Goal: Task Accomplishment & Management: Manage account settings

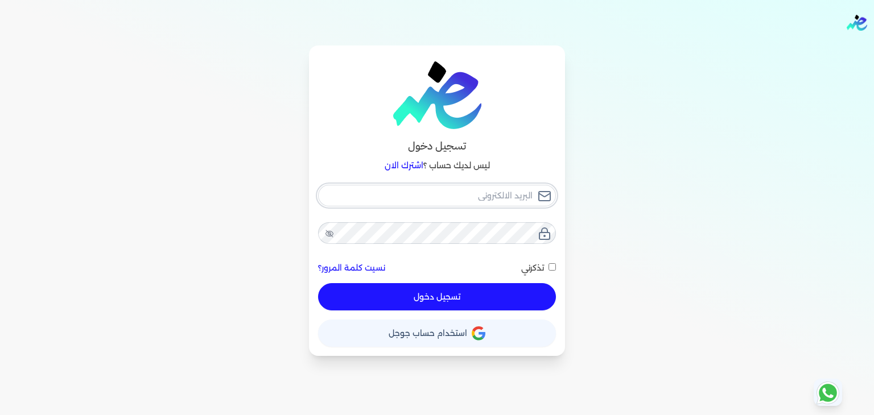
type input "[PERSON_NAME][EMAIL_ADDRESS][DOMAIN_NAME]"
click at [452, 288] on div "hassan.ahmed@oasisclinics.com نسيت كلمة المرور؟ تذكرني تسجيل دخول" at bounding box center [437, 248] width 238 height 126
click at [451, 300] on button "تسجيل دخول" at bounding box center [437, 296] width 238 height 27
checkbox input "false"
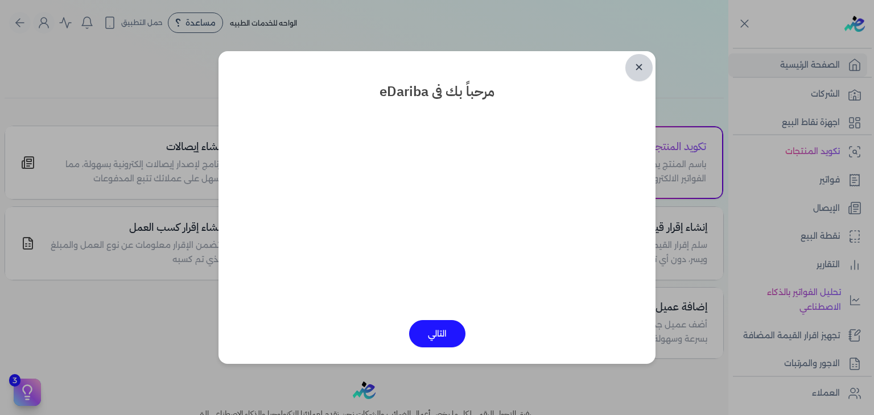
click at [635, 64] on link "✕" at bounding box center [639, 67] width 27 height 27
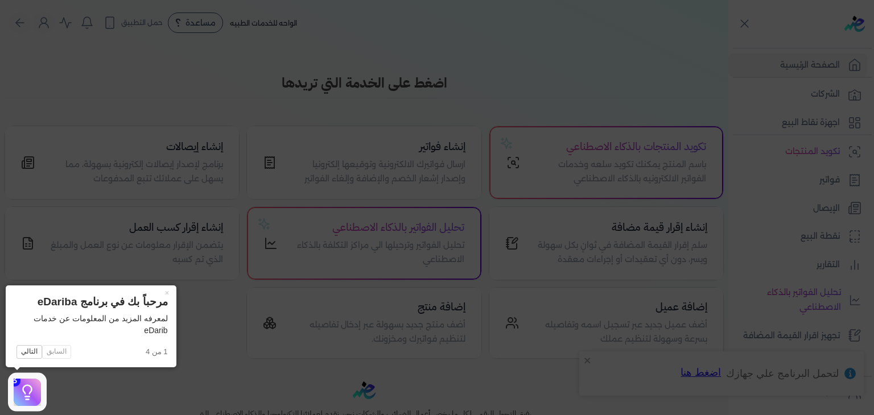
click at [546, 92] on icon at bounding box center [437, 207] width 874 height 415
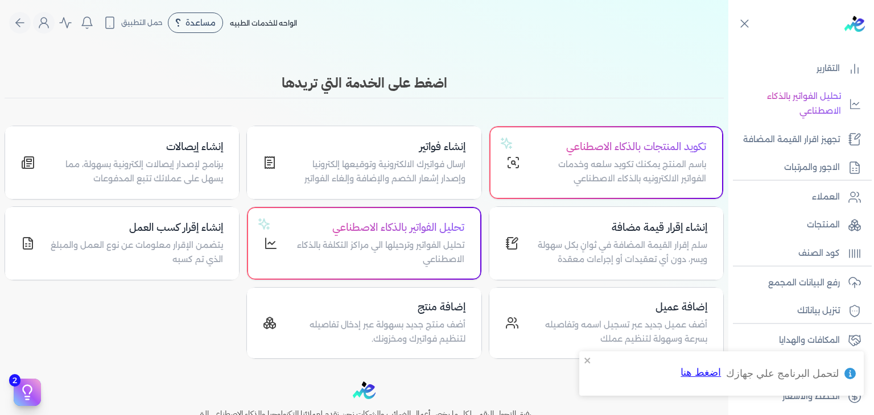
scroll to position [198, 0]
click at [830, 289] on link "رفع البيانات المجمع" at bounding box center [798, 282] width 139 height 24
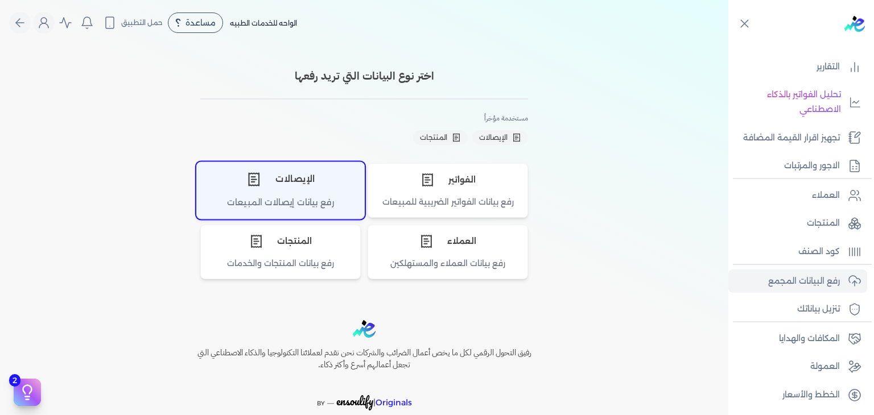
click at [293, 189] on div "الإيصالات" at bounding box center [280, 179] width 167 height 34
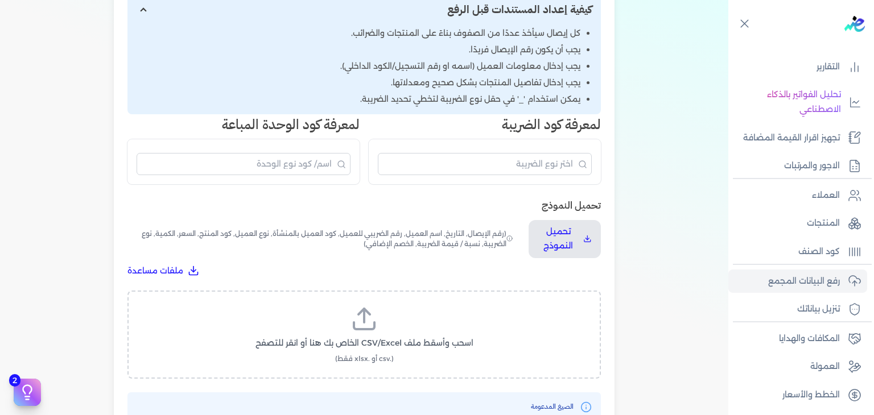
scroll to position [228, 0]
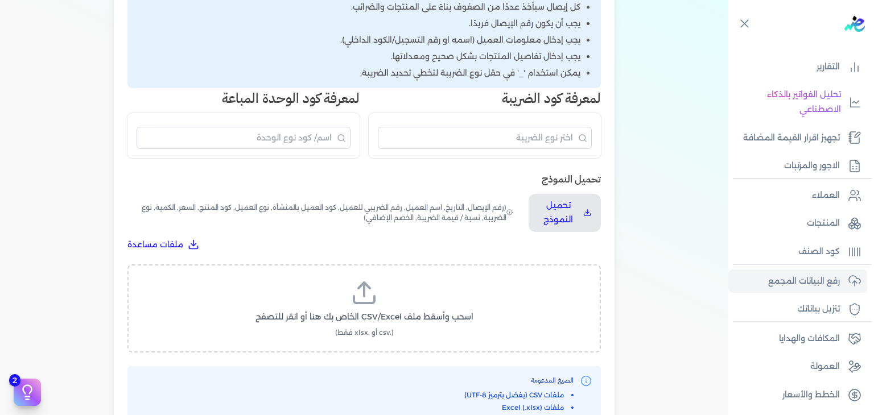
click at [343, 270] on div "اسحب وأسقط ملف CSV/Excel الخاص بك هنا أو انقر للتصفح (.csv أو .xlsx فقط)" at bounding box center [364, 309] width 474 height 88
click at [347, 287] on label "اسحب وأسقط ملف CSV/Excel الخاص بك هنا أو انقر للتصفح (.csv أو .xlsx فقط)" at bounding box center [364, 308] width 444 height 59
click at [0, 0] on input "اسحب وأسقط ملف CSV/Excel الخاص بك هنا أو انقر للتصفح (.csv أو .xlsx فقط)" at bounding box center [0, 0] width 0 height 0
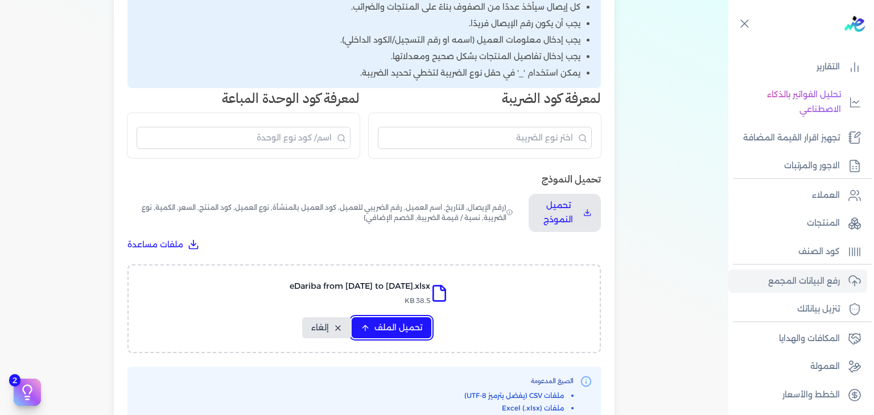
click at [410, 323] on span "تحميل الملف" at bounding box center [399, 328] width 48 height 12
select select "رقم الإيصال"
select select "أسم العميل"
select select "وصف البند"
select select "سيريال المنتج"
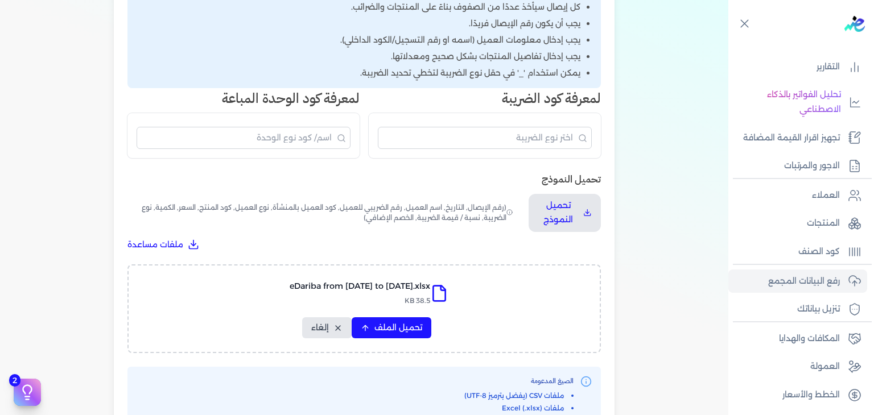
select select "السعر"
select select "الكمية"
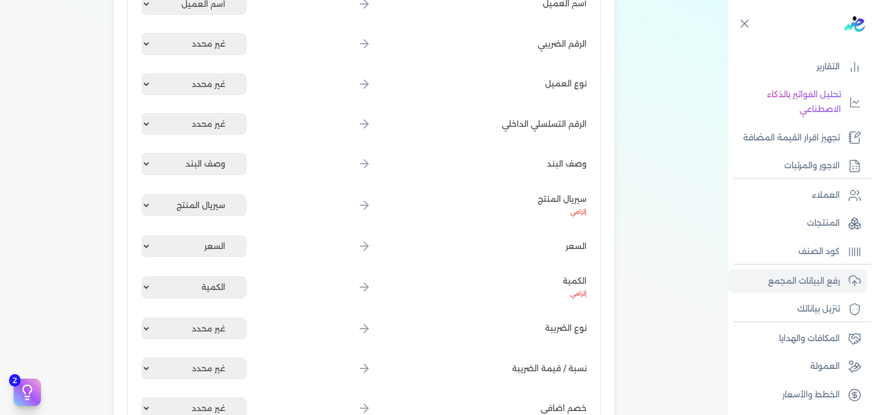
scroll to position [512, 0]
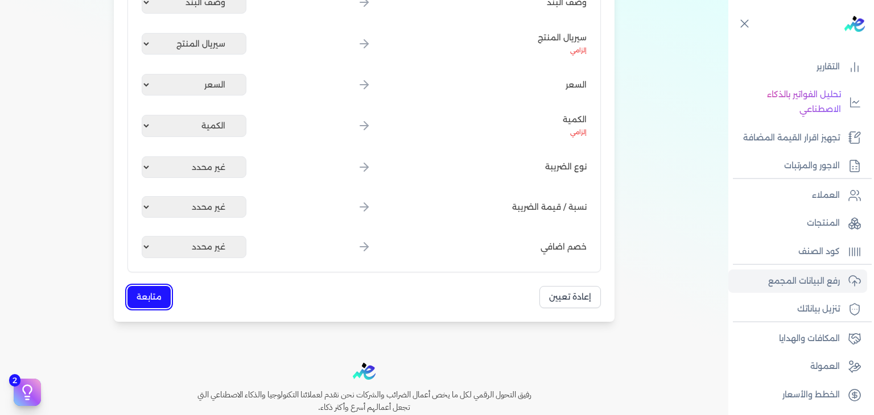
click at [162, 290] on button "متابعة" at bounding box center [148, 297] width 43 height 22
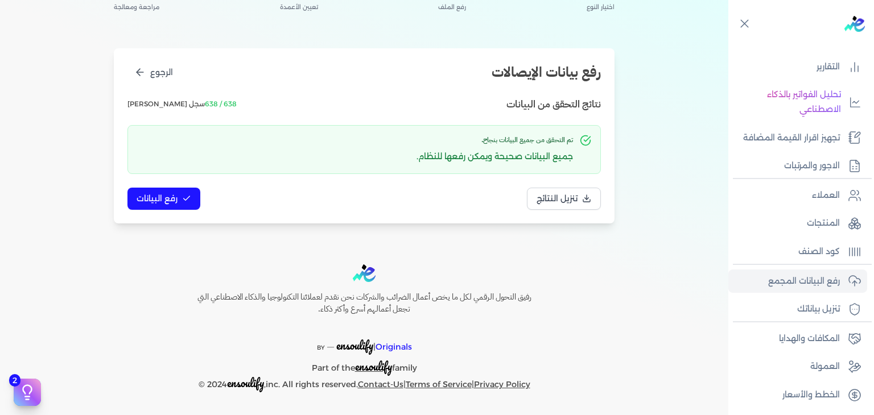
scroll to position [96, 0]
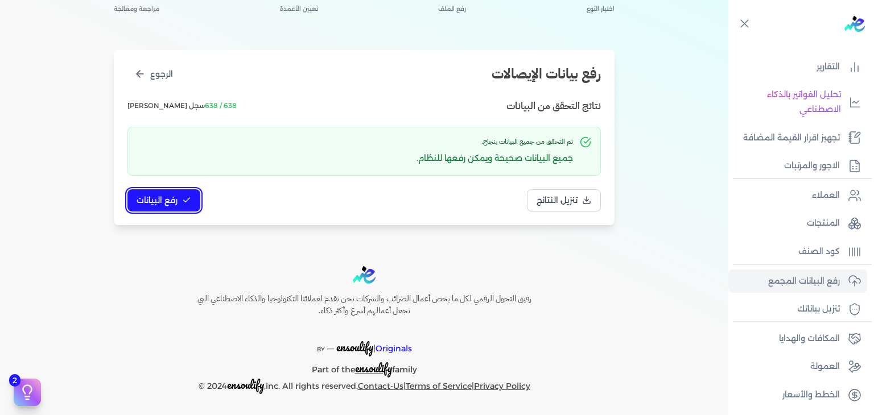
click at [163, 205] on span "رفع البيانات" at bounding box center [157, 201] width 41 height 12
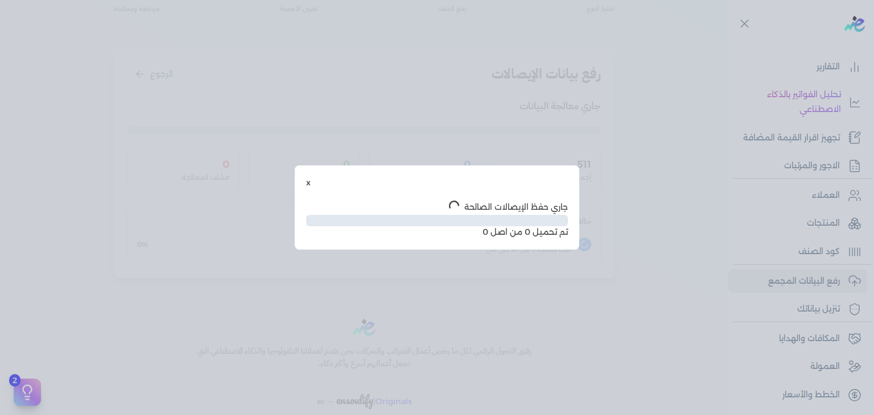
scroll to position [34, 0]
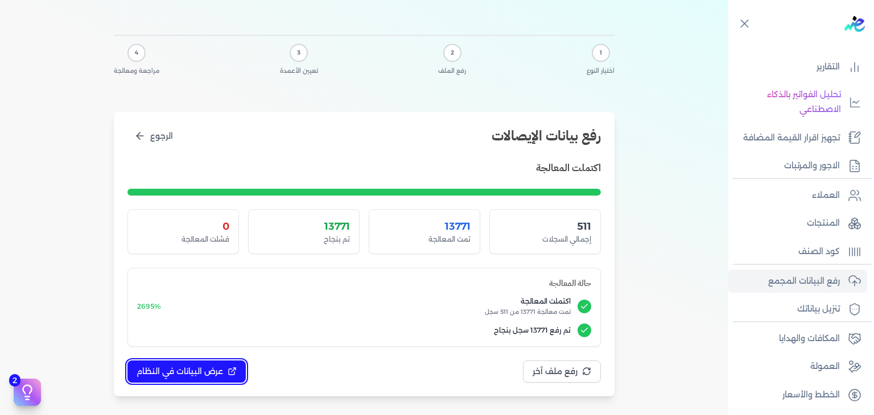
click at [181, 371] on span "عرض البيانات في النظام" at bounding box center [180, 372] width 87 height 12
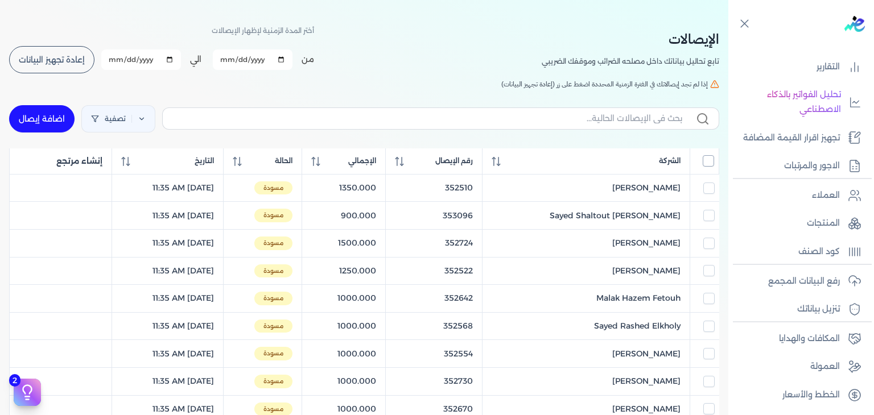
click at [707, 158] on input "All items unselected" at bounding box center [708, 160] width 11 height 11
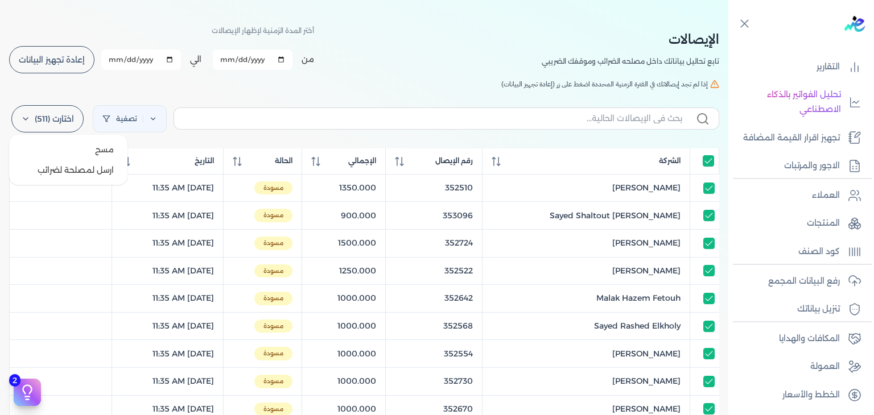
click at [67, 117] on label "اختارت (511)" at bounding box center [47, 118] width 72 height 27
click at [71, 166] on button "ارسل لمصلحة لضرائب" at bounding box center [68, 170] width 109 height 20
checkbox input "true"
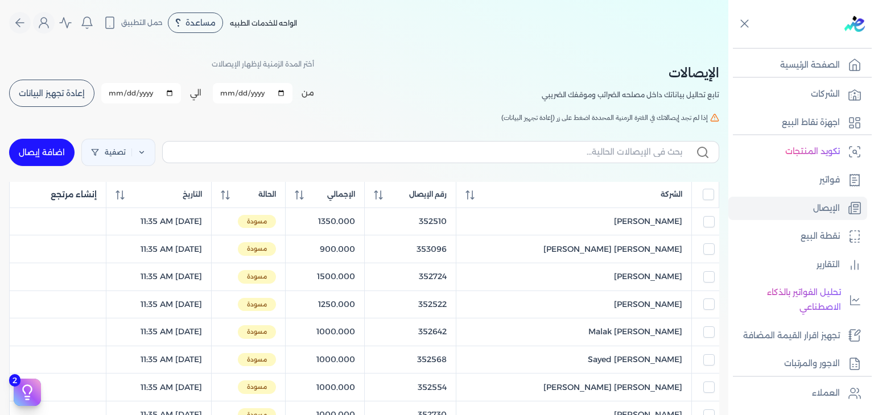
click at [61, 93] on span "إعادة تجهيز البيانات" at bounding box center [52, 93] width 66 height 8
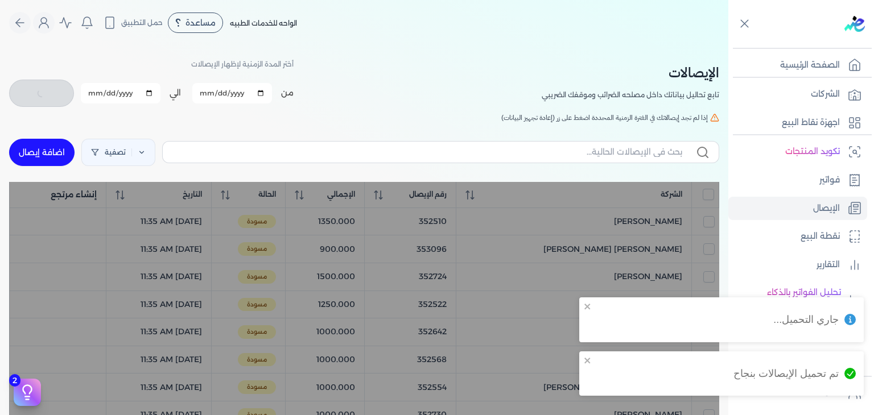
checkbox input "false"
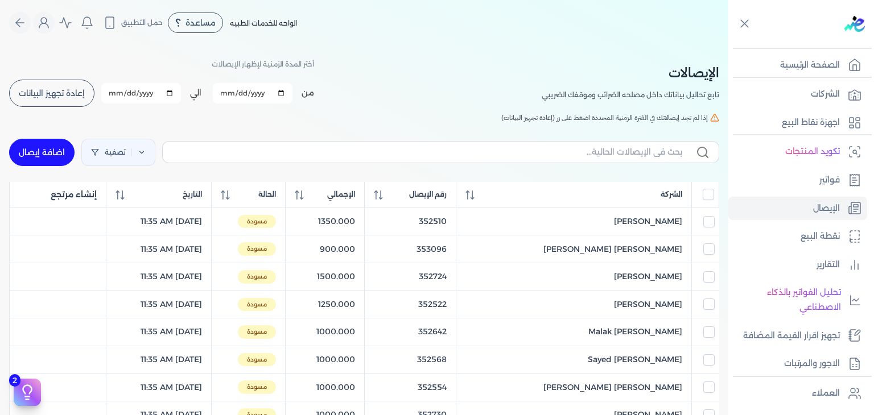
click at [70, 89] on span "إعادة تجهيز البيانات" at bounding box center [52, 93] width 66 height 8
click at [711, 190] on input "All items unselected" at bounding box center [708, 194] width 11 height 11
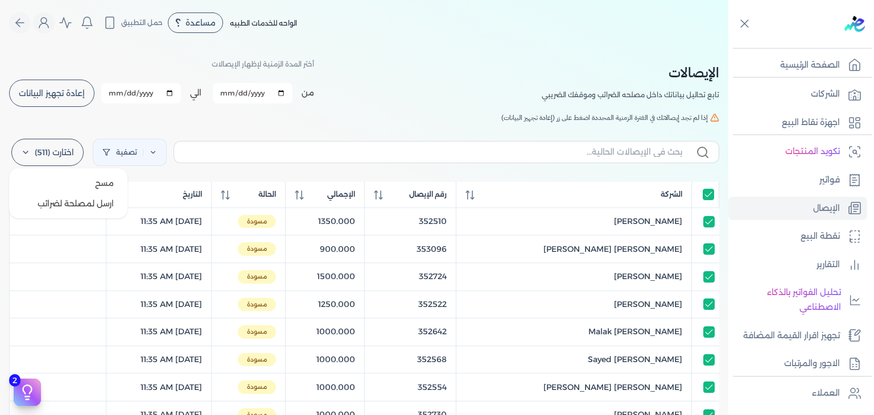
click at [61, 153] on label "اختارت (511)" at bounding box center [47, 152] width 72 height 27
click at [94, 200] on button "ارسل لمصلحة لضرائب" at bounding box center [68, 204] width 109 height 20
checkbox input "true"
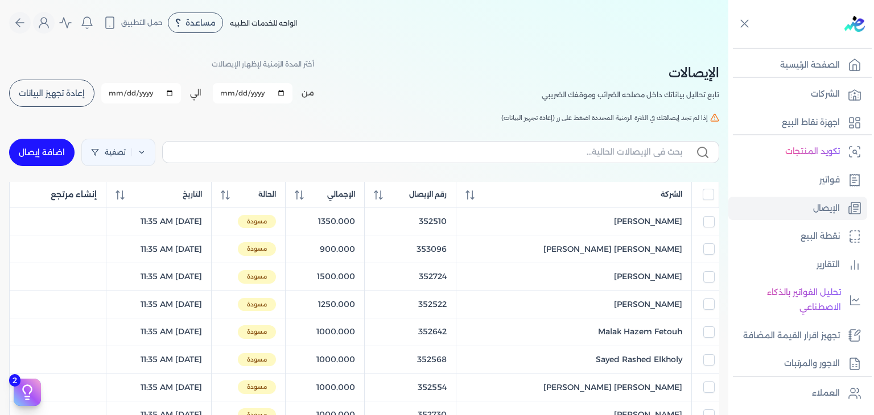
click at [69, 85] on button "إعادة تجهيز البيانات" at bounding box center [51, 93] width 85 height 27
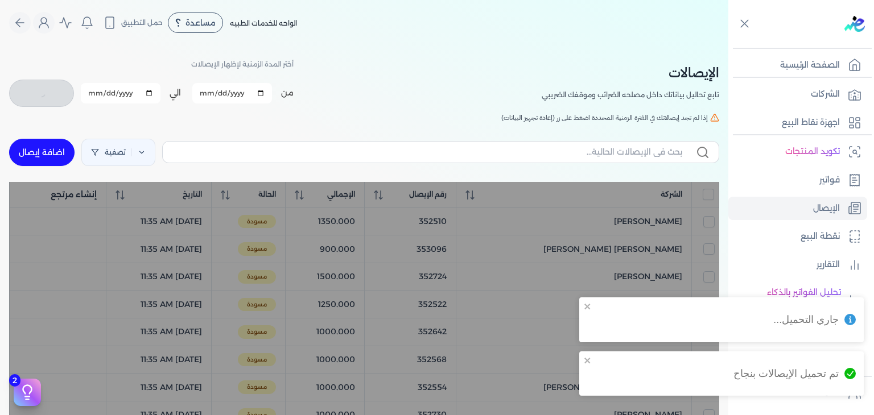
checkbox input "false"
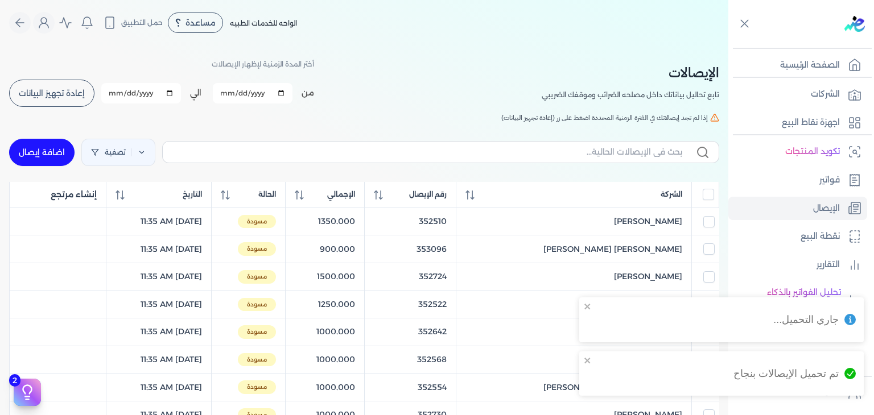
click at [592, 366] on div "تم تحميل الإيصالات بنجاح" at bounding box center [726, 373] width 268 height 35
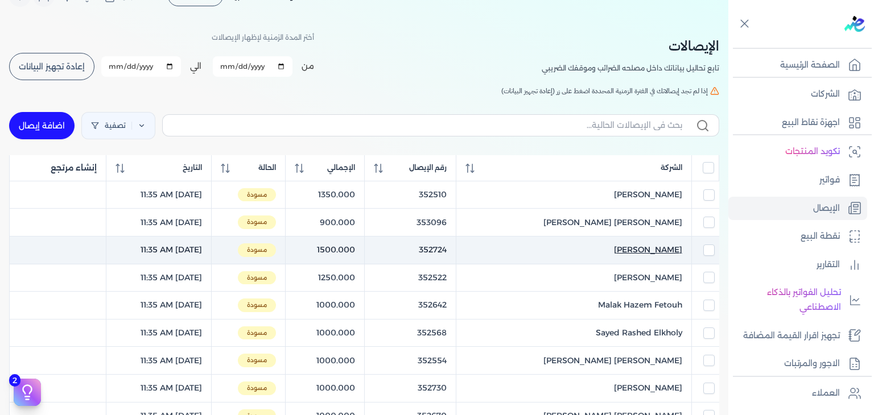
scroll to position [114, 0]
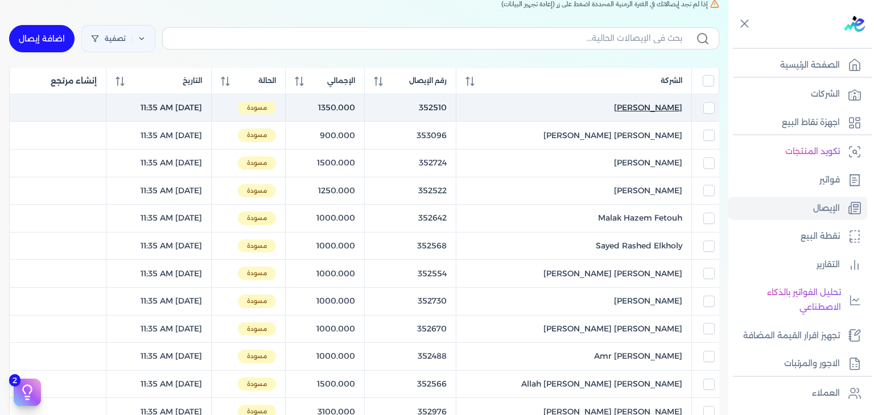
click at [614, 105] on span "Timur Amir Maamoun" at bounding box center [648, 108] width 68 height 12
select select "EGP"
select select "EGS"
select select "B"
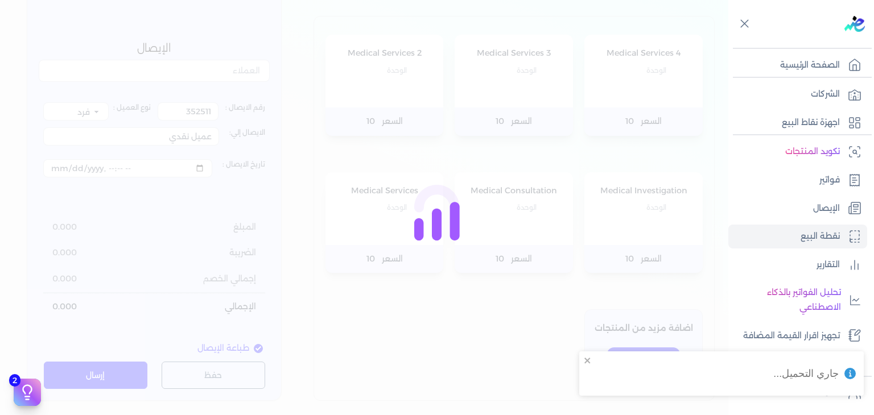
type input "352510"
type input "Timur Amir Maamoun"
type input "2025-09-08T11:35:36"
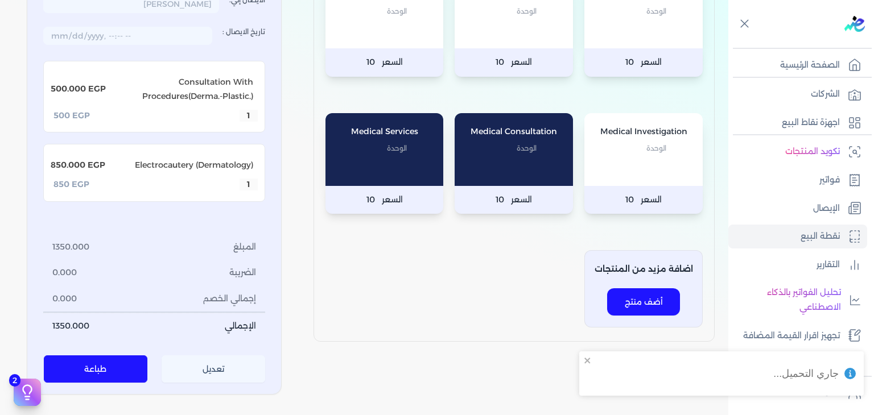
scroll to position [333, 0]
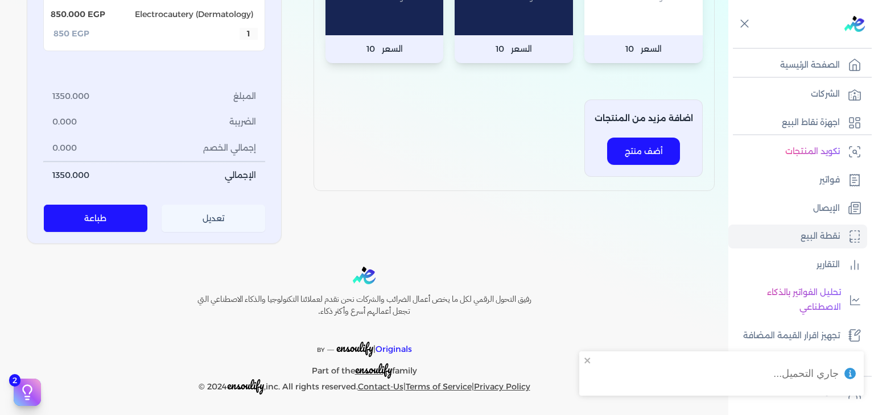
click at [201, 223] on button "تعديل" at bounding box center [214, 218] width 104 height 27
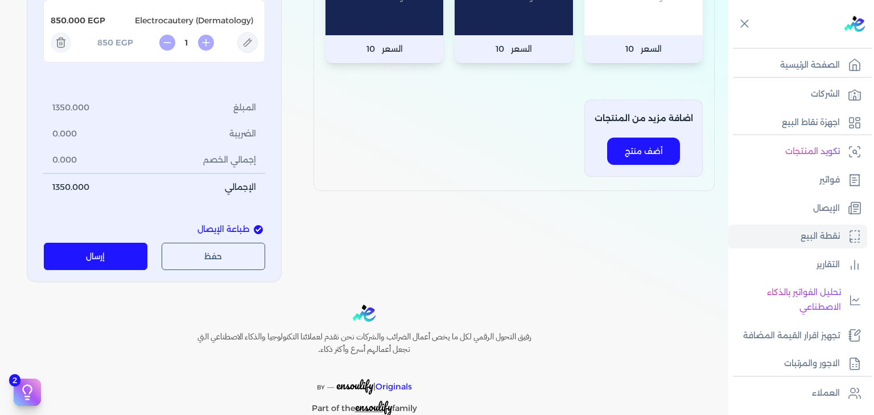
click at [109, 265] on button "إرسال" at bounding box center [96, 256] width 104 height 27
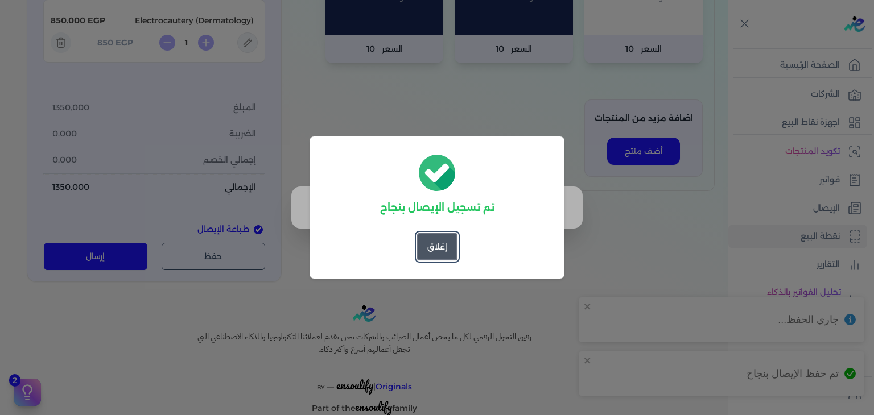
click at [442, 246] on button "إغلاق" at bounding box center [437, 246] width 40 height 27
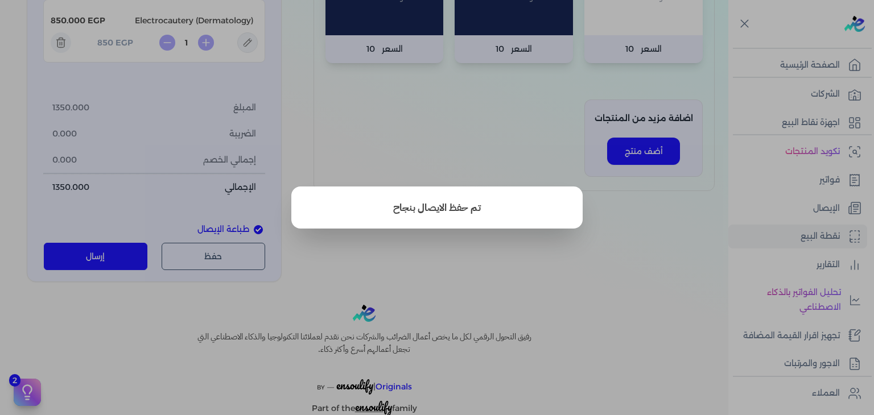
click at [94, 259] on button "close" at bounding box center [437, 207] width 874 height 415
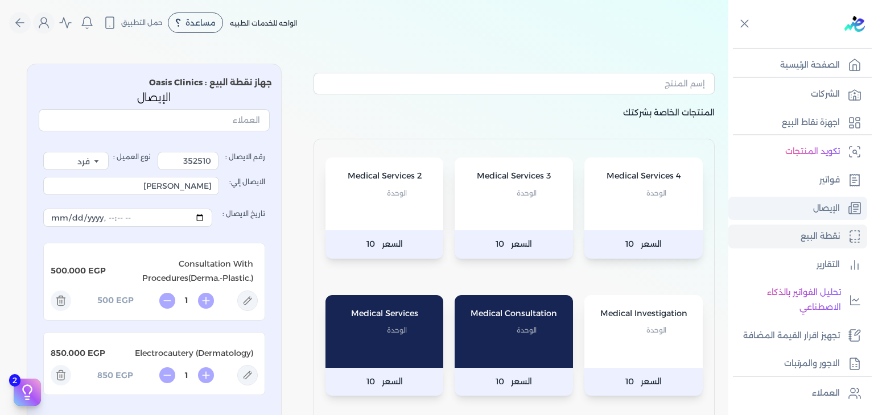
click at [804, 213] on link "الإيصال" at bounding box center [798, 209] width 139 height 24
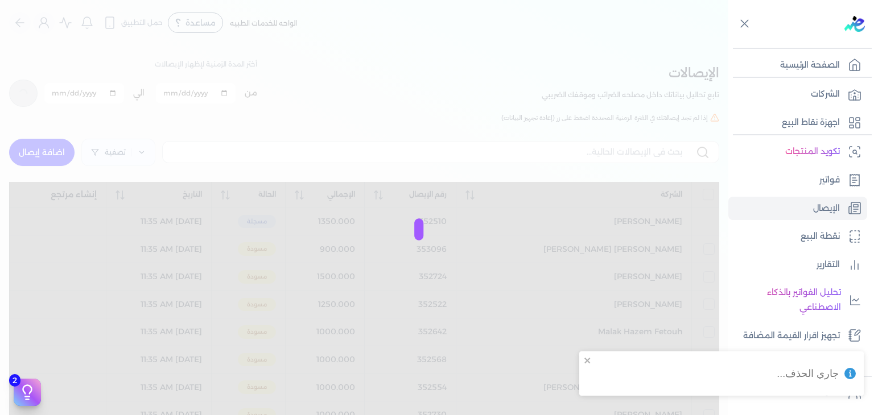
checkbox input "false"
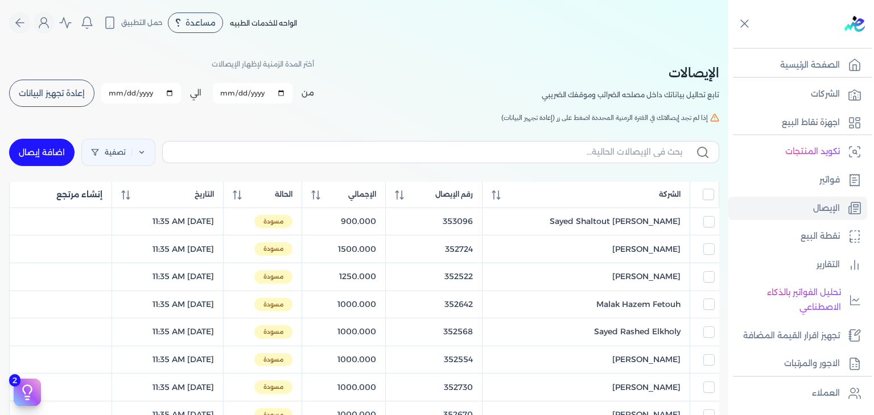
drag, startPoint x: 704, startPoint y: 196, endPoint x: 146, endPoint y: 133, distance: 561.9
click at [704, 196] on input "All items unselected" at bounding box center [708, 194] width 11 height 11
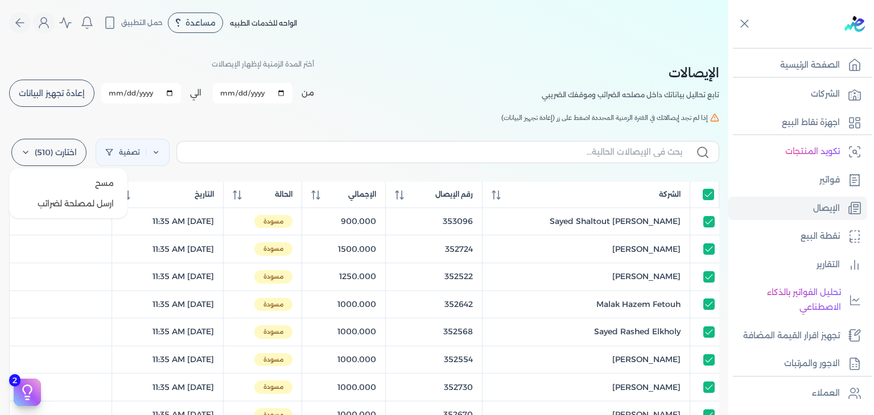
click at [69, 158] on label "اختارت (510)" at bounding box center [48, 152] width 75 height 27
click at [75, 208] on button "ارسل لمصلحة لضرائب" at bounding box center [68, 204] width 109 height 20
checkbox input "true"
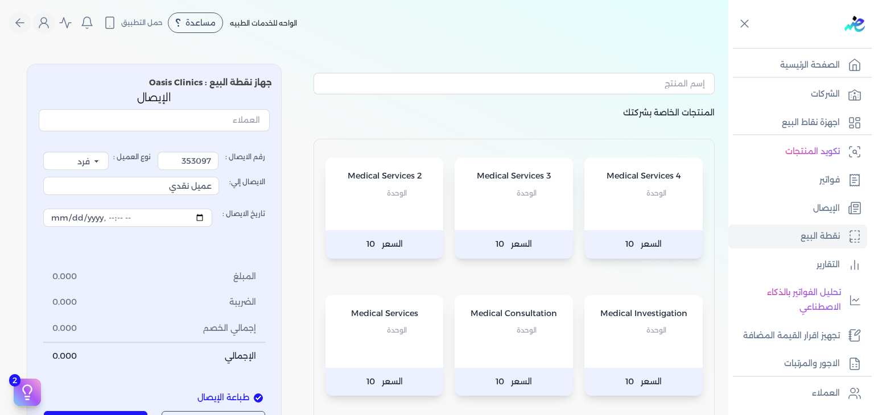
select select "EGP"
select select "EGS"
select select "B"
click at [51, 26] on icon "Global" at bounding box center [44, 23] width 14 height 14
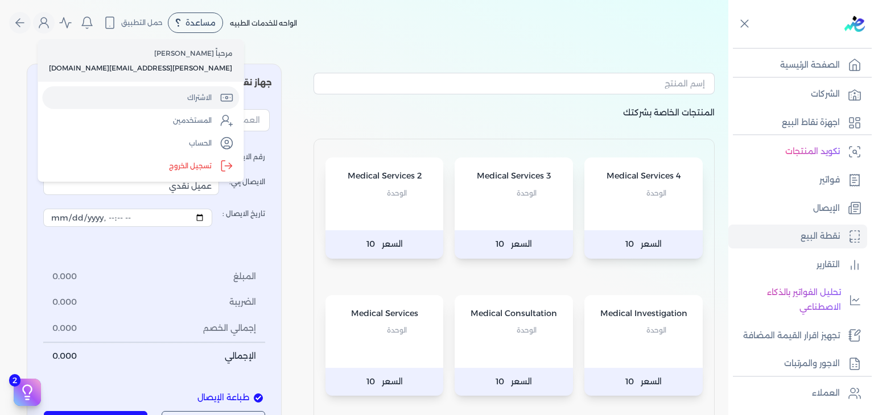
click at [100, 88] on link "الاشتراك" at bounding box center [140, 98] width 197 height 23
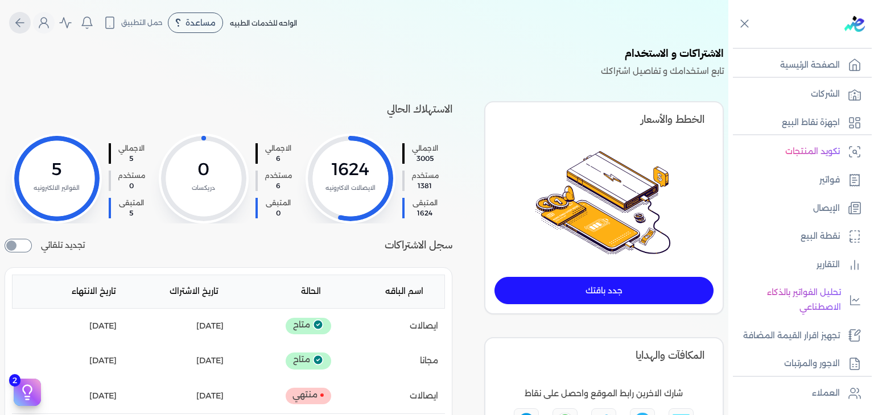
select select "EGP"
select select "EGS"
select select "B"
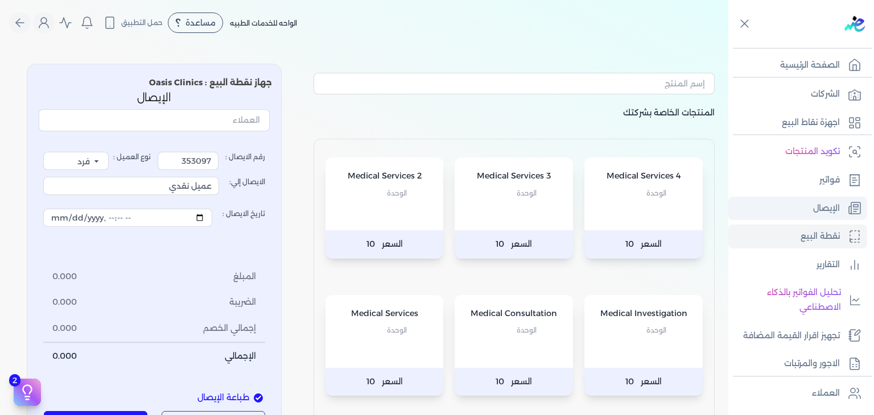
click at [801, 208] on link "الإيصال" at bounding box center [798, 209] width 139 height 24
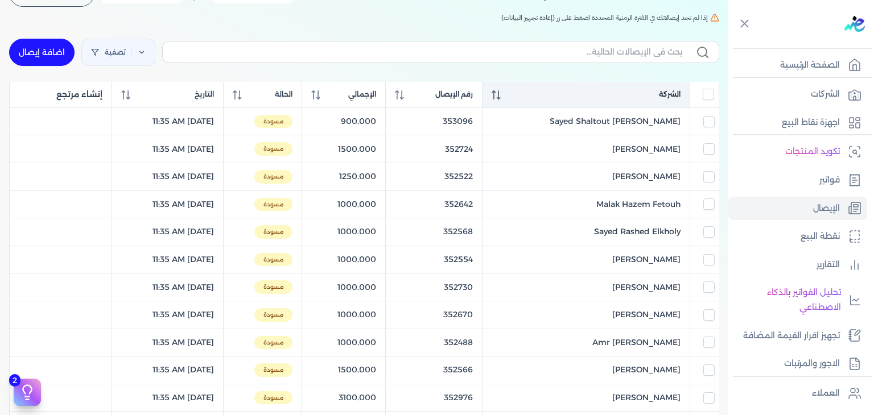
scroll to position [57, 0]
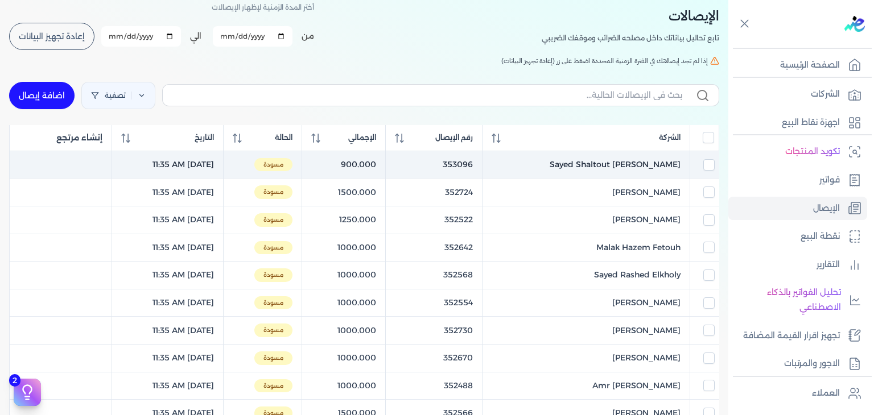
drag, startPoint x: 710, startPoint y: 161, endPoint x: 704, endPoint y: 170, distance: 10.7
click at [710, 162] on input "checkbox" at bounding box center [709, 164] width 11 height 11
checkbox input "true"
checkbox input "false"
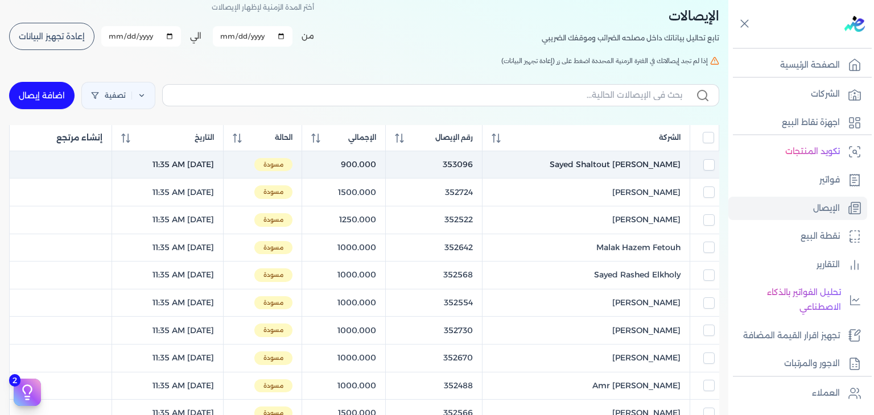
checkbox input "false"
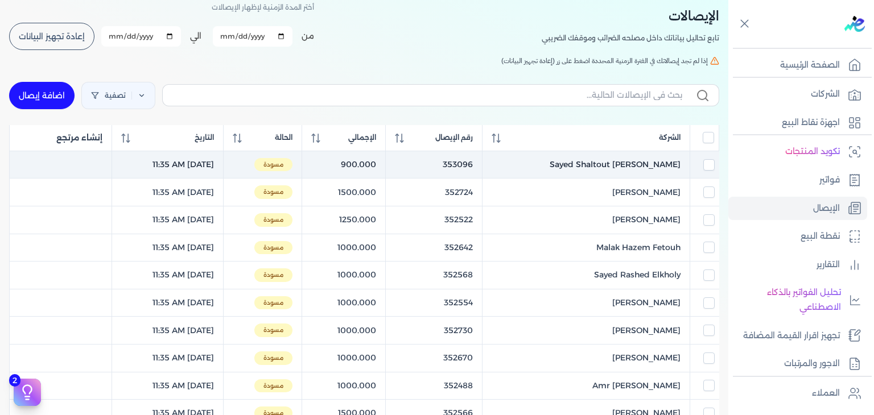
checkbox input "false"
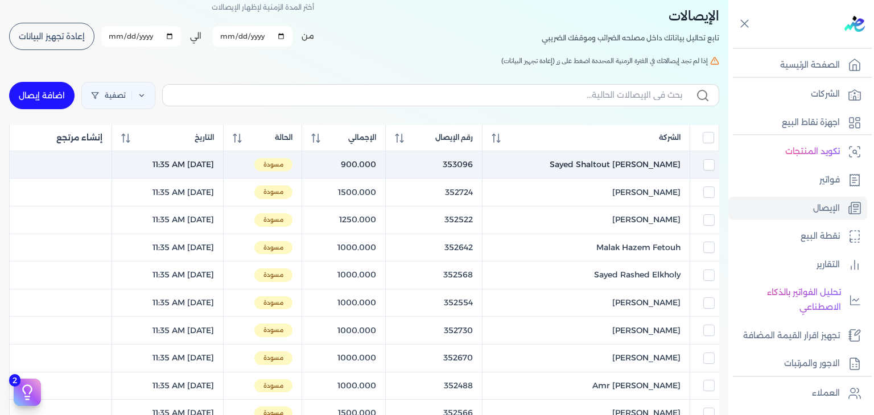
checkbox input "false"
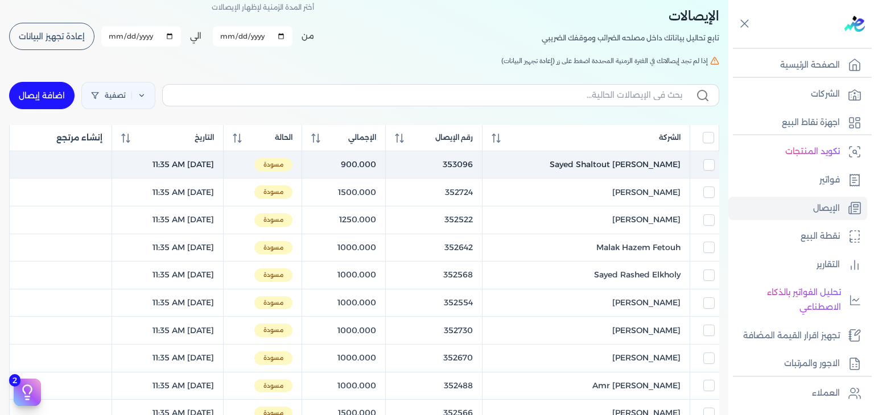
checkbox input "false"
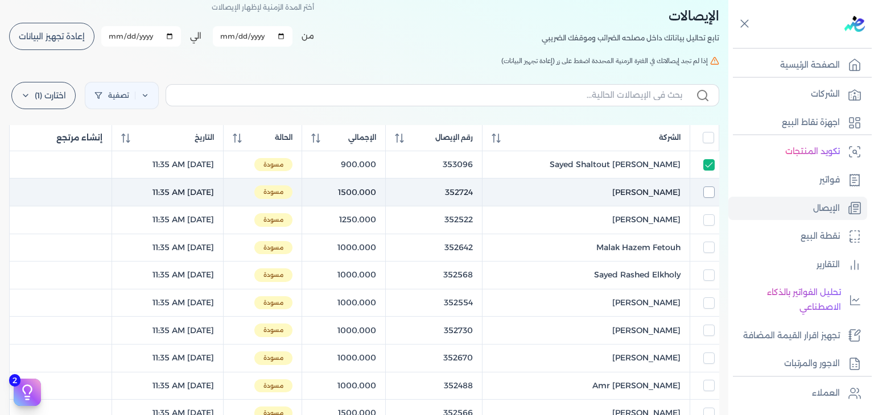
click at [713, 194] on input "checkbox" at bounding box center [709, 192] width 11 height 11
checkbox input "true"
checkbox input "false"
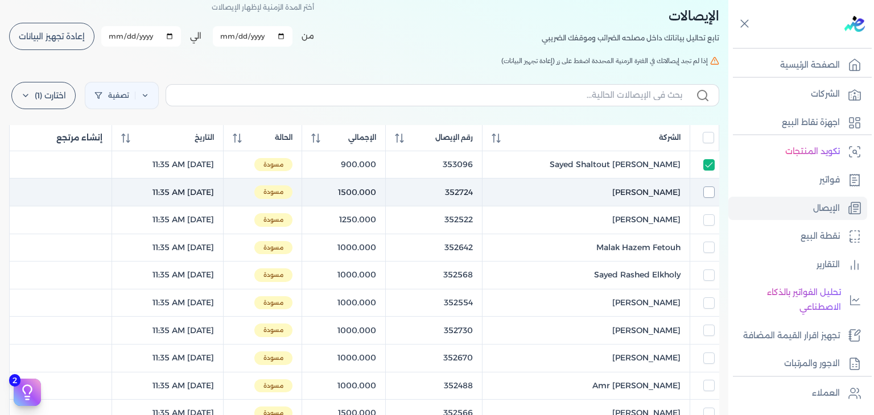
checkbox input "false"
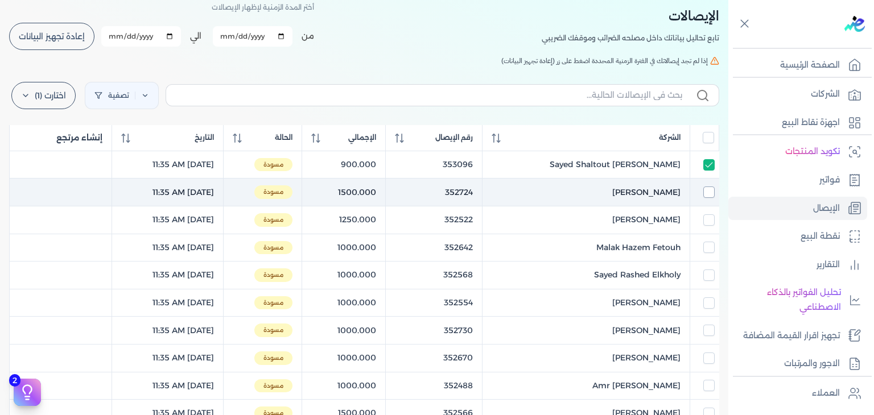
checkbox input "false"
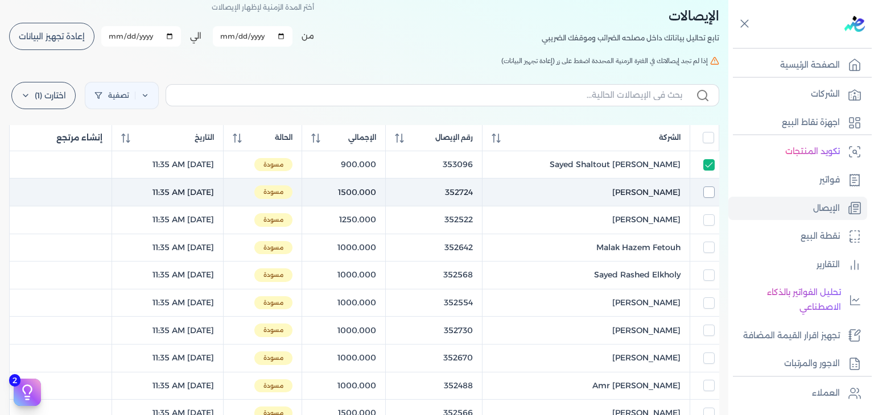
checkbox input "false"
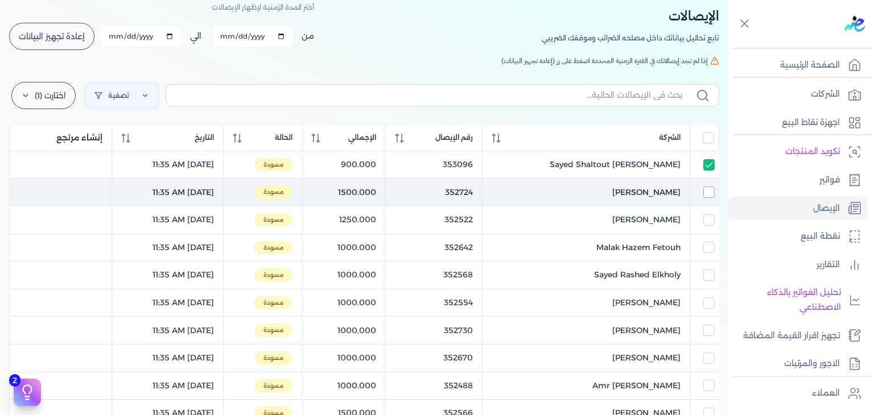
checkbox input "false"
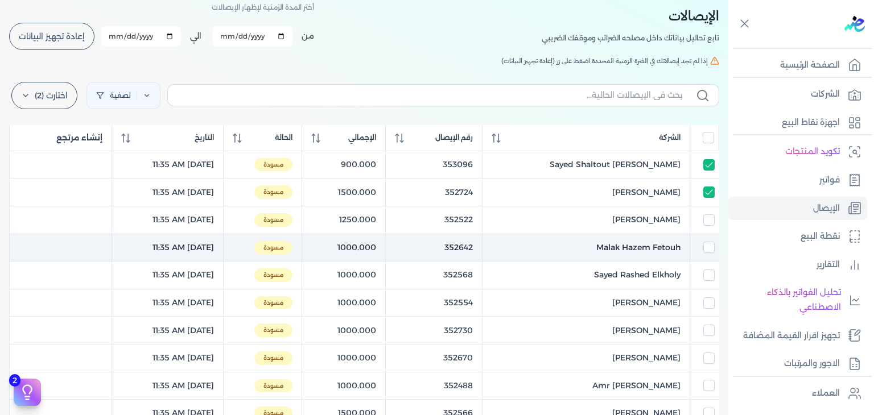
drag, startPoint x: 707, startPoint y: 217, endPoint x: 707, endPoint y: 259, distance: 41.5
click at [706, 218] on input "checkbox" at bounding box center [709, 220] width 11 height 11
checkbox input "true"
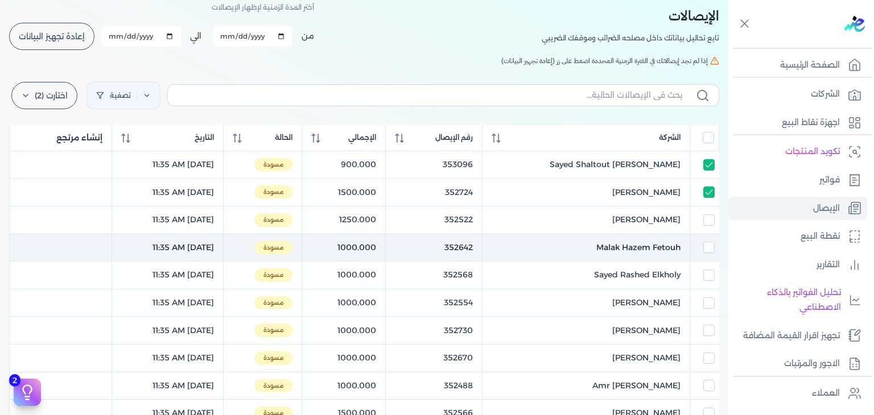
checkbox input "true"
checkbox input "false"
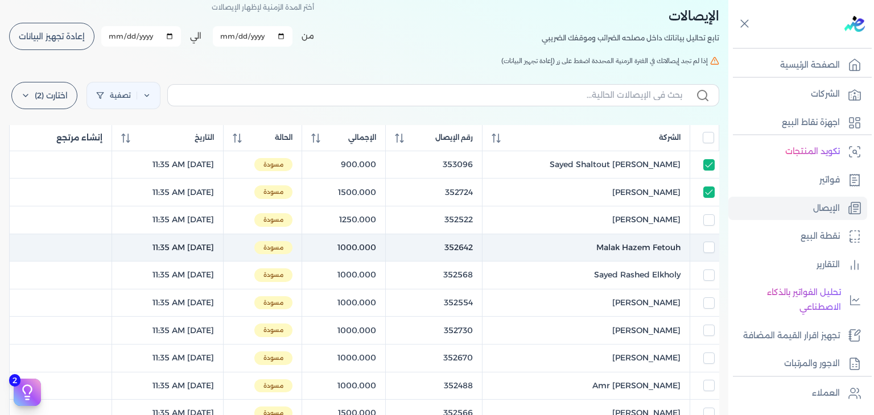
checkbox input "false"
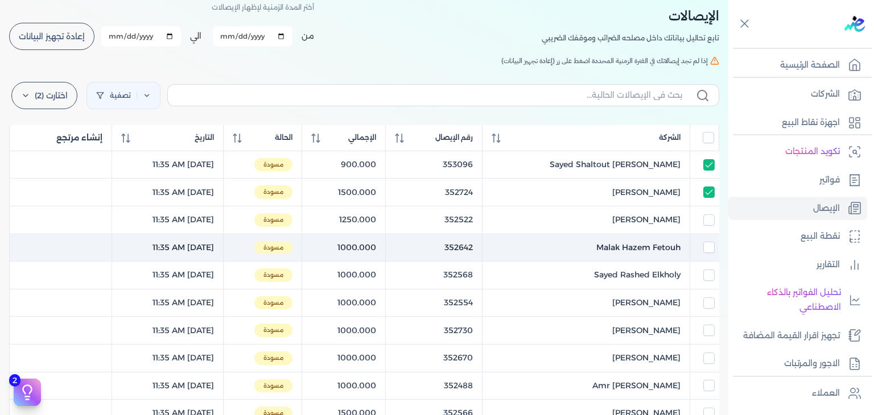
checkbox input "false"
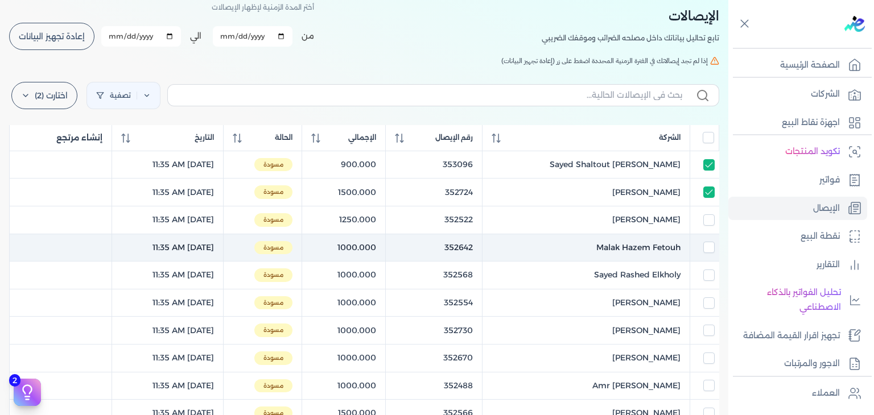
checkbox input "false"
click at [706, 250] on input "checkbox" at bounding box center [709, 247] width 11 height 11
checkbox input "true"
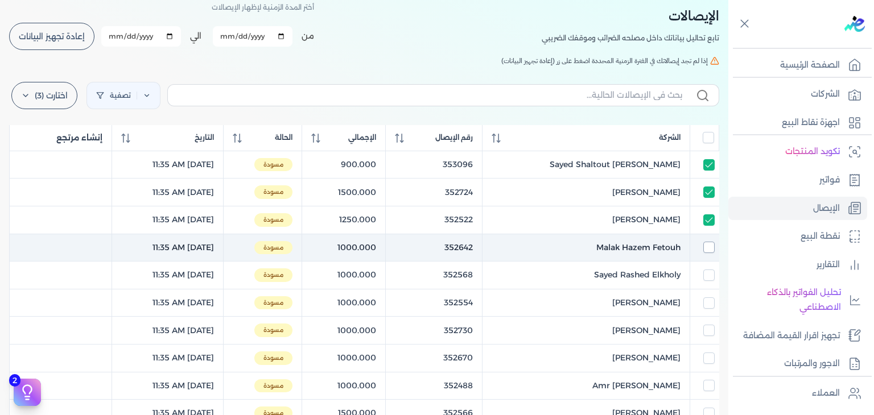
checkbox input "true"
checkbox input "false"
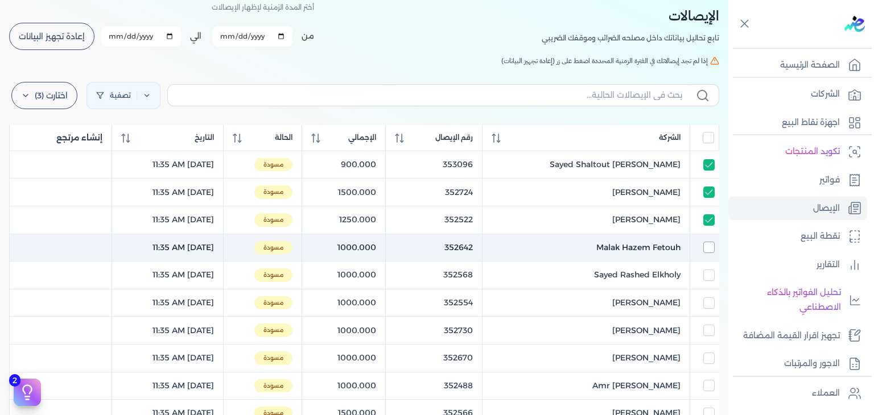
checkbox input "false"
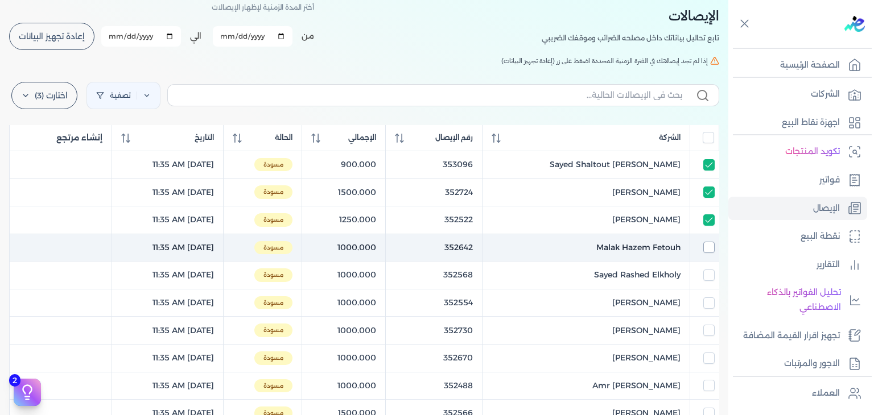
checkbox input "false"
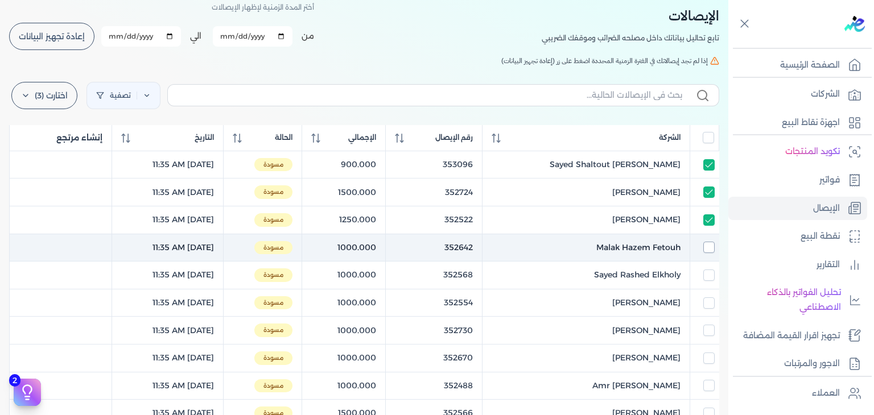
checkbox input "false"
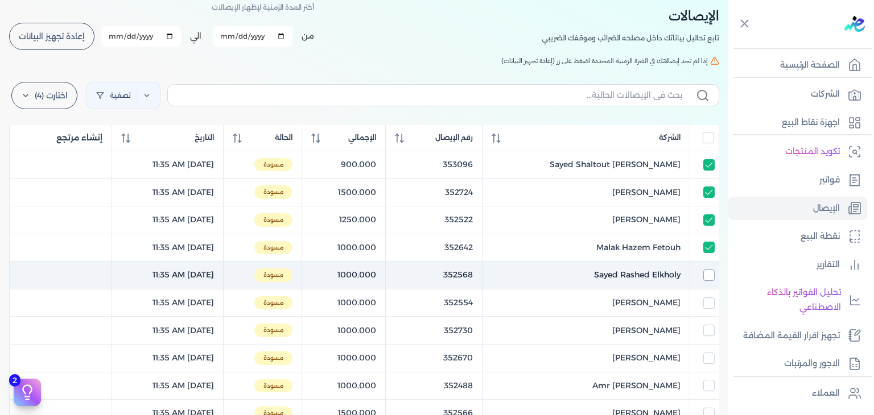
click at [708, 276] on input "checkbox" at bounding box center [709, 275] width 11 height 11
checkbox input "true"
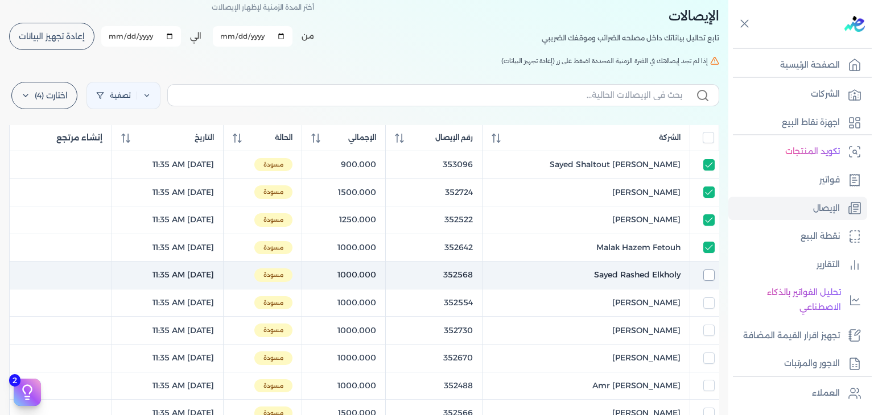
checkbox input "true"
checkbox input "false"
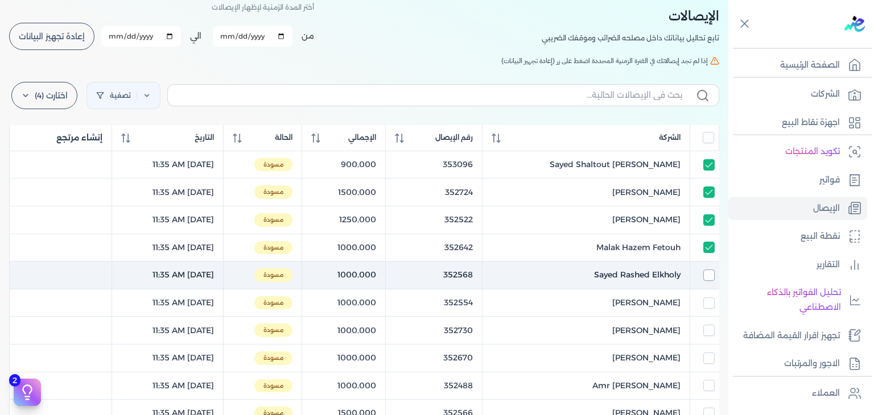
checkbox input "false"
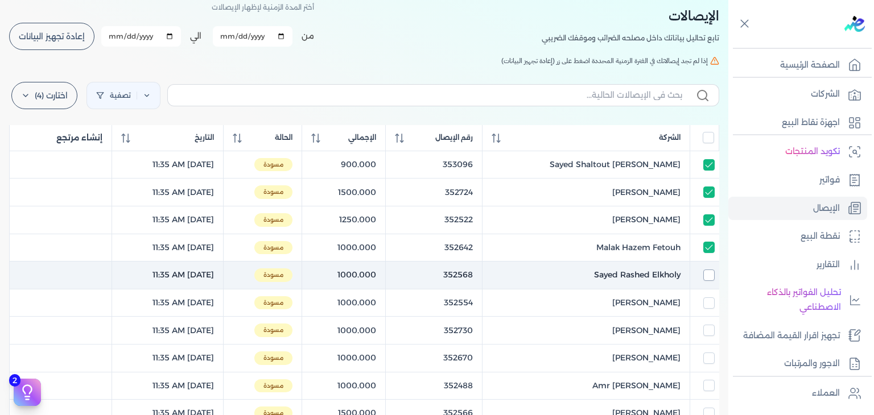
checkbox input "false"
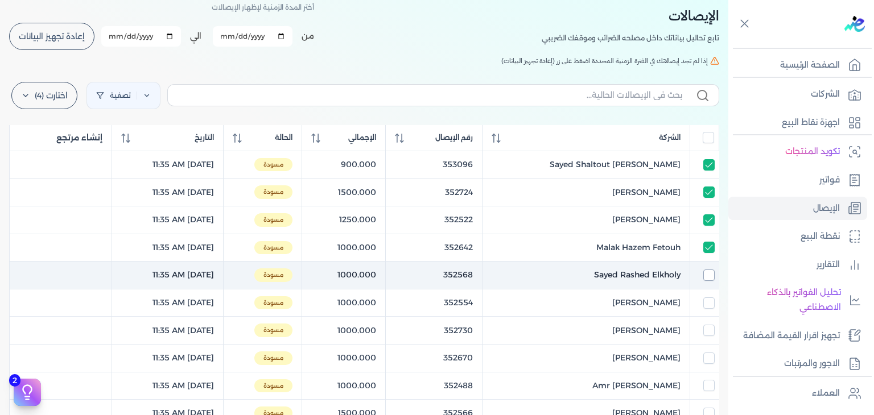
checkbox input "false"
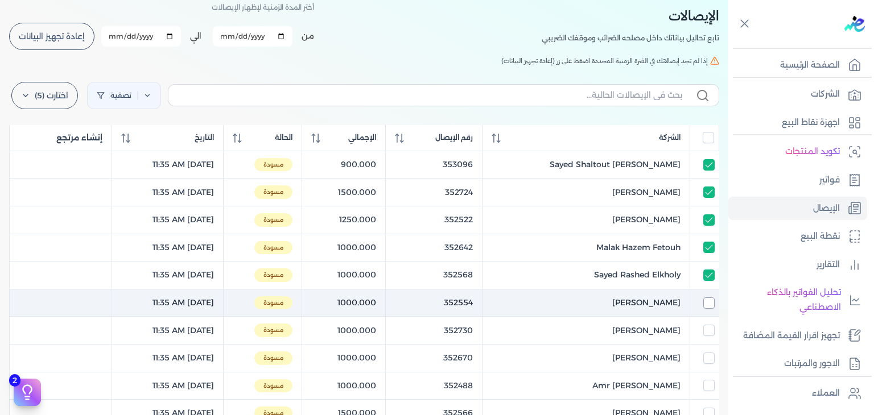
click at [706, 301] on input "checkbox" at bounding box center [709, 303] width 11 height 11
checkbox input "true"
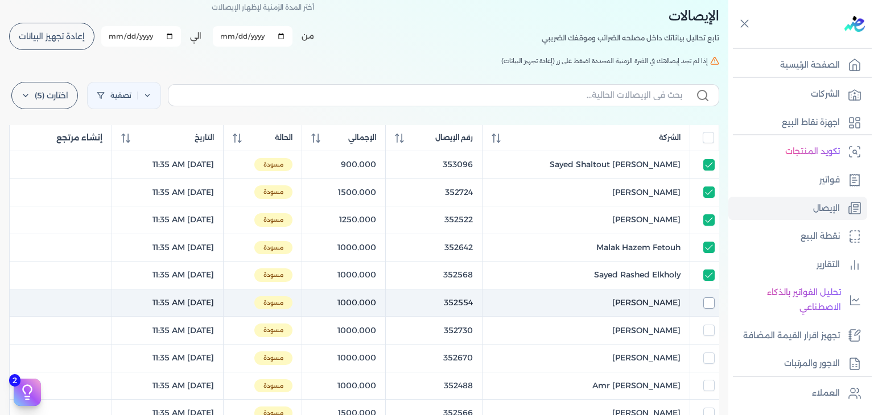
checkbox input "true"
checkbox input "false"
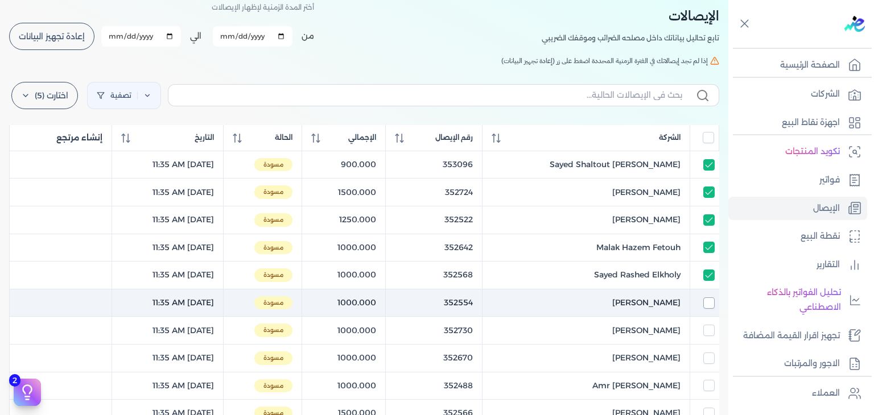
checkbox input "false"
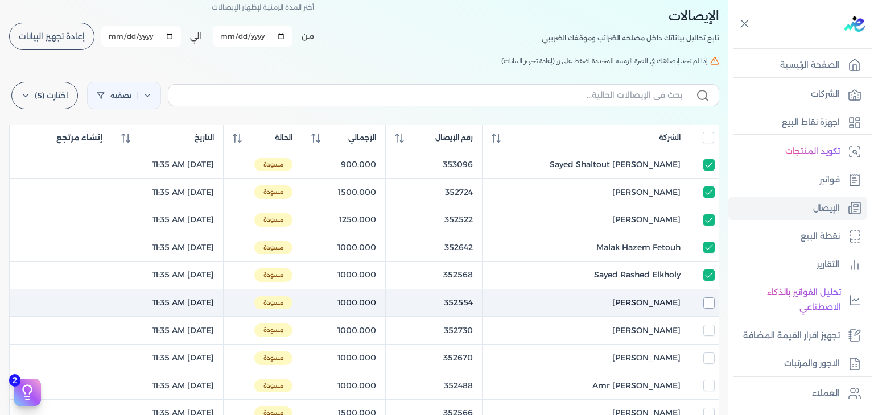
checkbox input "false"
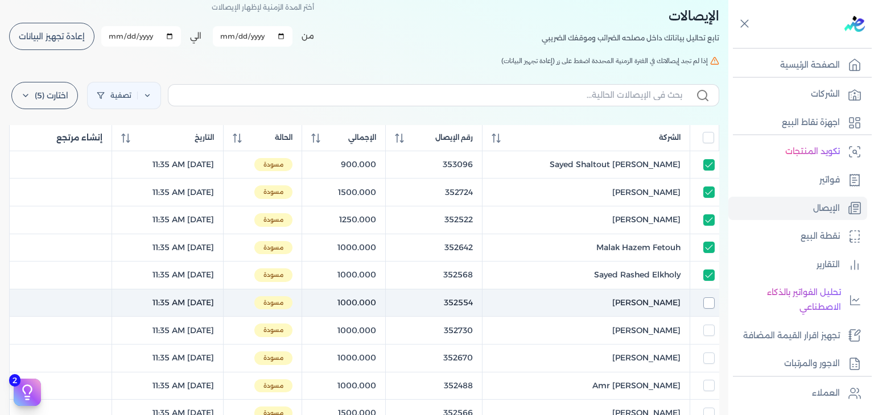
checkbox input "false"
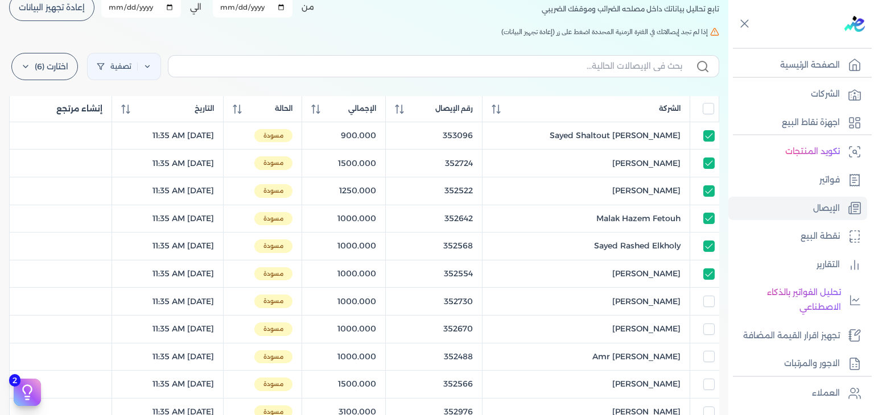
scroll to position [114, 0]
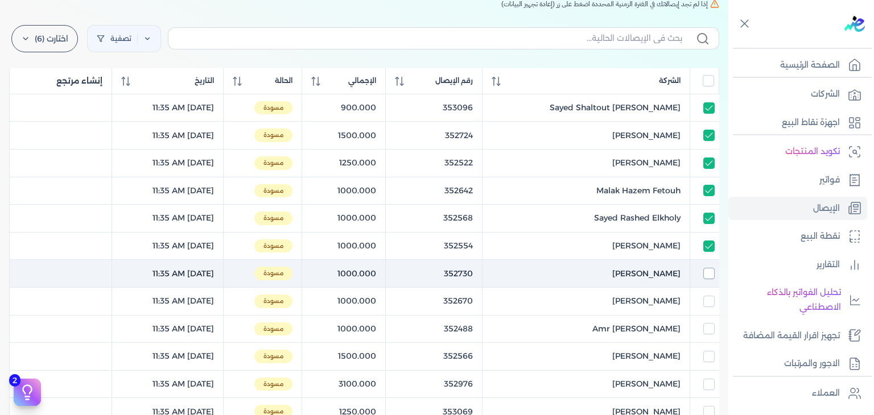
click at [712, 276] on input "checkbox" at bounding box center [709, 273] width 11 height 11
checkbox input "true"
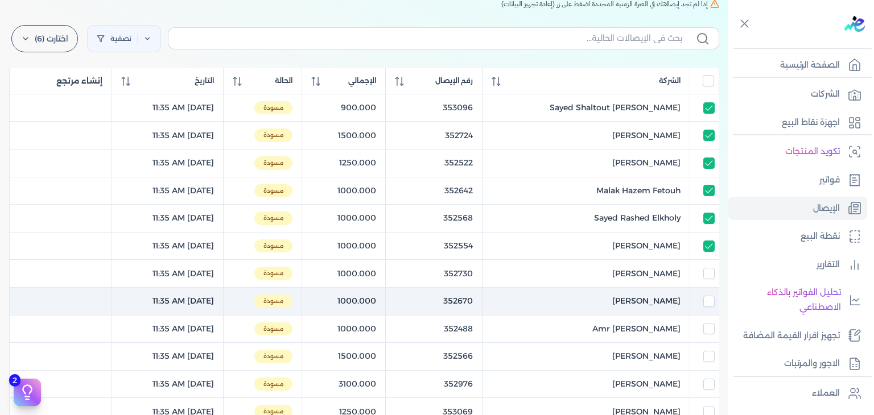
checkbox input "true"
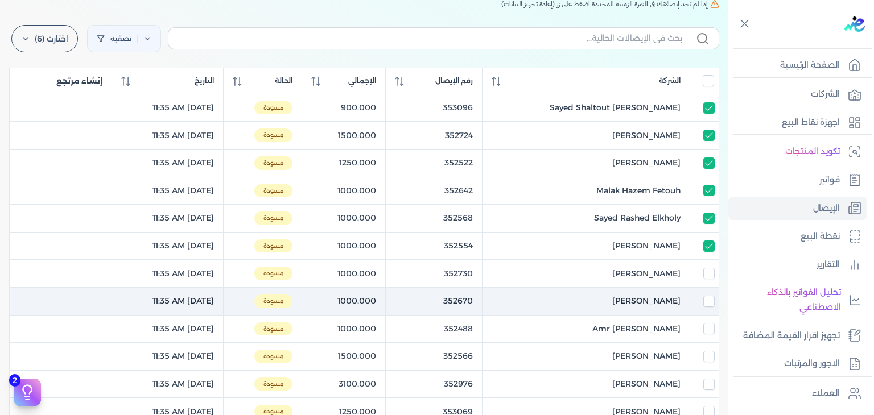
checkbox input "true"
checkbox input "false"
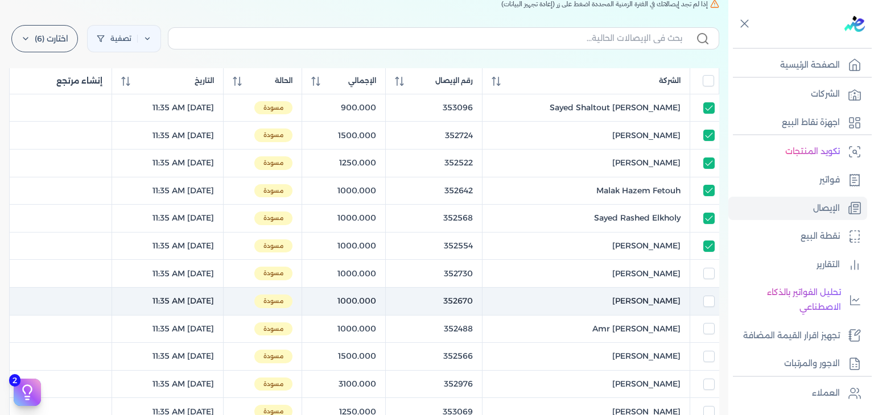
checkbox input "false"
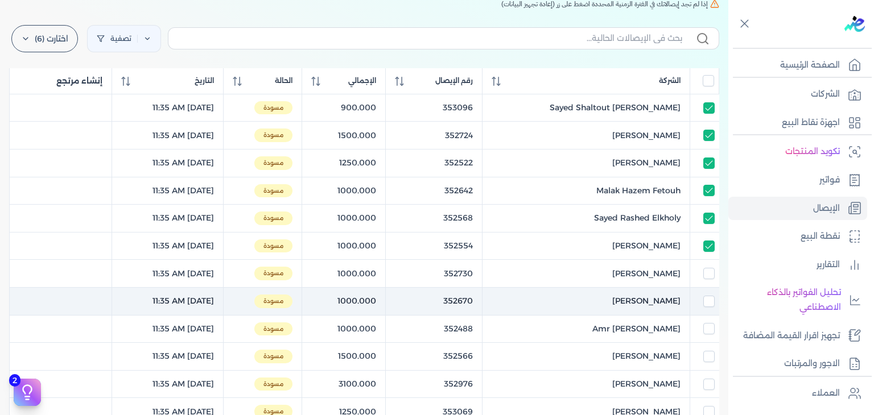
checkbox input "false"
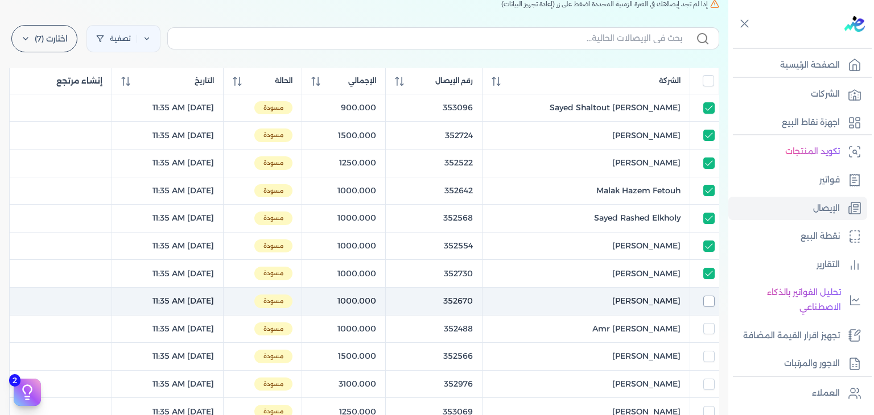
click at [709, 301] on input "checkbox" at bounding box center [709, 301] width 11 height 11
checkbox input "true"
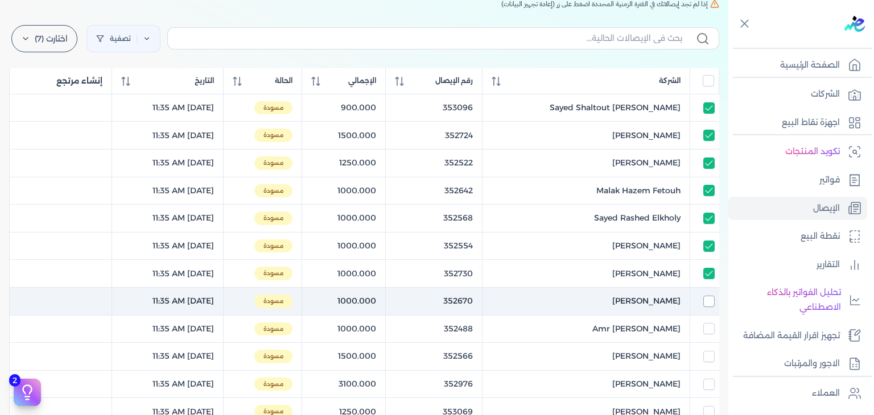
checkbox input "true"
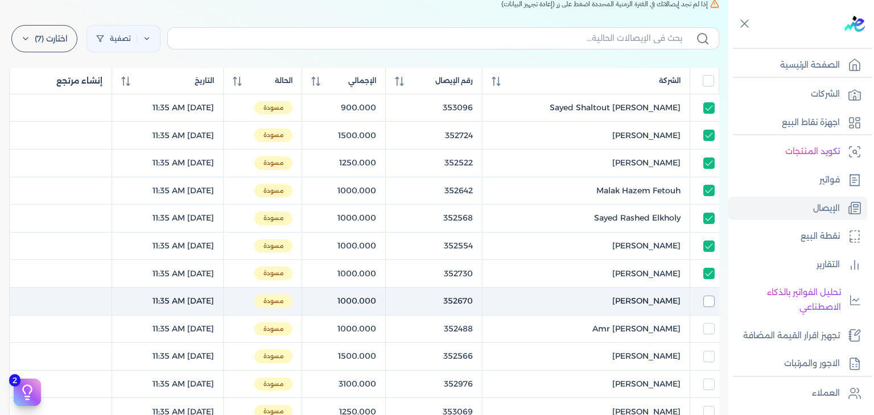
checkbox input "false"
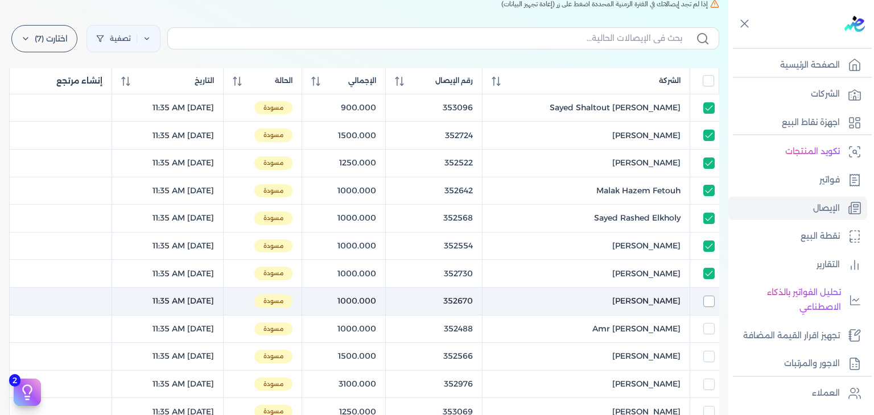
checkbox input "false"
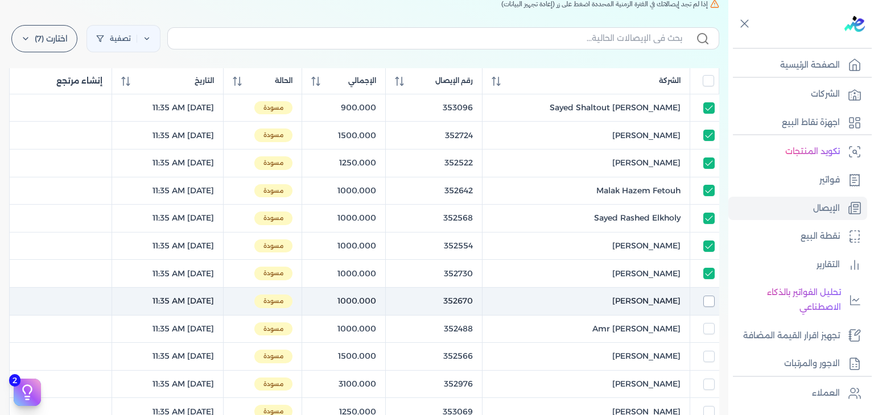
checkbox input "false"
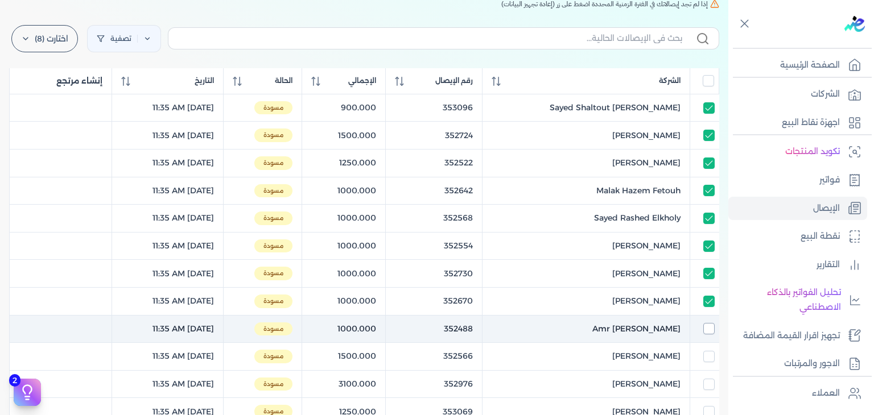
click at [710, 331] on input "checkbox" at bounding box center [709, 328] width 11 height 11
checkbox input "true"
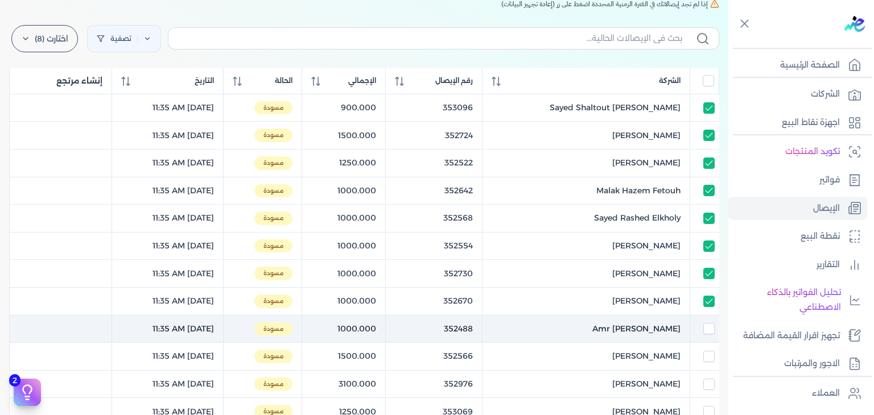
checkbox input "true"
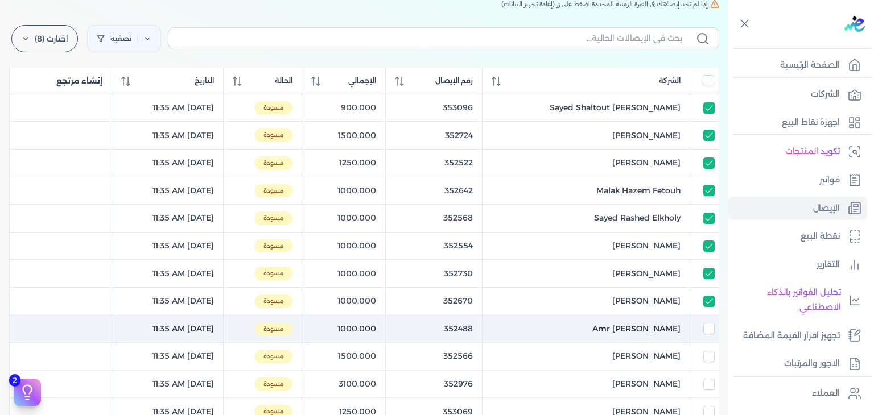
checkbox input "true"
checkbox input "false"
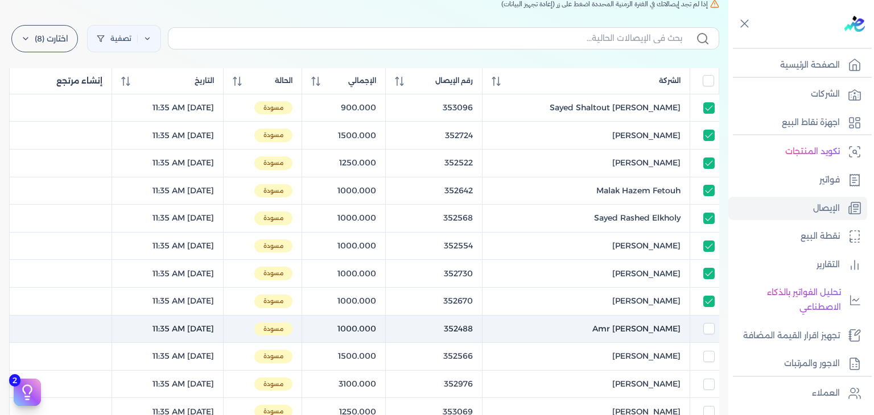
checkbox input "false"
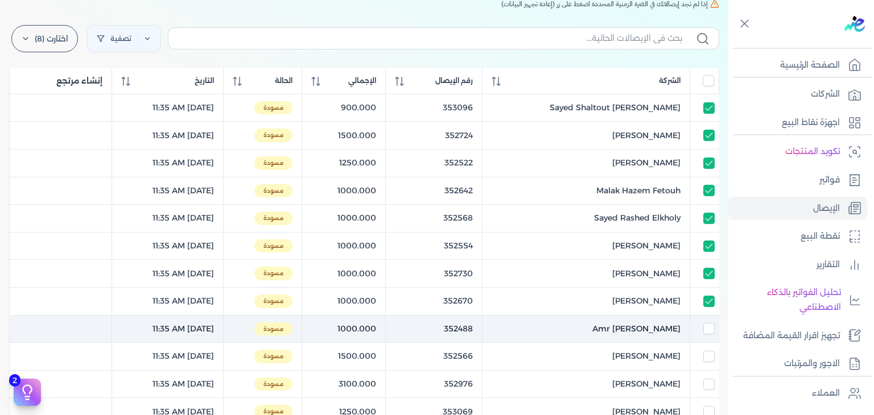
checkbox input "false"
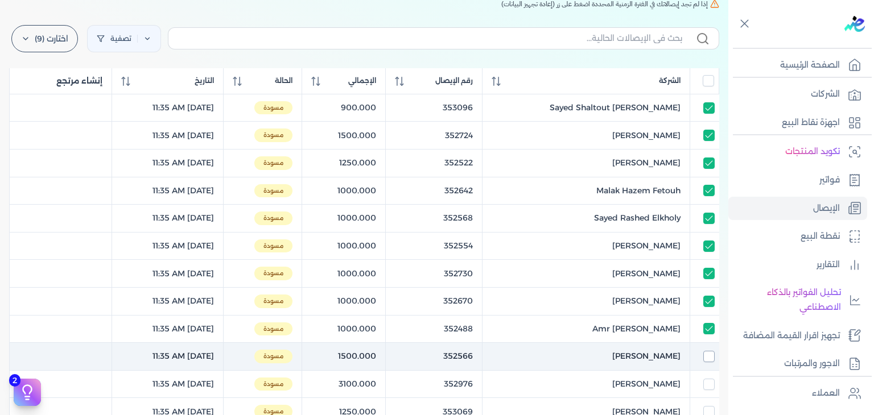
click at [709, 353] on input "checkbox" at bounding box center [709, 356] width 11 height 11
checkbox input "true"
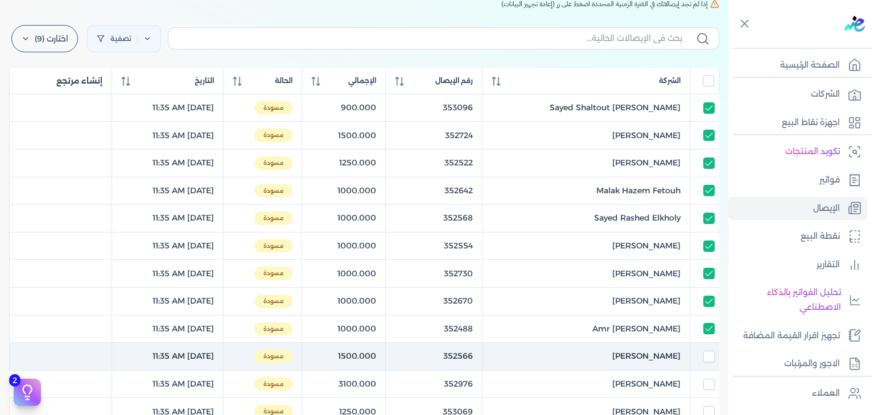
checkbox input "true"
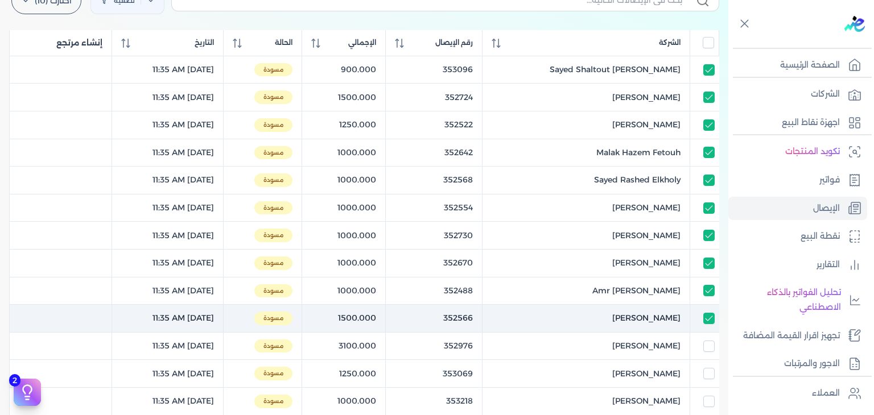
scroll to position [342, 0]
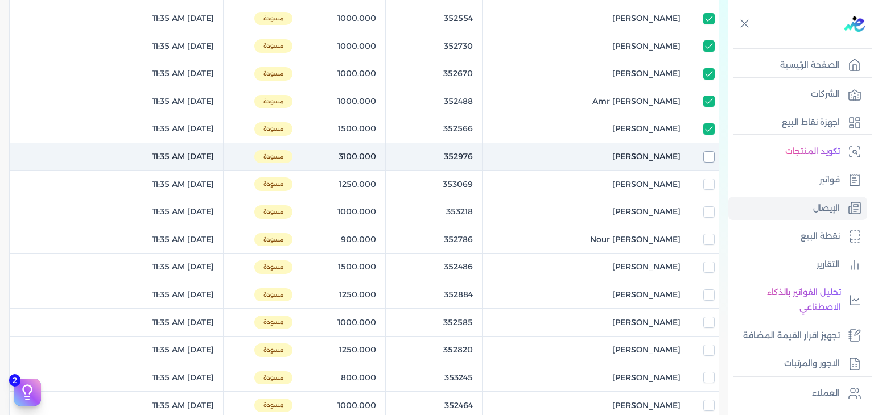
click at [710, 156] on input "checkbox" at bounding box center [709, 156] width 11 height 11
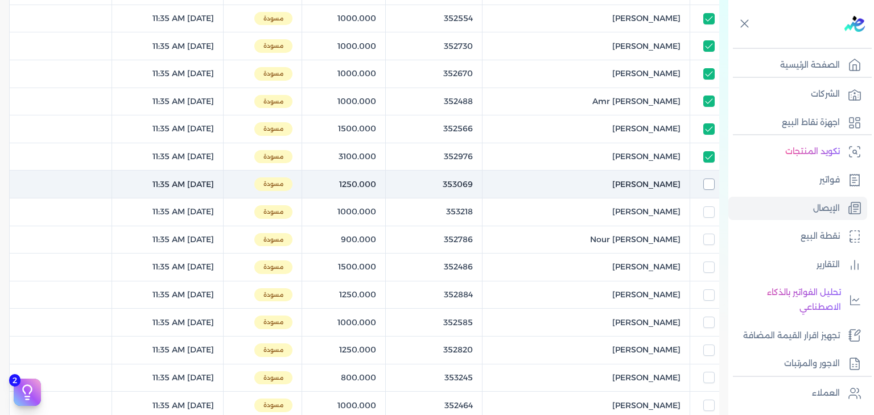
click at [711, 179] on input "checkbox" at bounding box center [709, 184] width 11 height 11
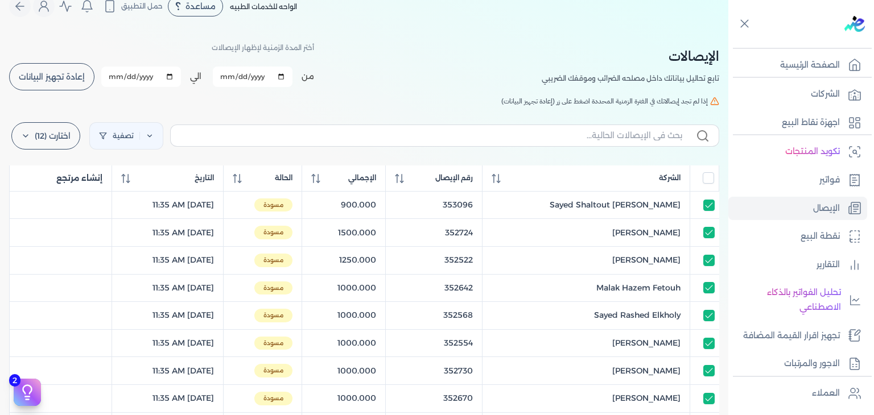
scroll to position [0, 0]
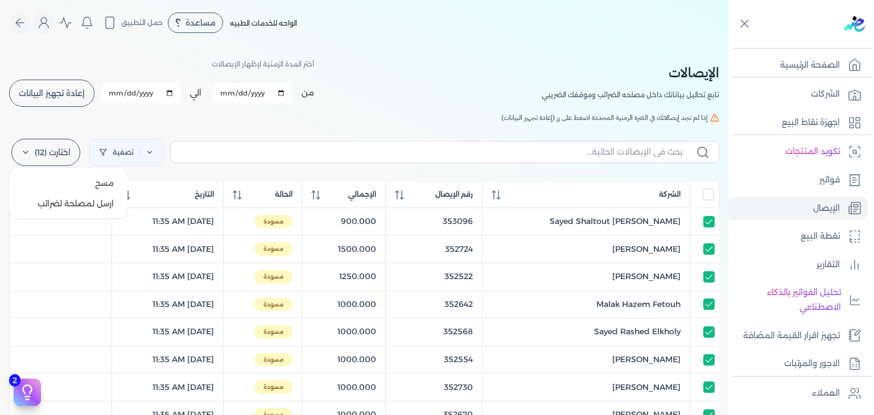
click at [72, 157] on label "اختارت (12)" at bounding box center [45, 152] width 69 height 27
click at [97, 209] on button "ارسل لمصلحة لضرائب" at bounding box center [68, 204] width 109 height 20
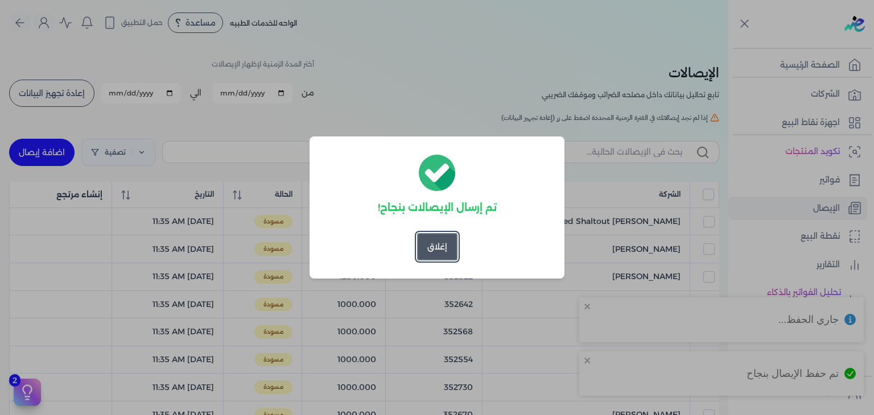
click at [444, 250] on button "إغلاق" at bounding box center [437, 246] width 40 height 27
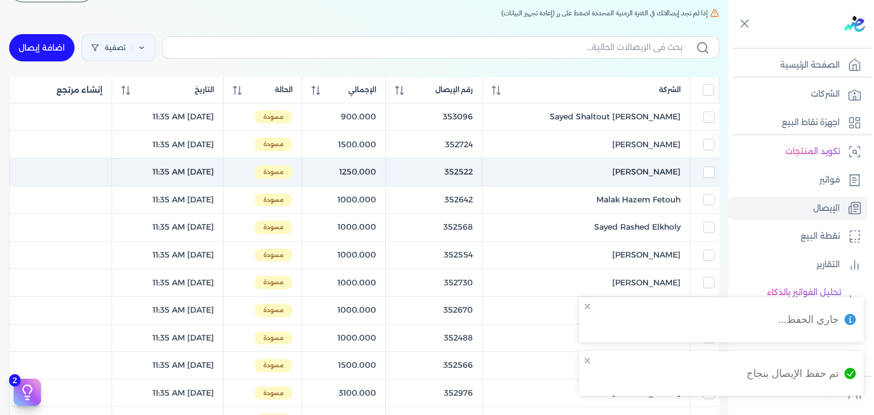
scroll to position [114, 0]
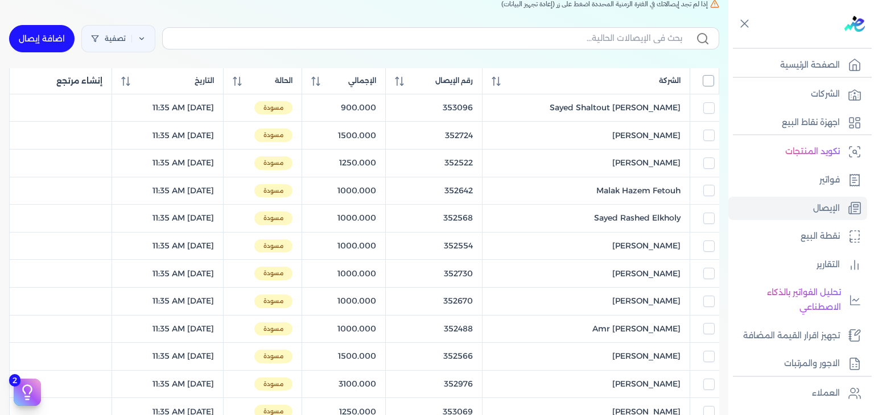
click at [706, 83] on input "All items unselected" at bounding box center [708, 80] width 11 height 11
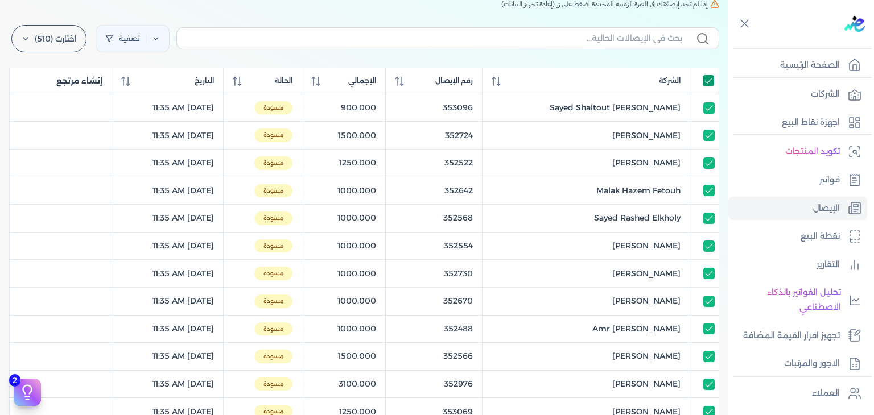
click at [706, 83] on input "All items selected" at bounding box center [708, 80] width 11 height 11
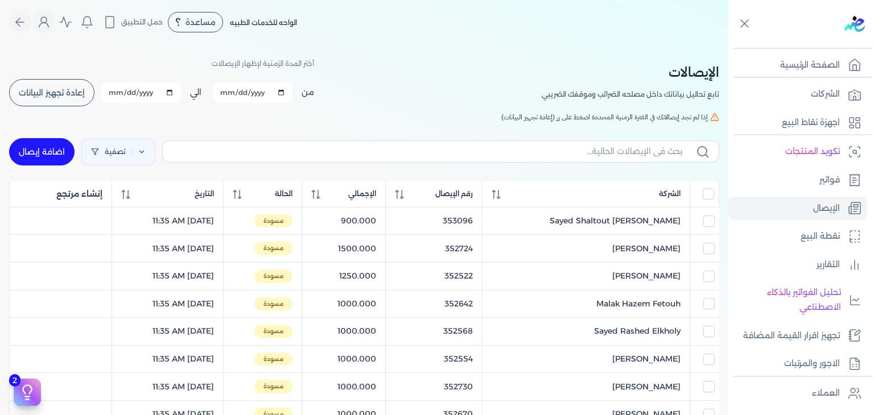
scroll to position [0, 0]
click at [52, 98] on button "إعادة تجهيز البيانات" at bounding box center [51, 93] width 85 height 27
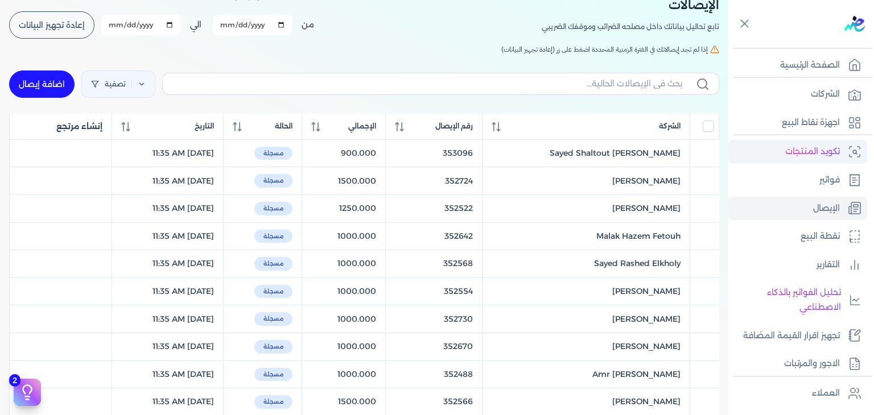
scroll to position [57, 0]
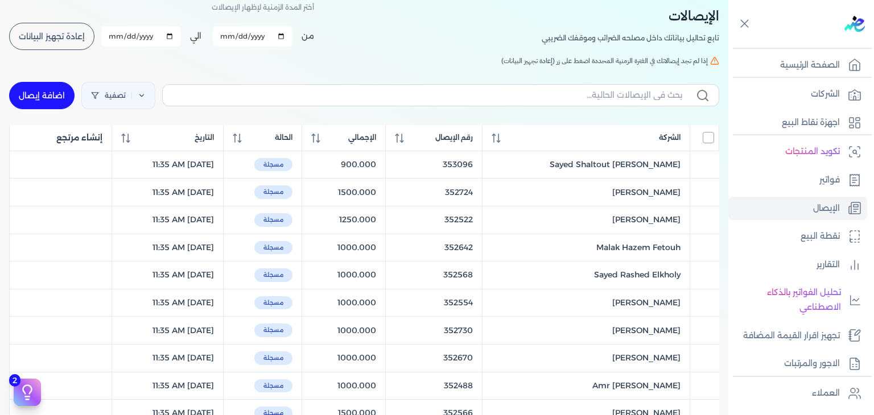
click at [707, 139] on input "All items unselected" at bounding box center [708, 137] width 11 height 11
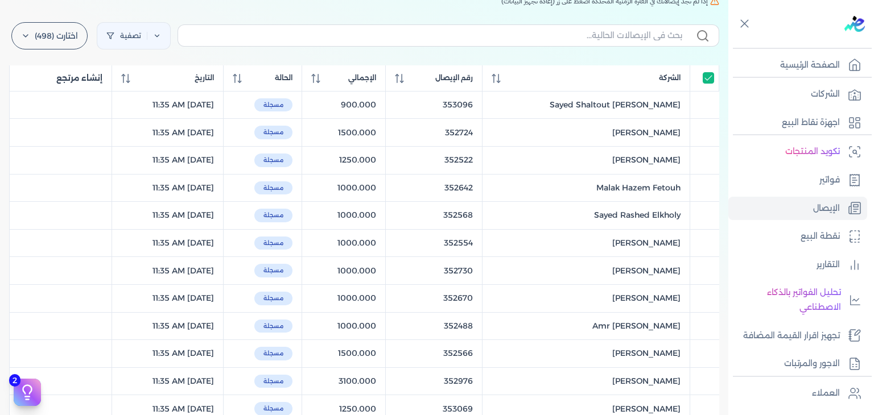
scroll to position [114, 0]
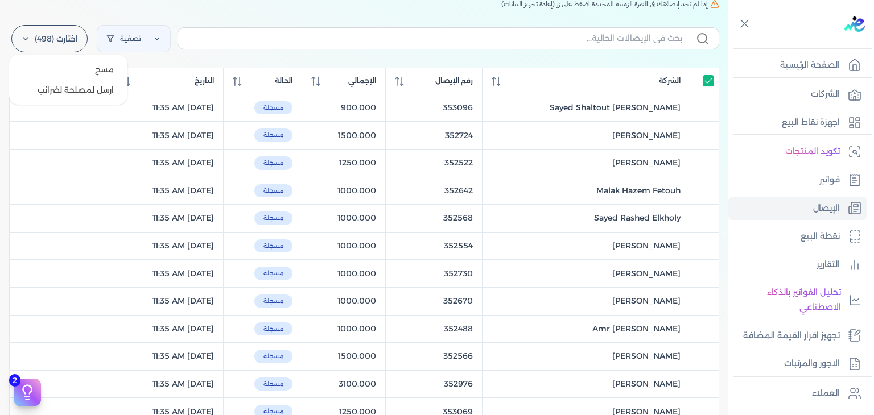
click at [76, 46] on label "اختارت (498)" at bounding box center [49, 38] width 76 height 27
click at [83, 96] on button "ارسل لمصلحة لضرائب" at bounding box center [68, 90] width 109 height 20
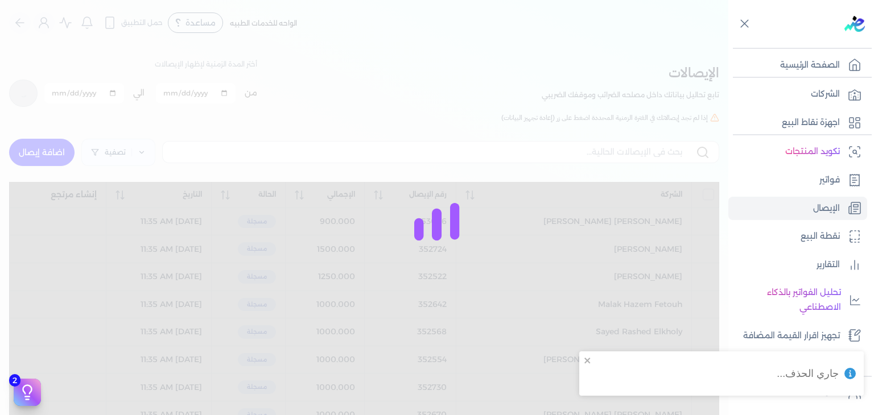
checkbox input "false"
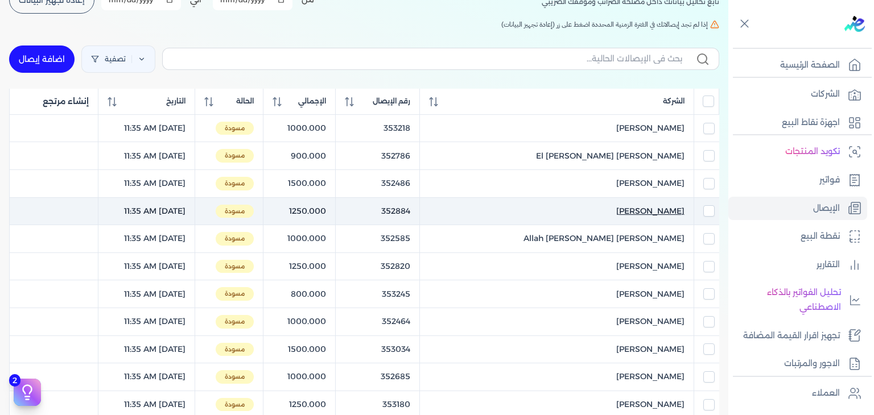
scroll to position [93, 0]
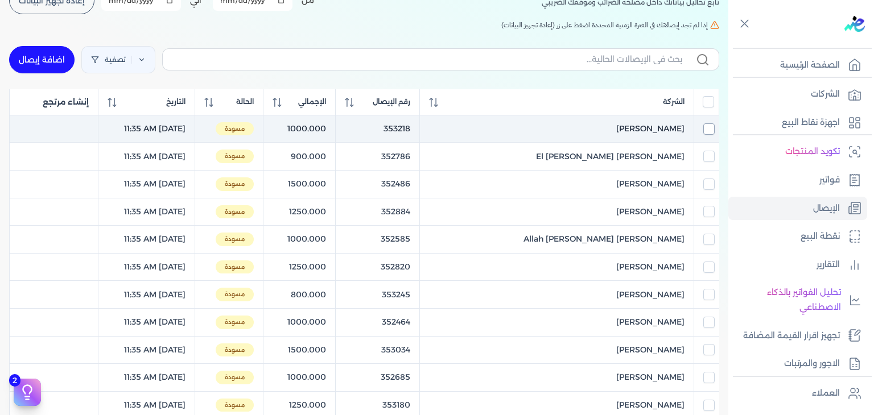
click at [706, 126] on input "checkbox" at bounding box center [709, 129] width 11 height 11
checkbox input "true"
checkbox input "false"
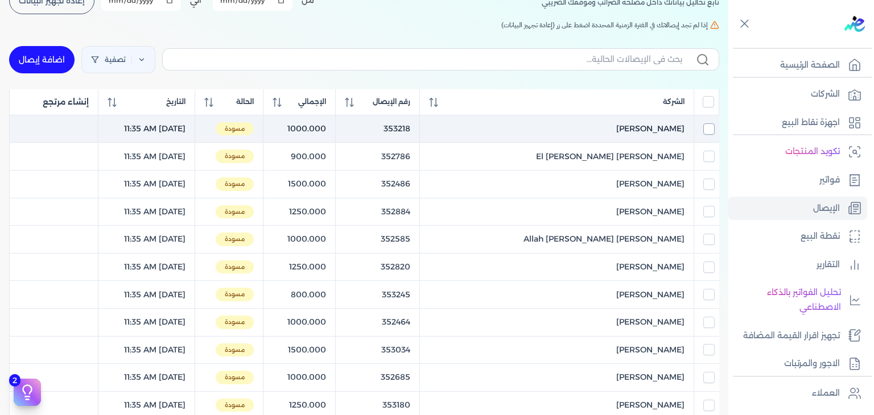
checkbox input "false"
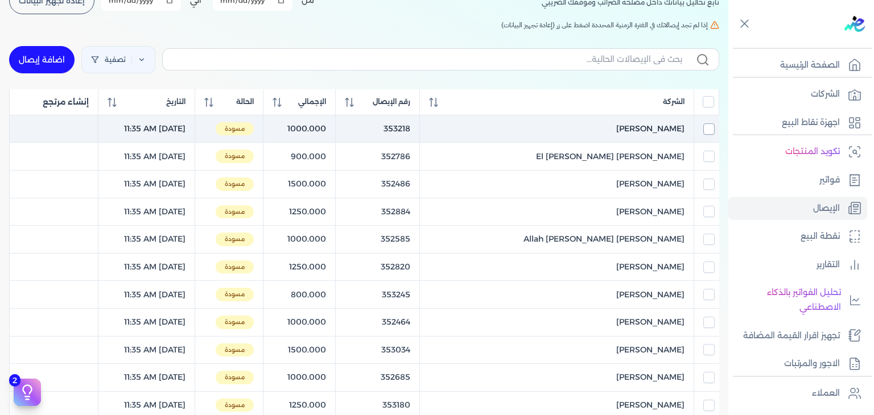
checkbox input "false"
checkbox input "true"
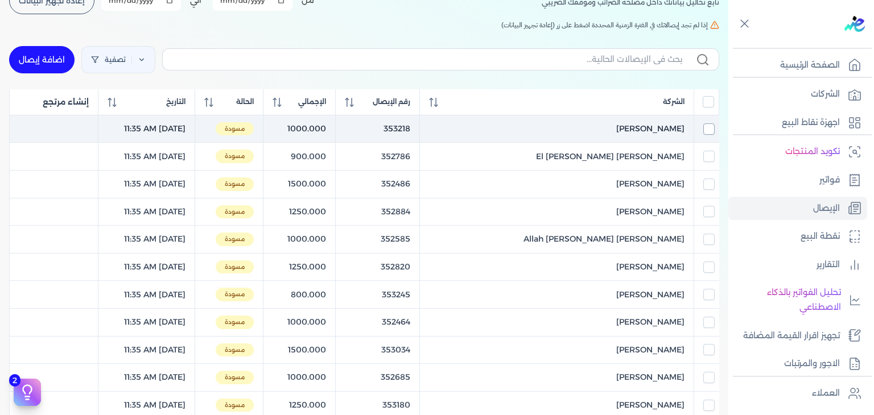
checkbox input "false"
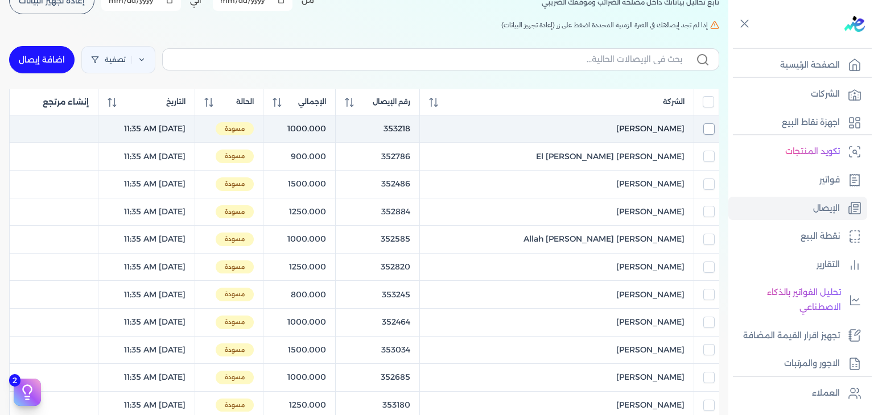
checkbox input "false"
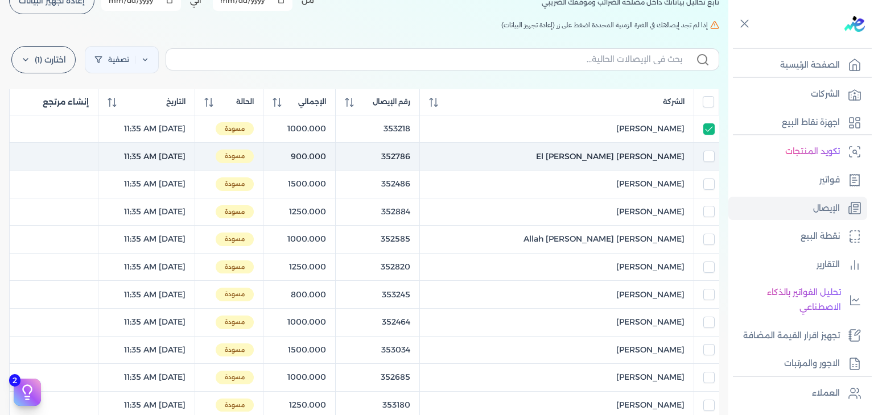
drag, startPoint x: 710, startPoint y: 149, endPoint x: 709, endPoint y: 168, distance: 19.4
click at [710, 150] on td at bounding box center [706, 157] width 25 height 28
checkbox input "false"
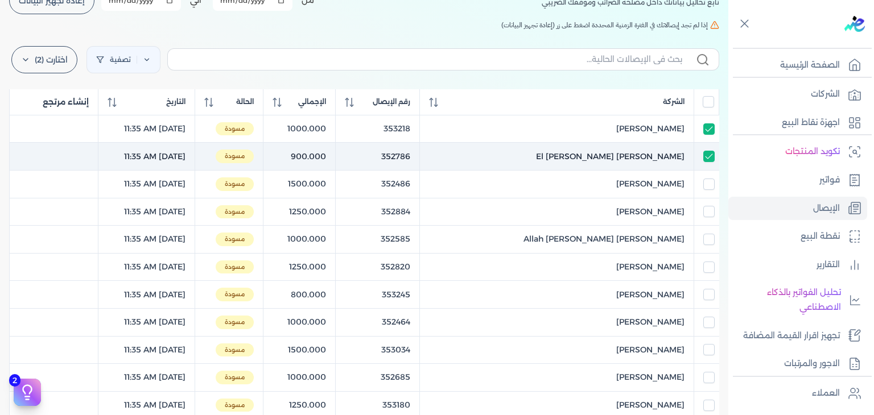
checkbox input "false"
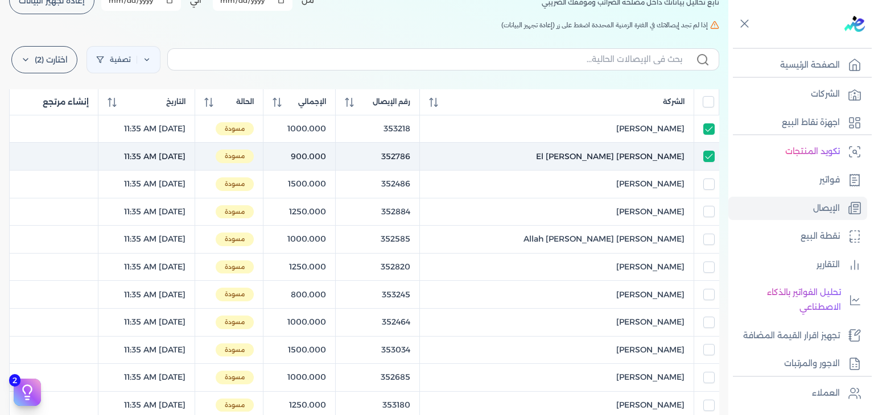
checkbox input "false"
checkbox input "true"
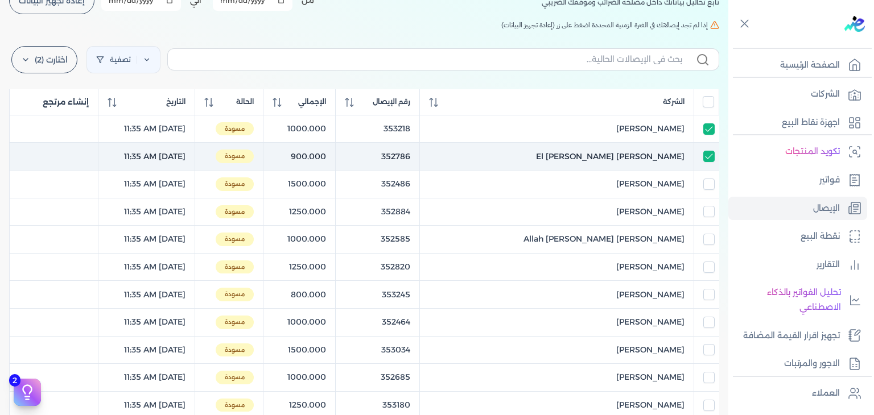
checkbox input "true"
checkbox input "false"
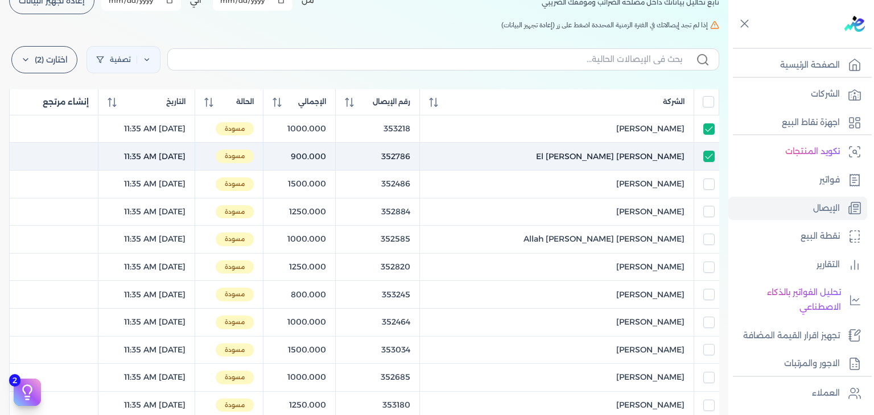
checkbox input "false"
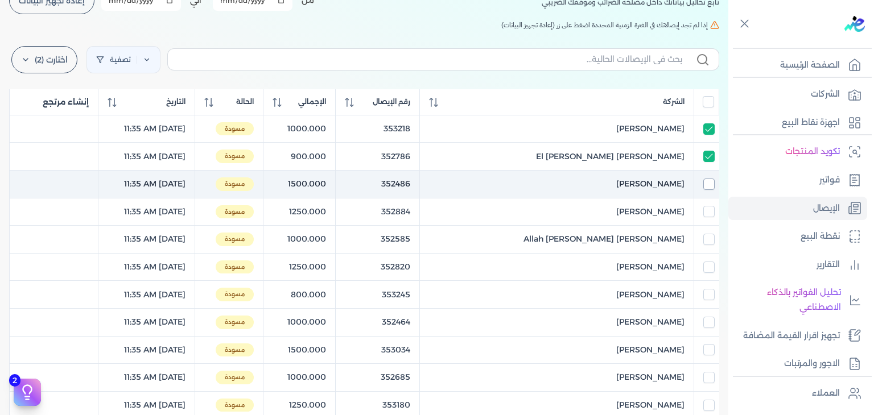
click at [710, 182] on input "checkbox" at bounding box center [709, 184] width 11 height 11
checkbox input "true"
checkbox input "false"
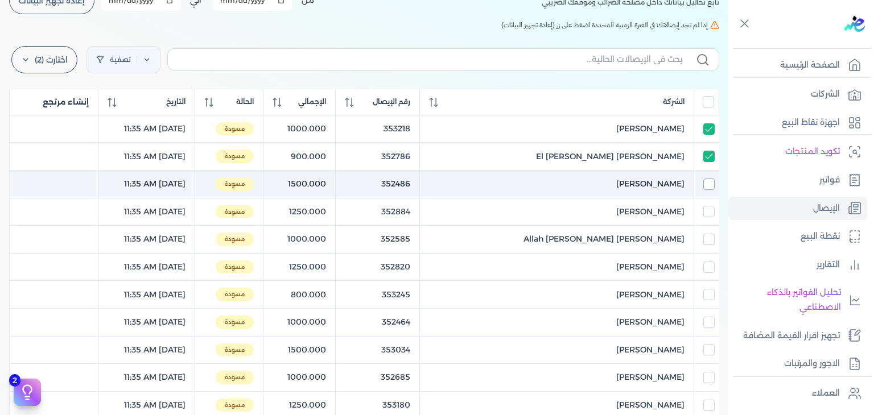
checkbox input "false"
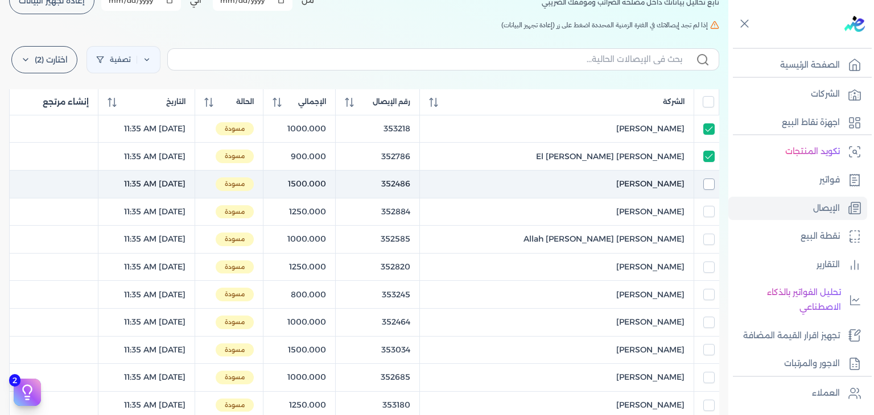
checkbox input "false"
checkbox input "true"
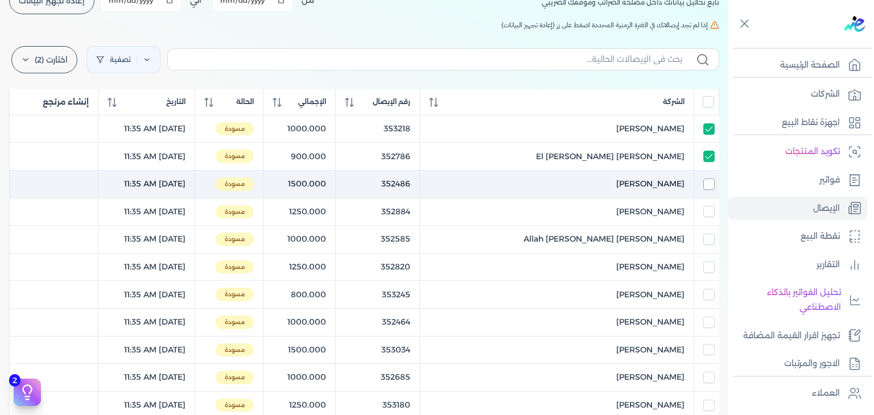
checkbox input "true"
checkbox input "false"
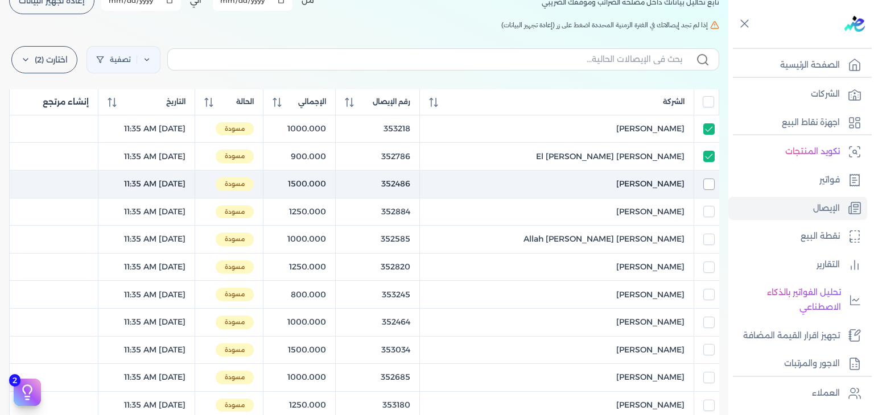
checkbox input "false"
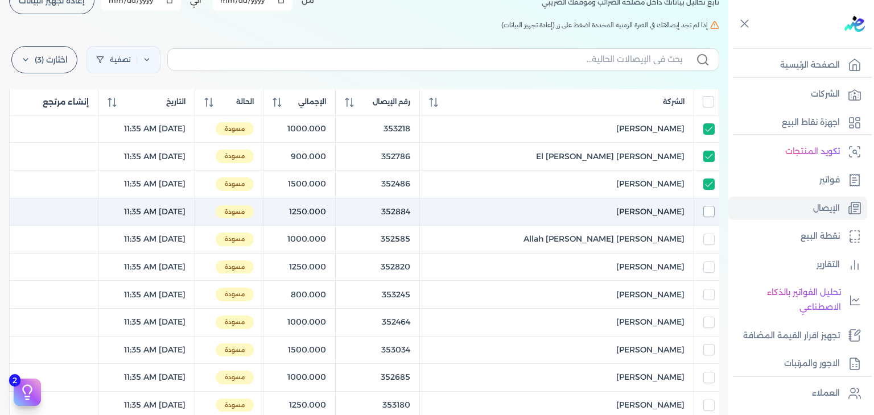
click at [709, 206] on input "checkbox" at bounding box center [709, 211] width 11 height 11
checkbox input "true"
checkbox input "false"
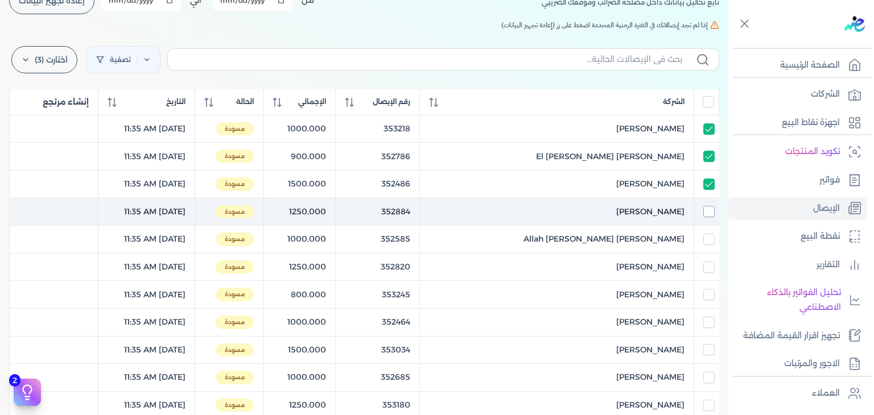
checkbox input "false"
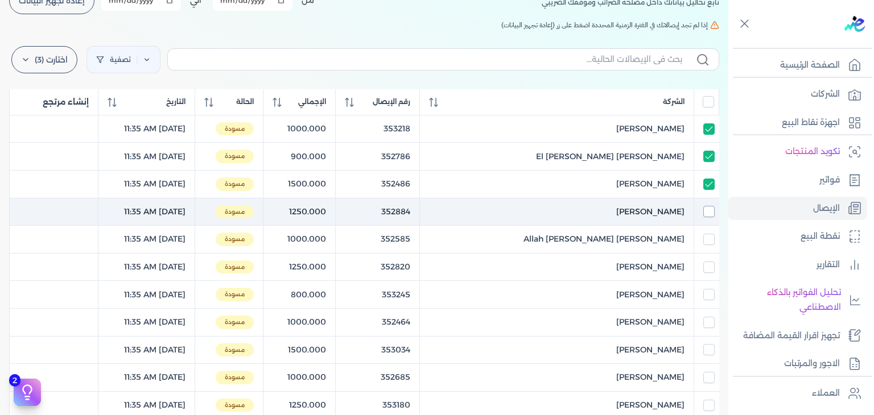
checkbox input "false"
checkbox input "true"
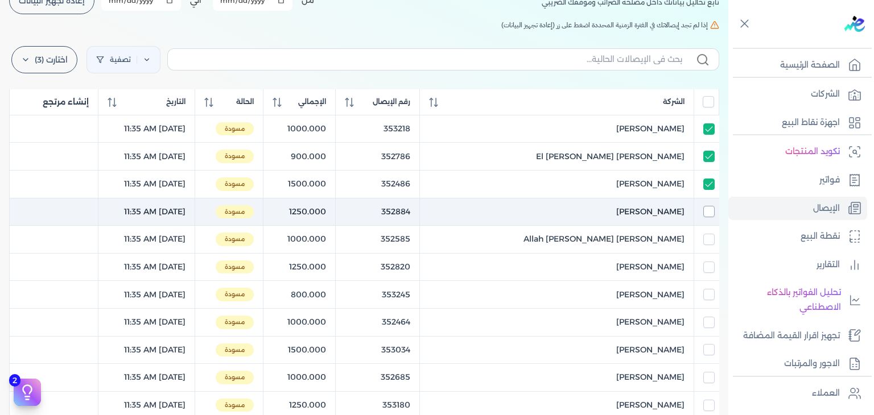
checkbox input "true"
checkbox input "false"
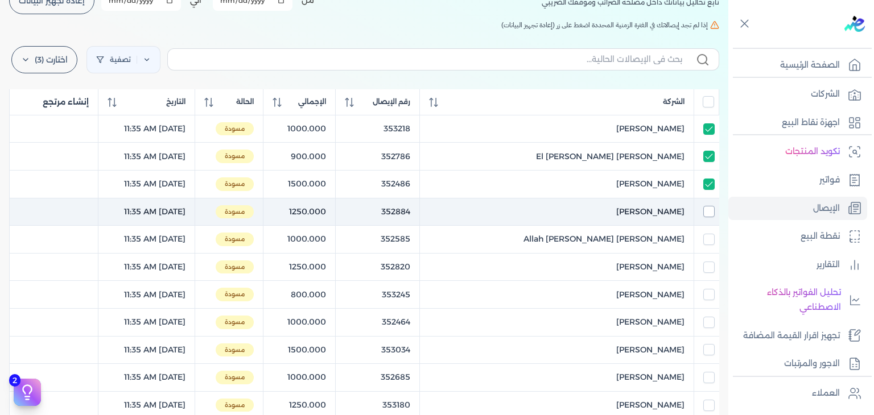
checkbox input "false"
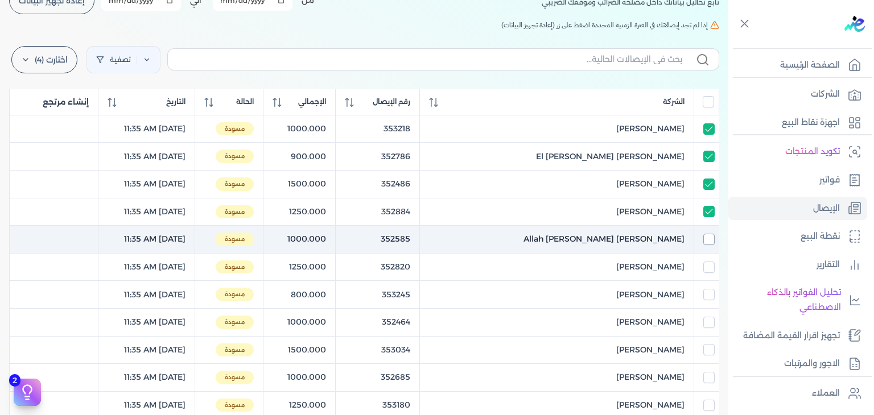
click at [707, 237] on input "checkbox" at bounding box center [709, 239] width 11 height 11
checkbox input "true"
checkbox input "false"
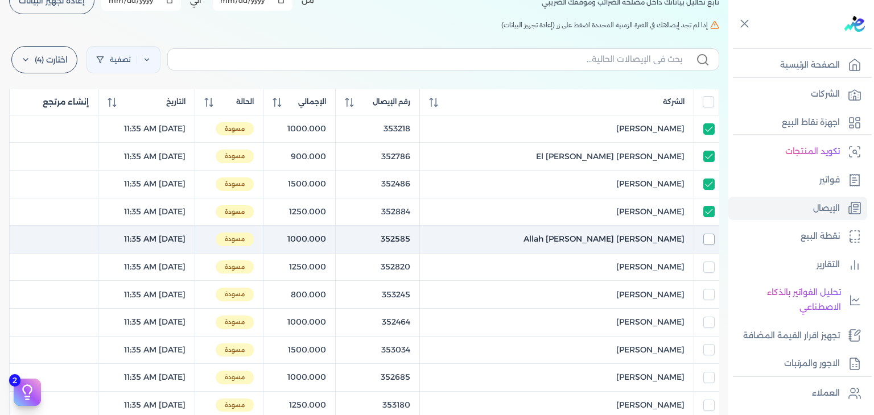
checkbox input "false"
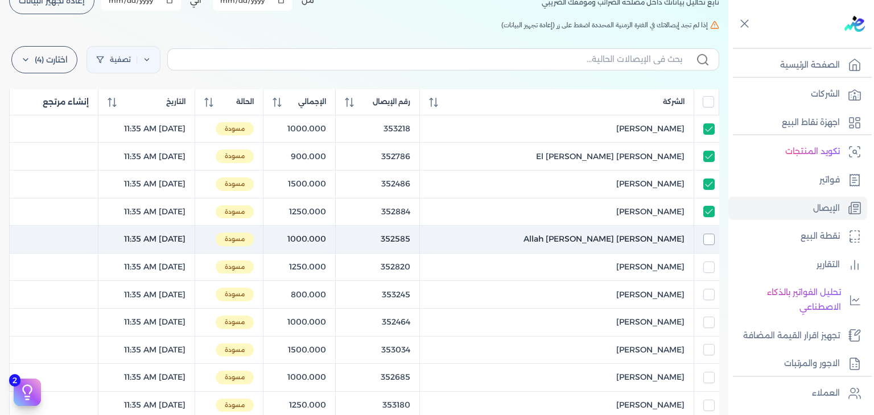
checkbox input "false"
checkbox input "true"
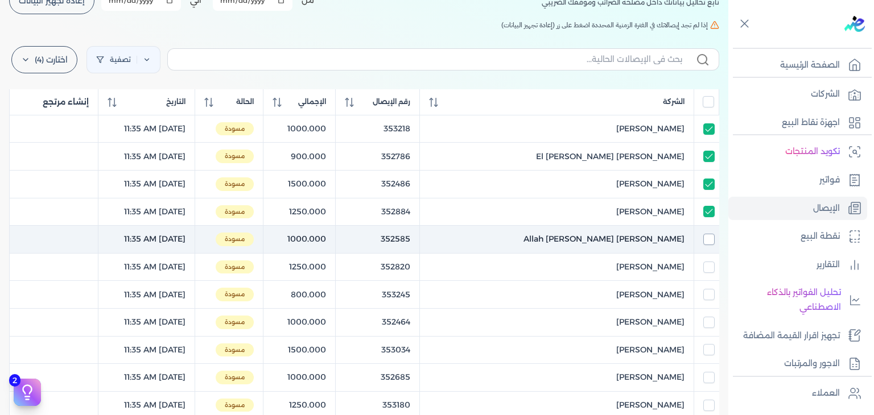
checkbox input "true"
checkbox input "false"
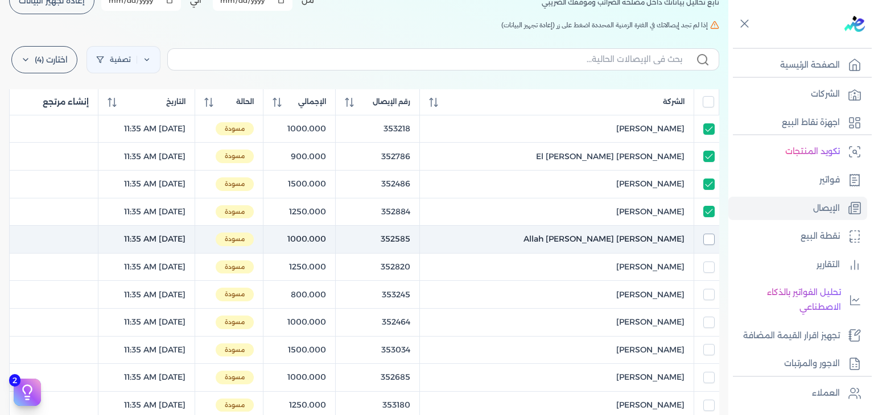
checkbox input "false"
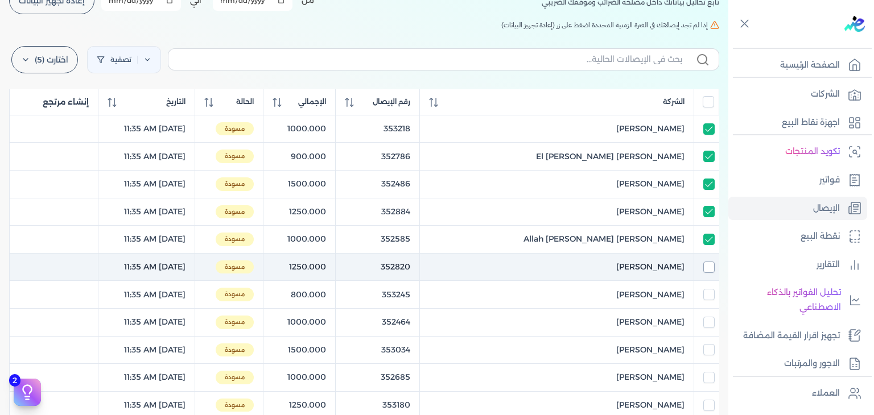
click at [710, 269] on input "checkbox" at bounding box center [709, 267] width 11 height 11
checkbox input "true"
checkbox input "false"
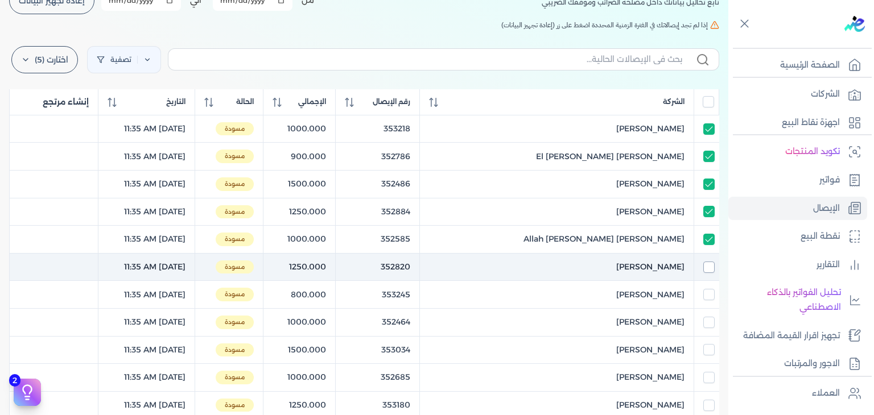
checkbox input "false"
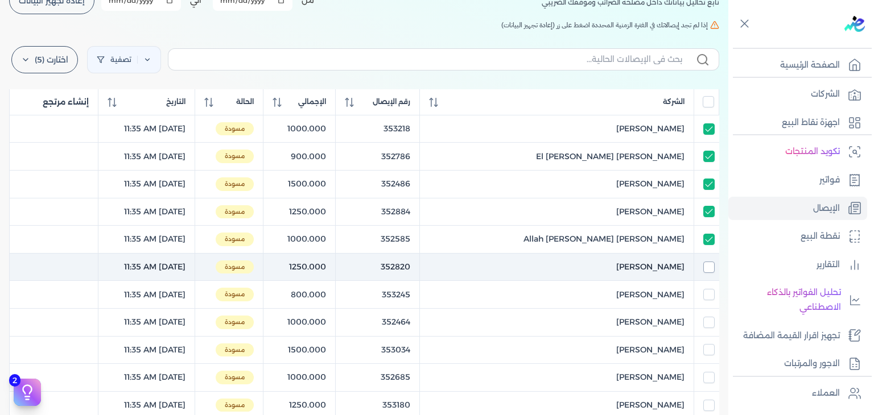
checkbox input "false"
checkbox input "true"
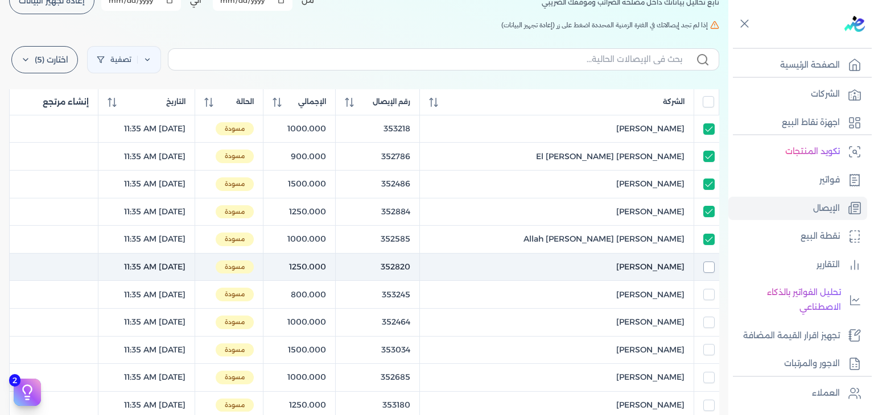
checkbox input "true"
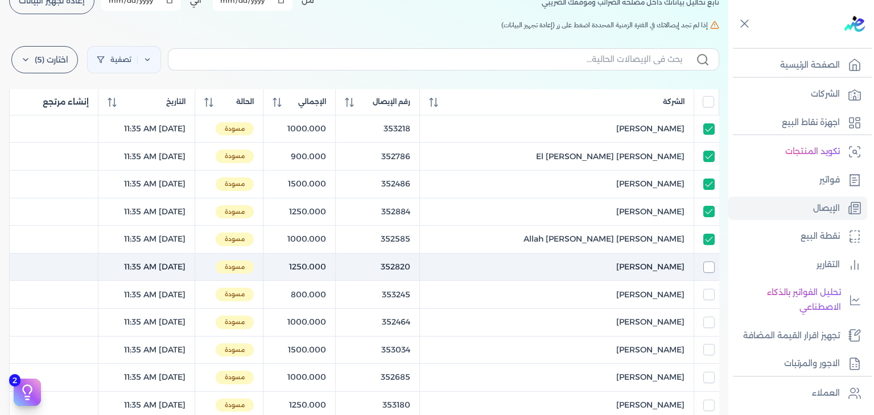
checkbox input "false"
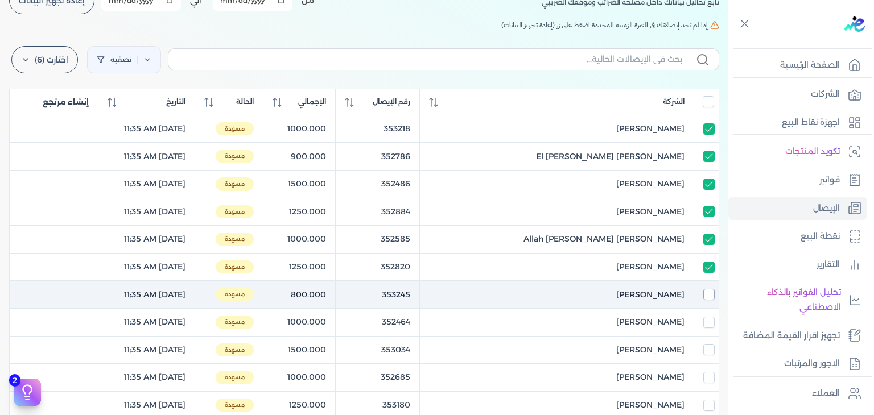
click at [707, 290] on input "checkbox" at bounding box center [709, 294] width 11 height 11
checkbox input "true"
checkbox input "false"
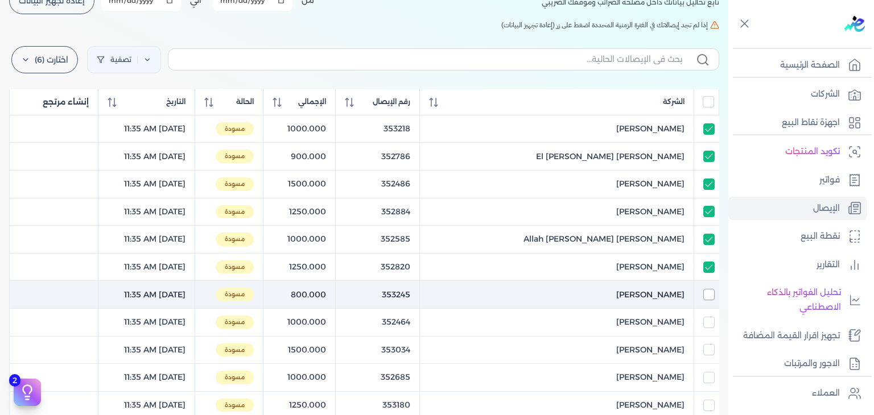
checkbox input "false"
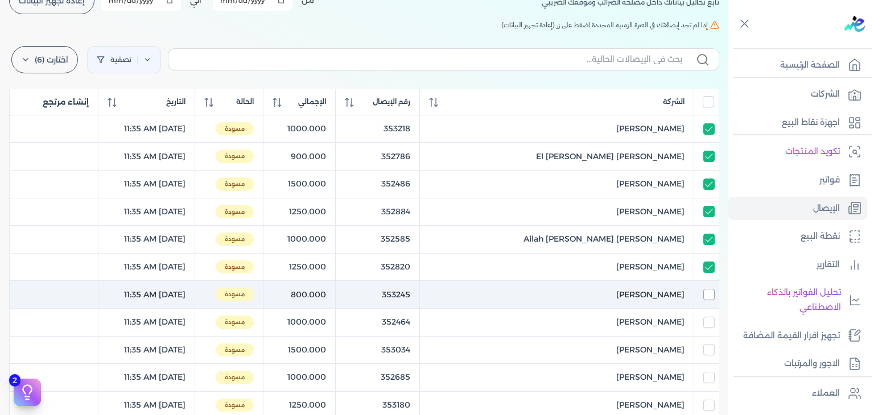
checkbox input "false"
checkbox input "true"
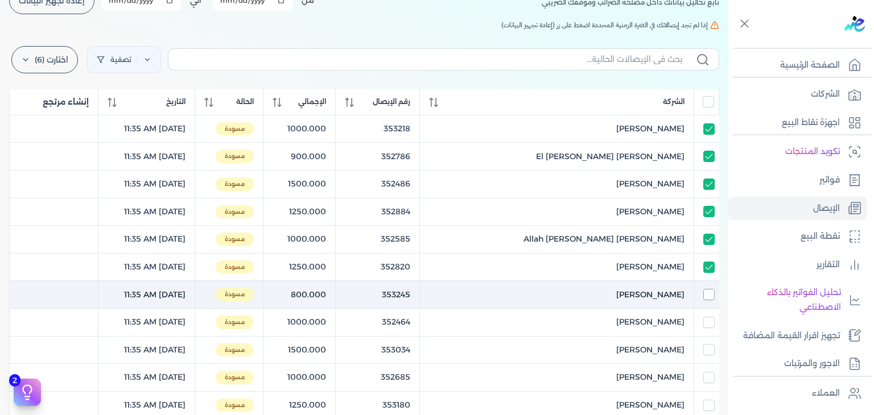
checkbox input "true"
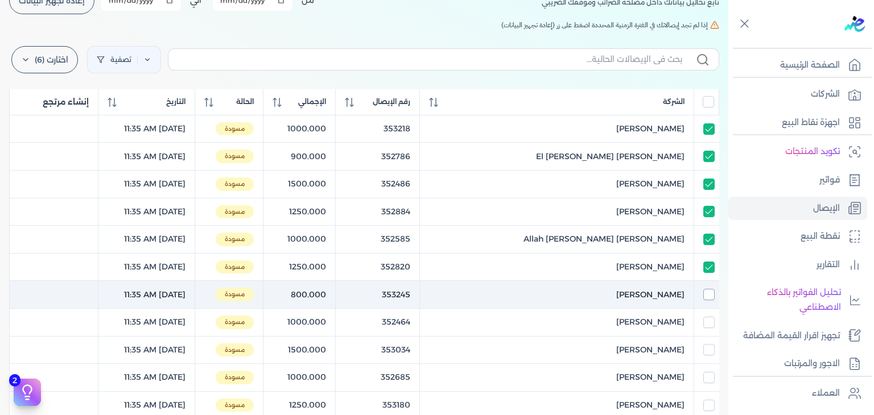
checkbox input "true"
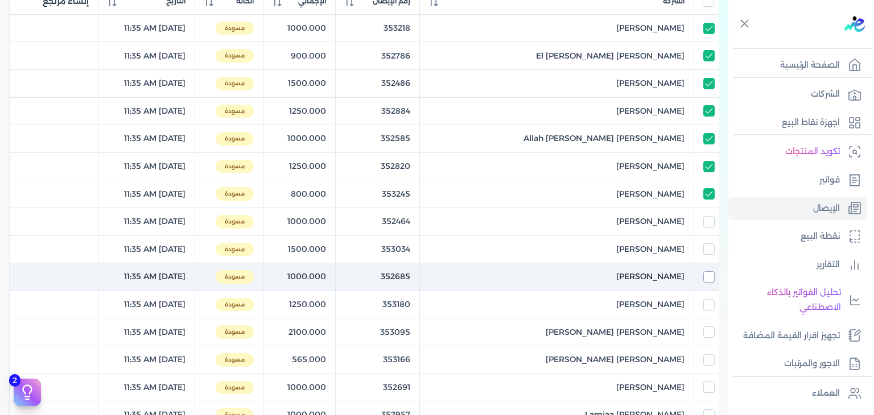
scroll to position [207, 0]
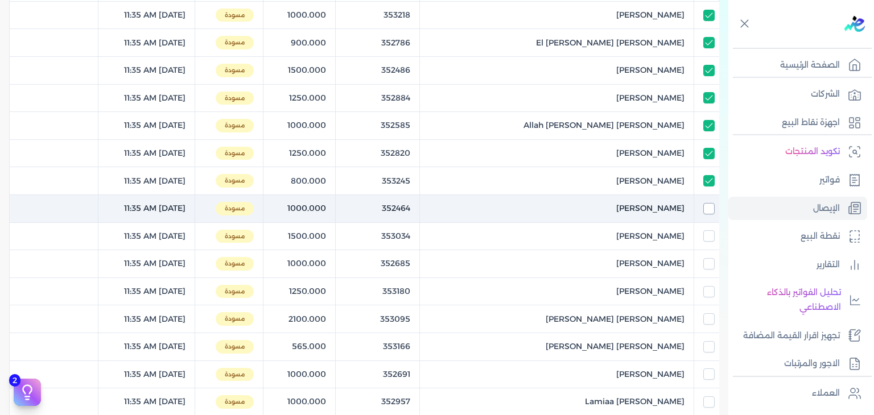
click at [706, 205] on input "checkbox" at bounding box center [709, 208] width 11 height 11
checkbox input "true"
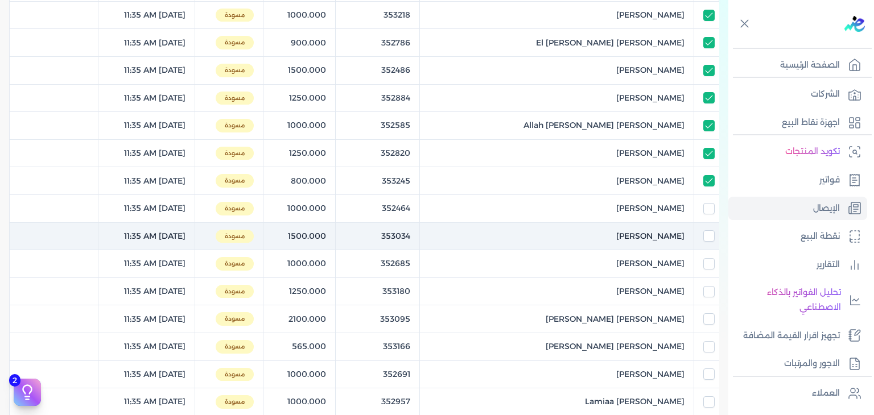
checkbox input "false"
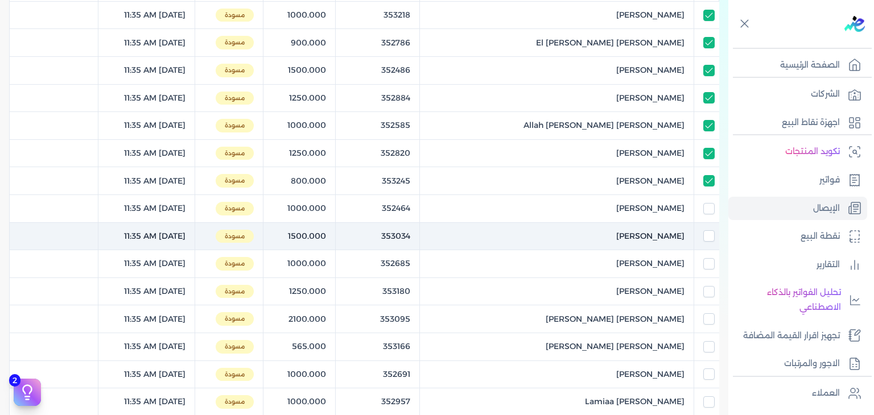
checkbox input "false"
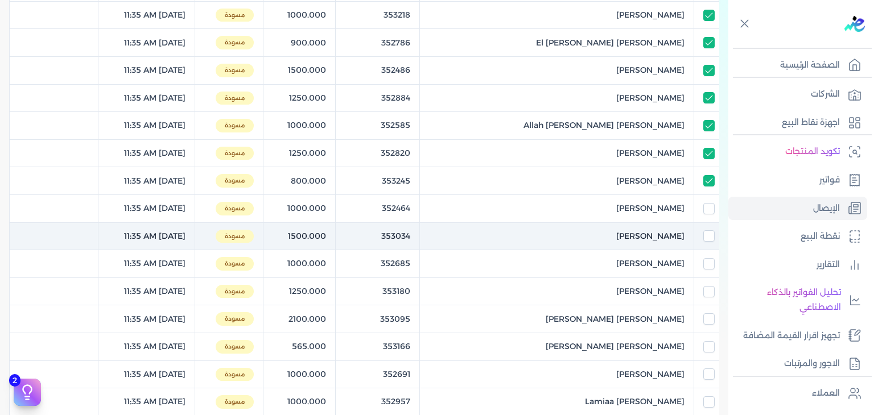
checkbox input "false"
checkbox input "true"
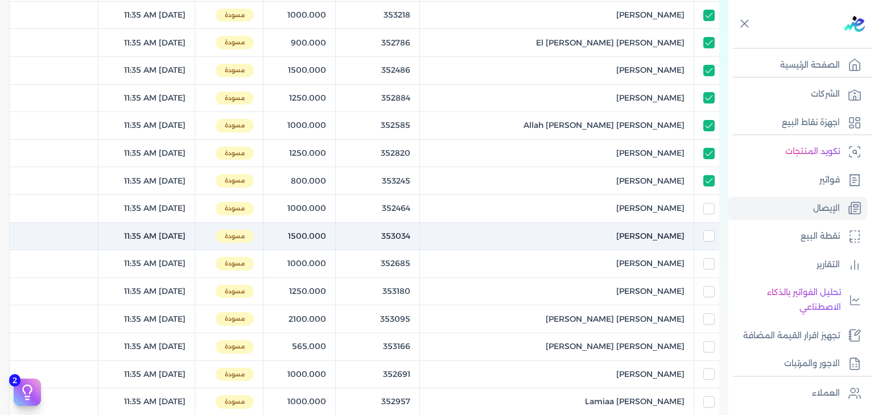
checkbox input "true"
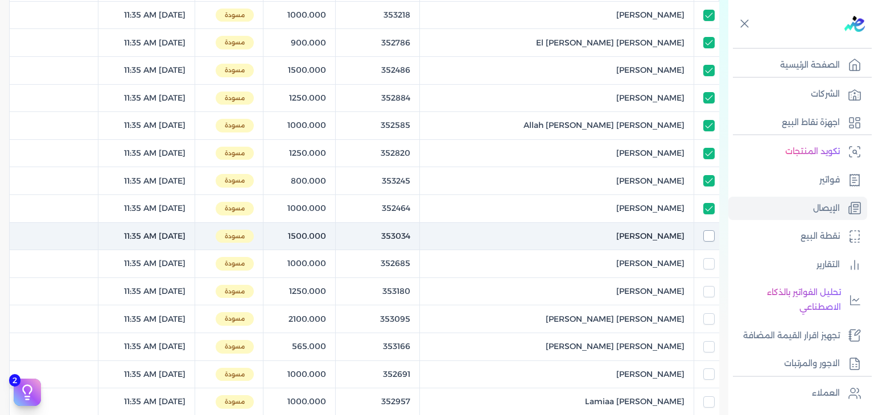
click at [709, 231] on input "checkbox" at bounding box center [709, 236] width 11 height 11
checkbox input "true"
checkbox input "false"
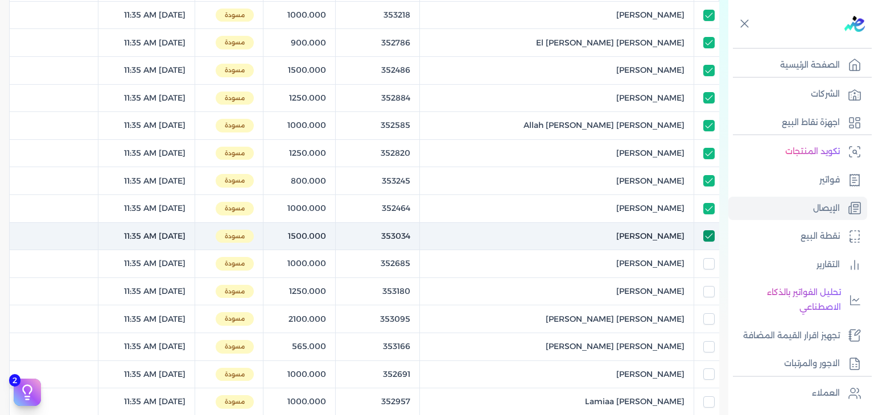
checkbox input "false"
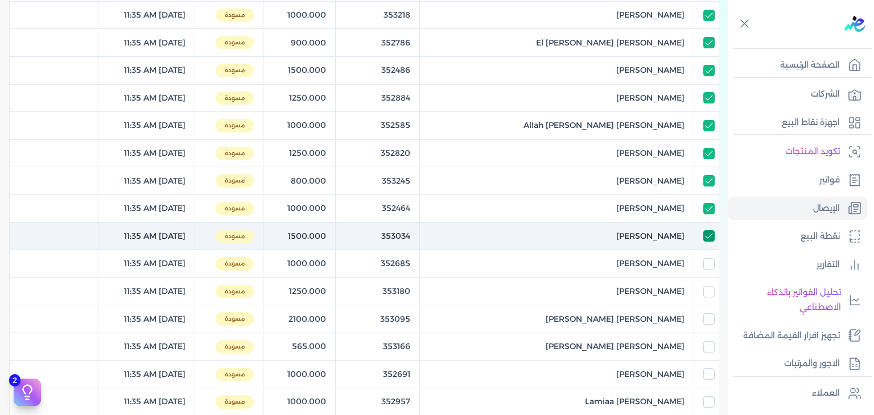
checkbox input "false"
checkbox input "true"
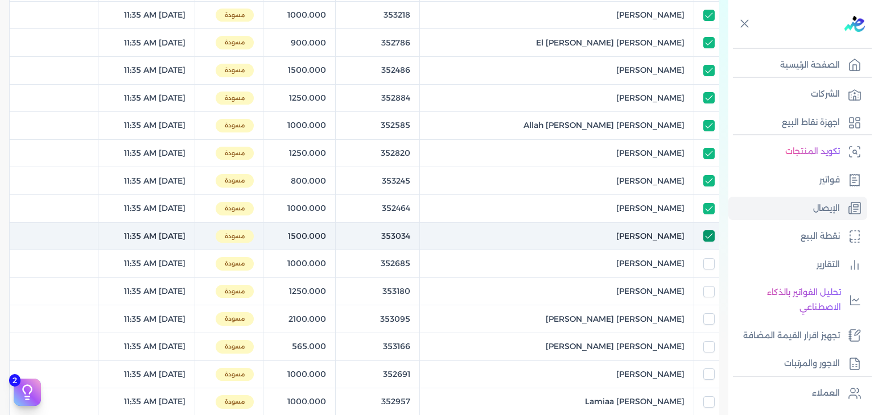
checkbox input "true"
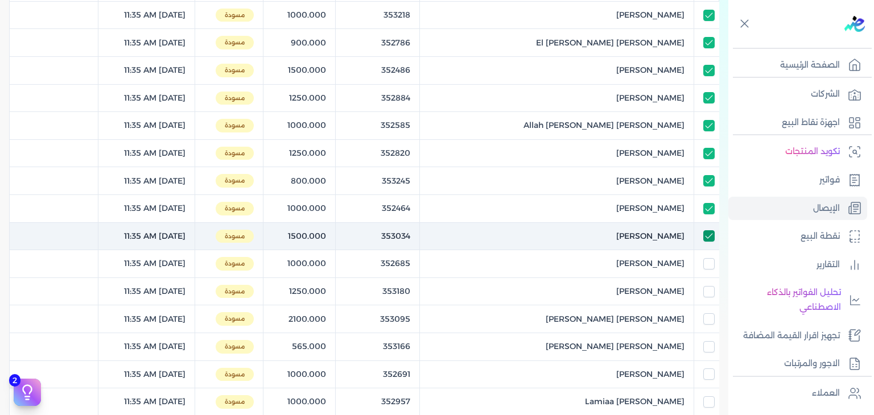
checkbox input "true"
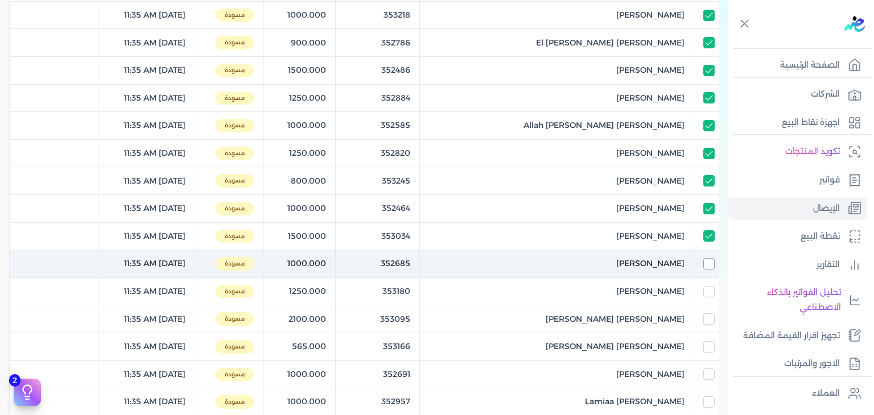
click at [708, 266] on input "checkbox" at bounding box center [709, 263] width 11 height 11
checkbox input "true"
checkbox input "false"
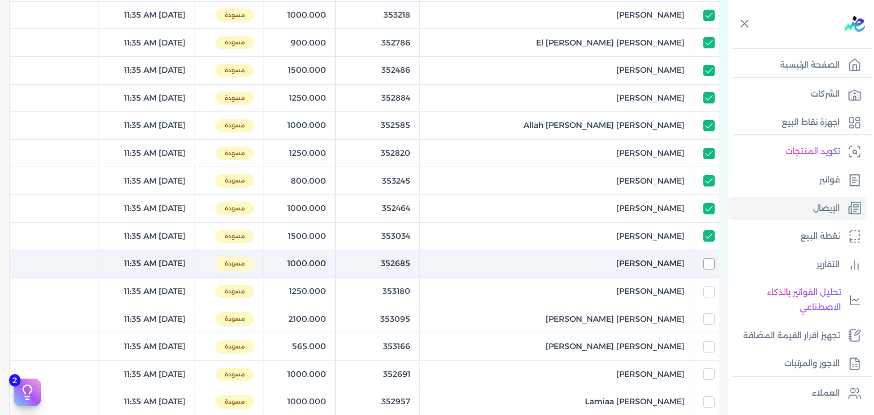
checkbox input "false"
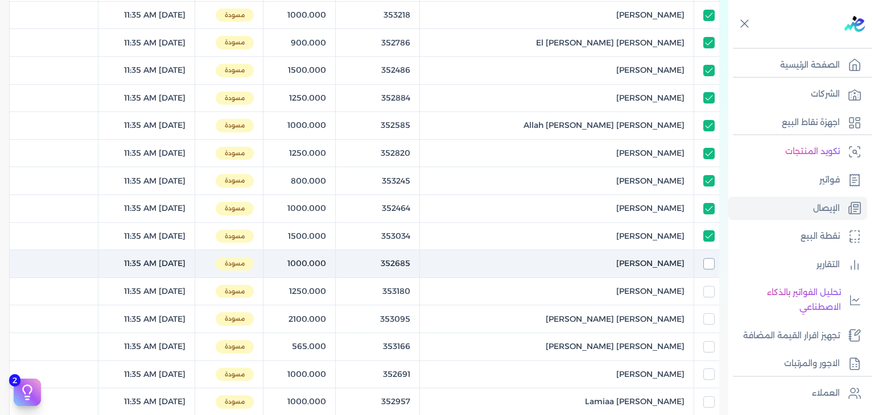
checkbox input "false"
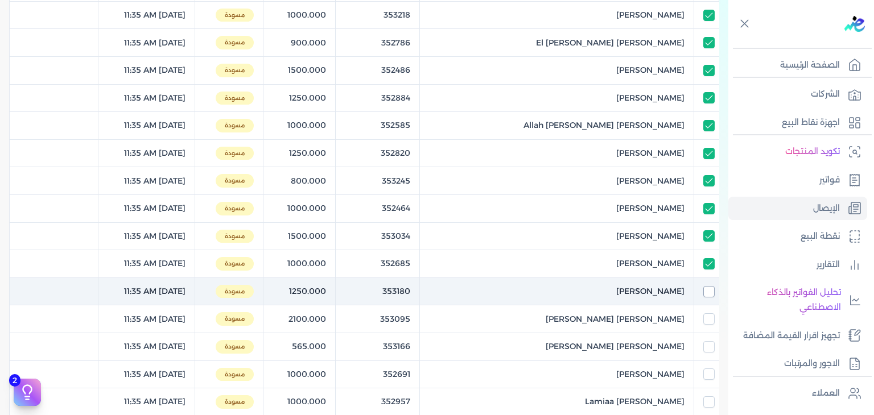
click at [710, 286] on input "checkbox" at bounding box center [709, 291] width 11 height 11
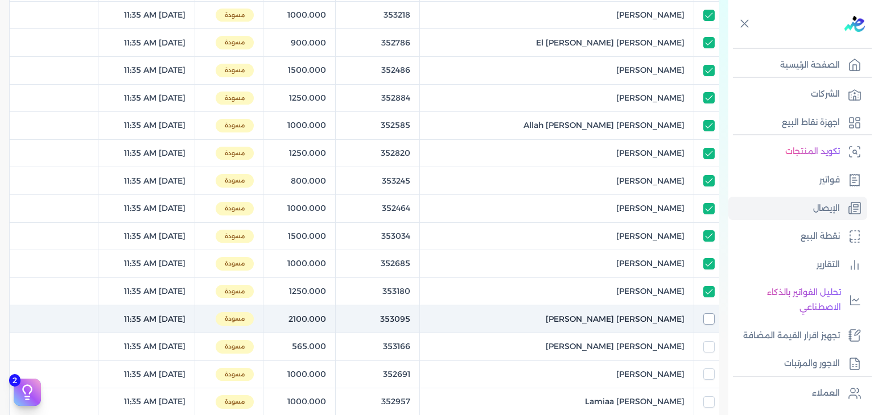
click at [706, 319] on input "checkbox" at bounding box center [709, 319] width 11 height 11
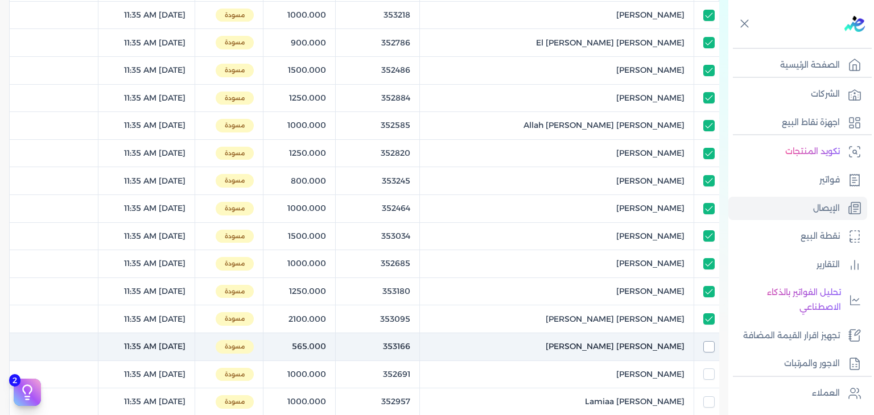
click at [707, 346] on input "checkbox" at bounding box center [709, 347] width 11 height 11
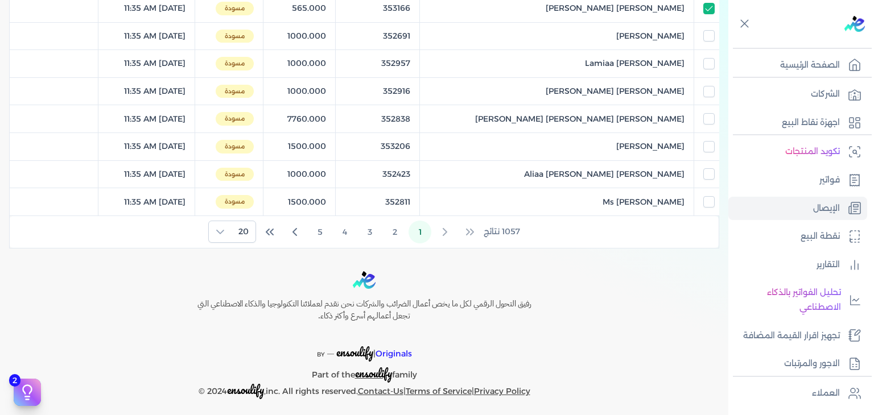
scroll to position [548, 0]
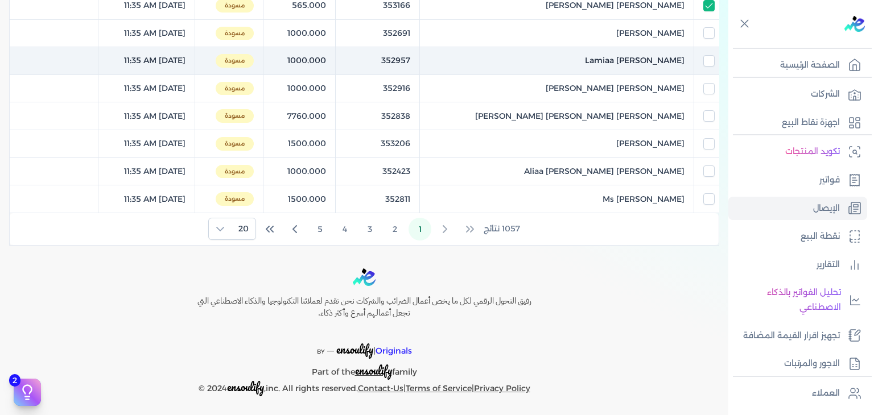
click at [711, 30] on input "checkbox" at bounding box center [709, 32] width 11 height 11
click at [708, 56] on input "checkbox" at bounding box center [709, 60] width 11 height 11
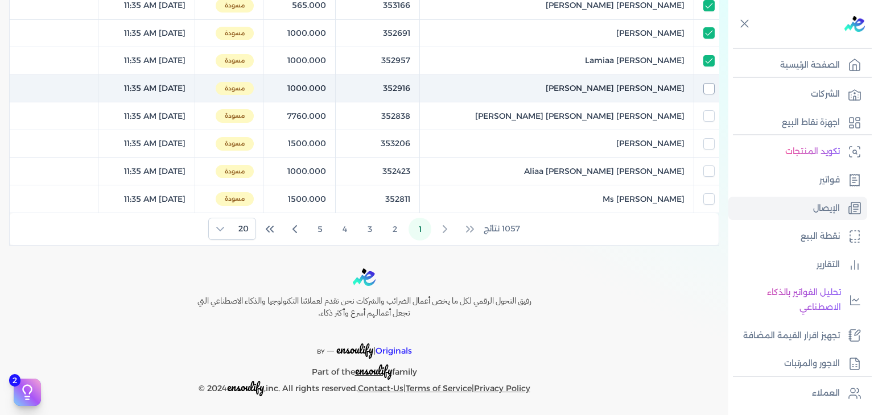
click at [713, 90] on input "checkbox" at bounding box center [709, 88] width 11 height 11
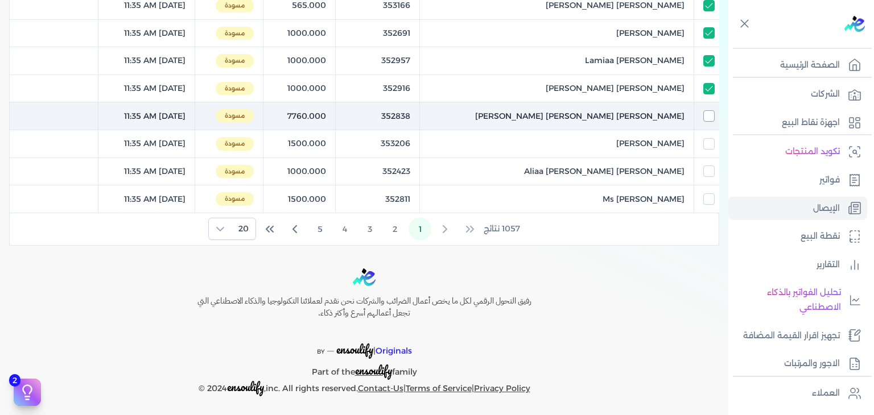
click at [712, 112] on input "checkbox" at bounding box center [709, 115] width 11 height 11
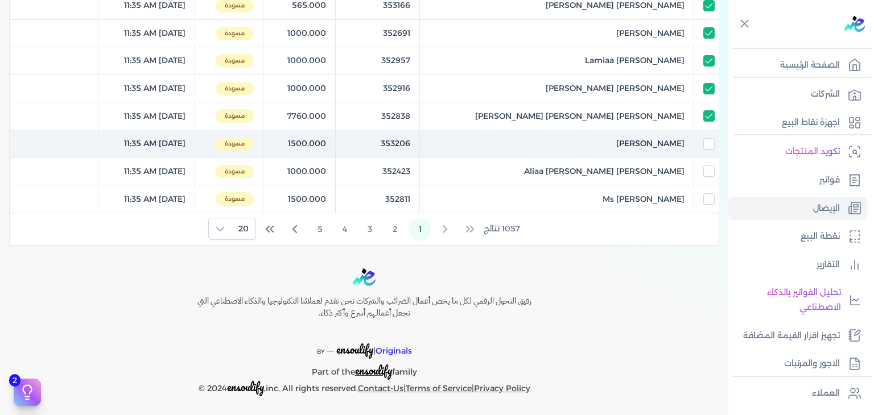
drag, startPoint x: 715, startPoint y: 137, endPoint x: 711, endPoint y: 153, distance: 15.7
click at [714, 137] on td at bounding box center [706, 144] width 25 height 28
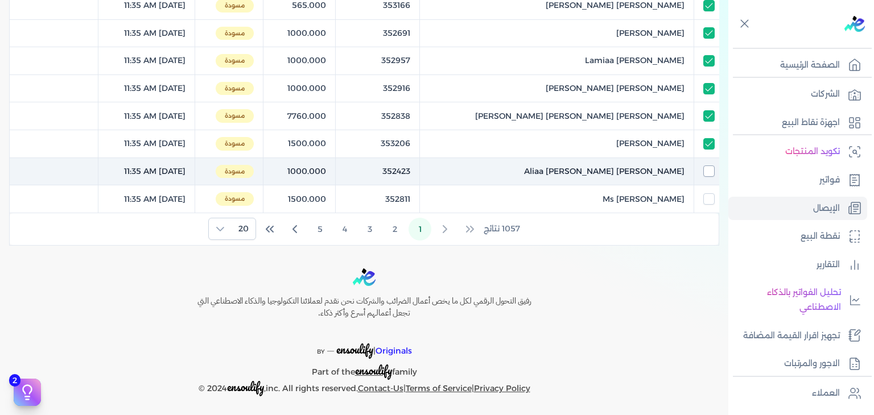
click at [712, 166] on input "checkbox" at bounding box center [709, 171] width 11 height 11
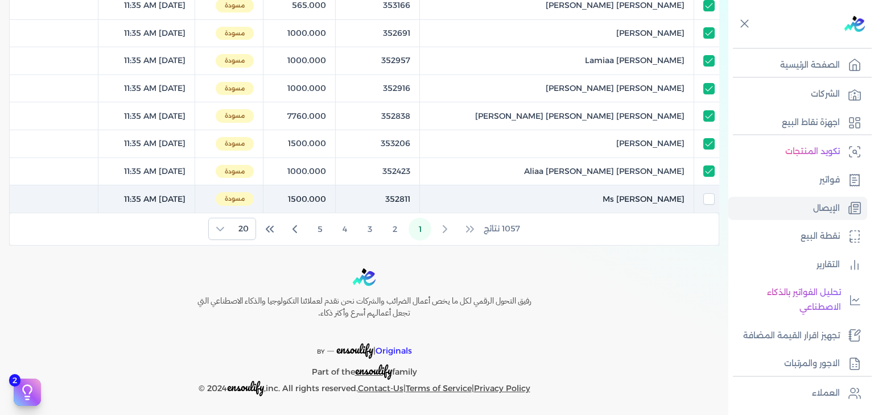
click at [709, 203] on td at bounding box center [706, 200] width 25 height 28
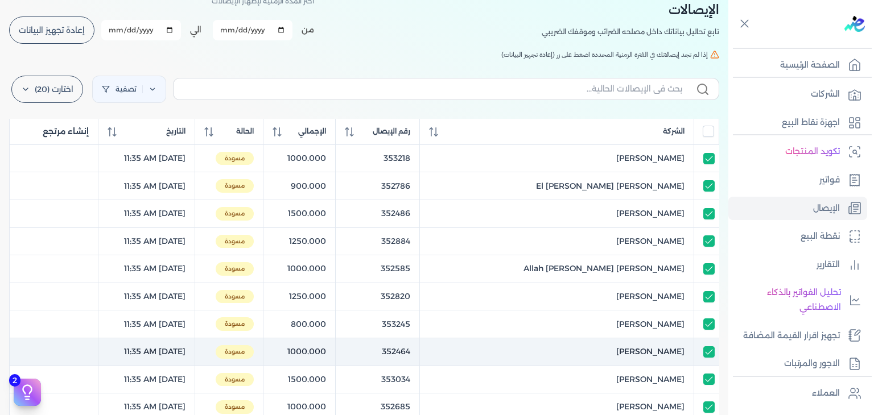
scroll to position [0, 0]
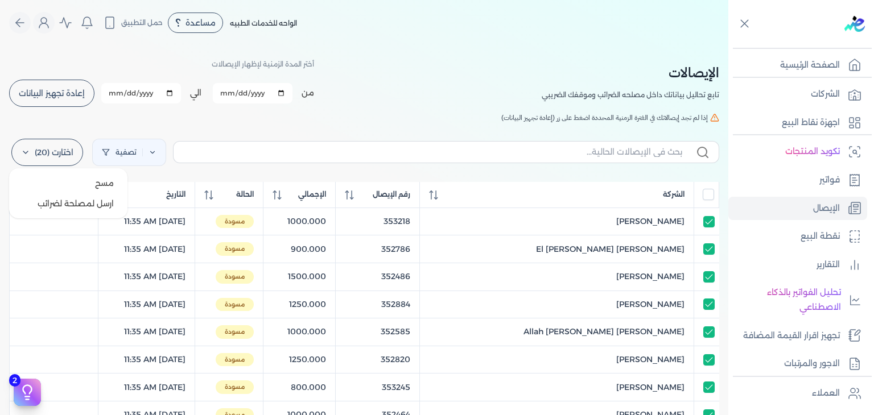
click at [66, 142] on label "اختارت (20)" at bounding box center [47, 152] width 72 height 27
click at [87, 210] on button "ارسل لمصلحة لضرائب" at bounding box center [68, 204] width 109 height 20
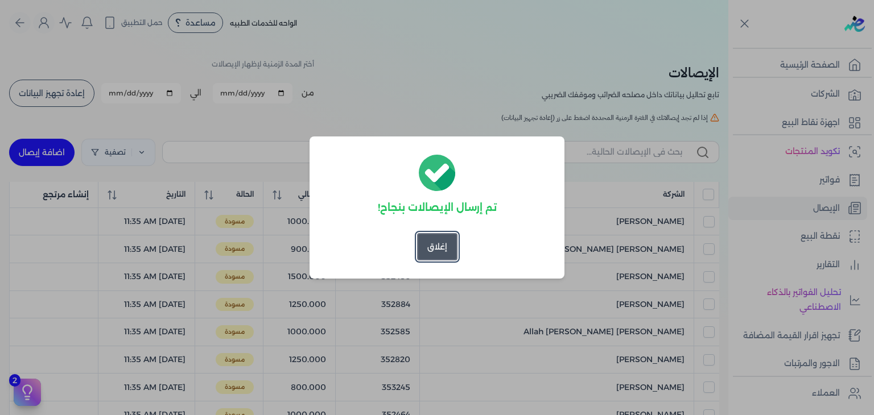
click at [448, 244] on button "إغلاق" at bounding box center [437, 246] width 40 height 27
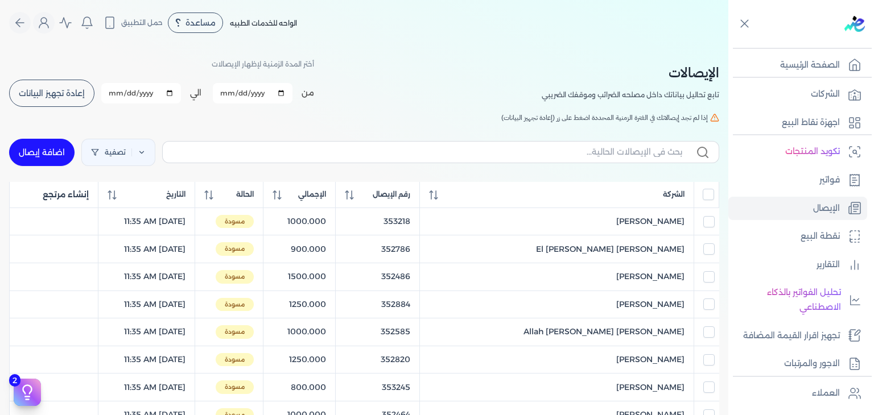
click at [64, 97] on span "إعادة تجهيز البيانات" at bounding box center [52, 93] width 66 height 8
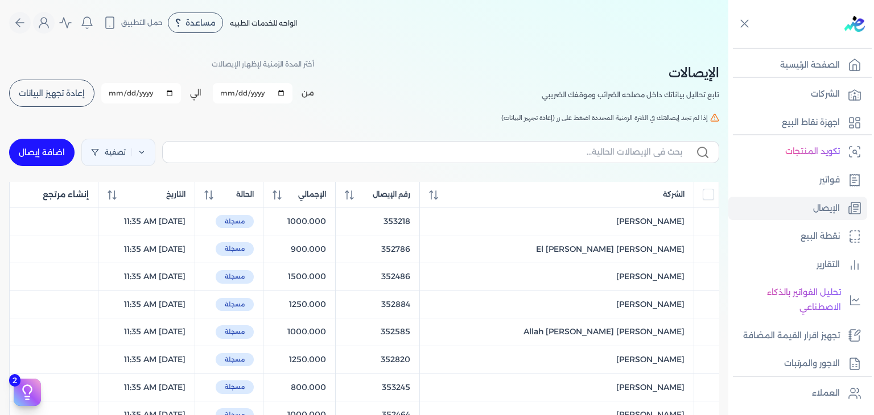
click at [77, 87] on button "إعادة تجهيز البيانات" at bounding box center [51, 93] width 85 height 27
click at [59, 90] on span "إعادة تجهيز البيانات" at bounding box center [52, 93] width 66 height 8
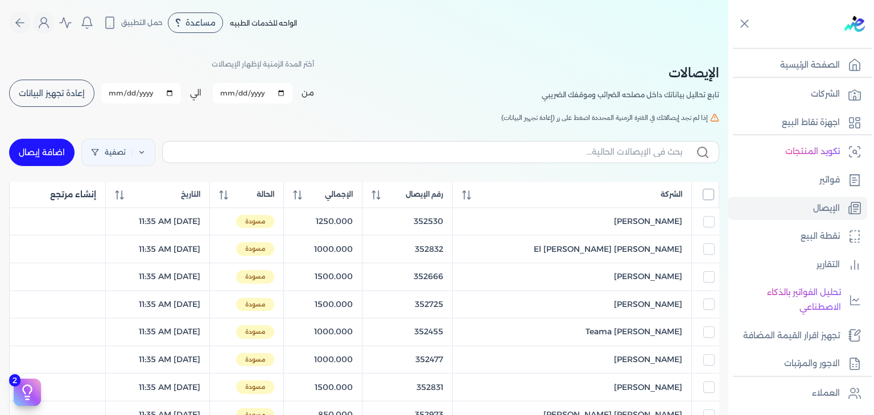
click at [708, 192] on input "All items unselected" at bounding box center [708, 194] width 11 height 11
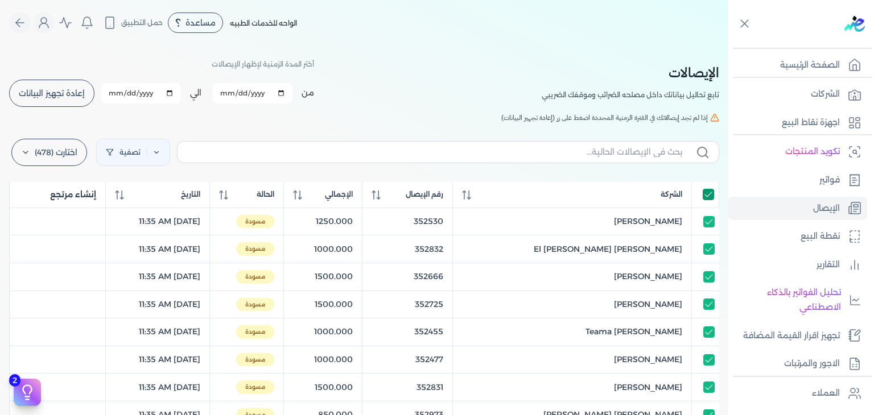
click at [709, 198] on input "All items selected" at bounding box center [708, 194] width 11 height 11
checkbox input "false"
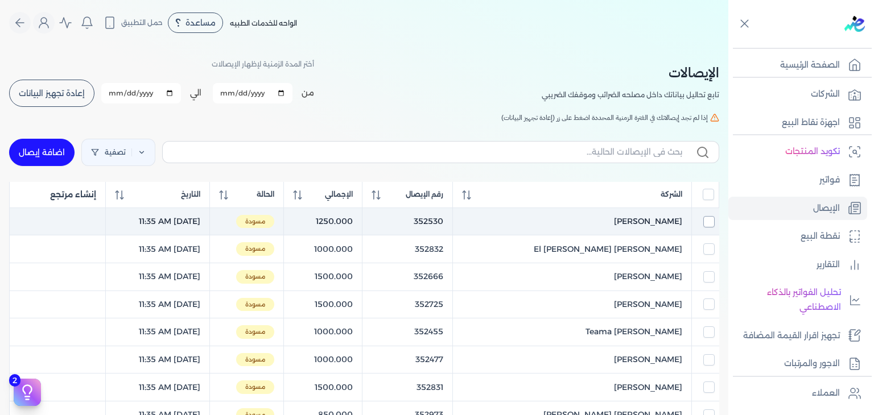
click at [706, 224] on input "checkbox" at bounding box center [709, 221] width 11 height 11
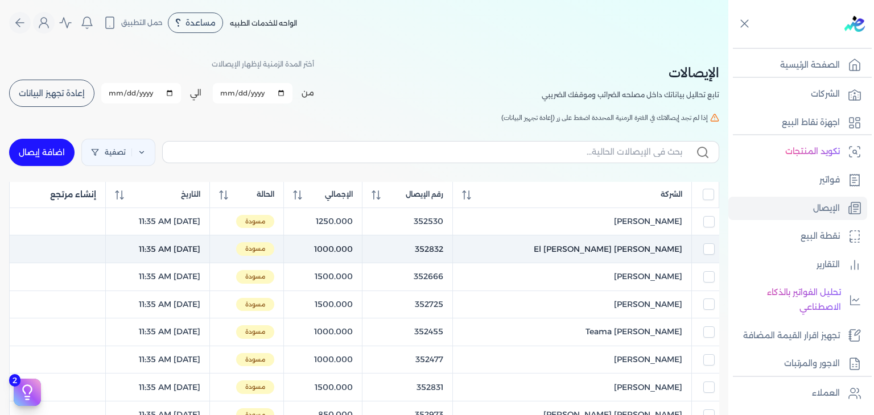
checkbox input "true"
checkbox input "false"
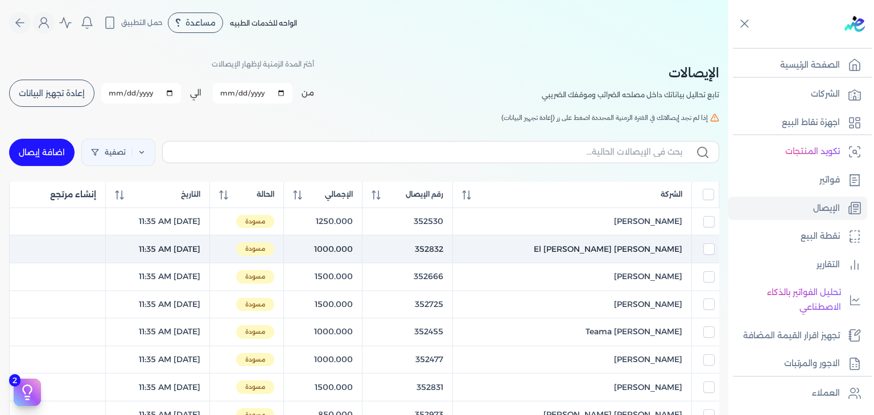
checkbox input "false"
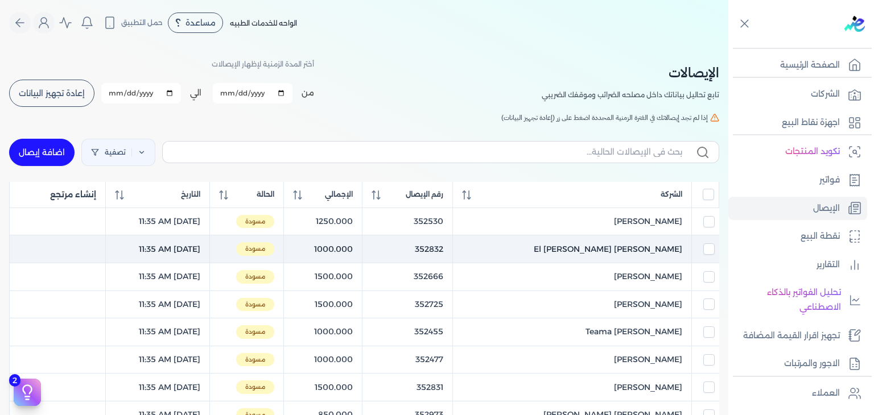
checkbox input "false"
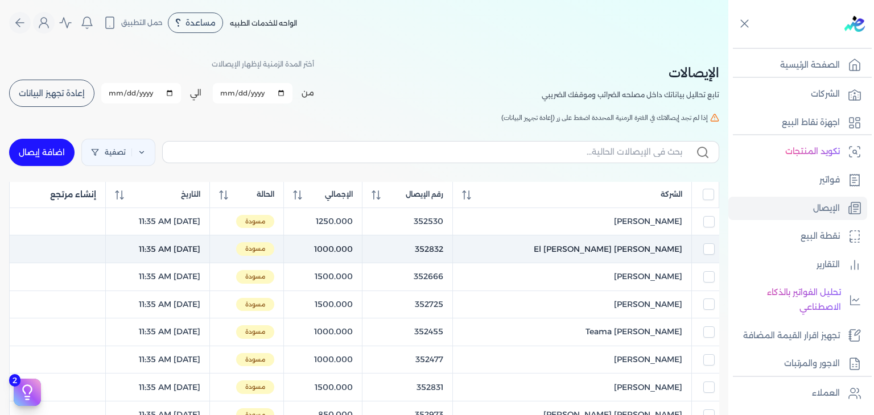
checkbox input "false"
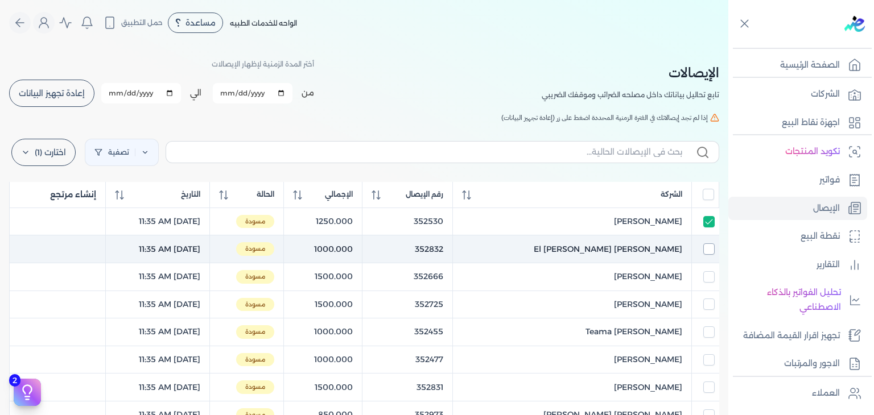
click at [706, 252] on input "checkbox" at bounding box center [709, 249] width 11 height 11
checkbox input "true"
checkbox input "false"
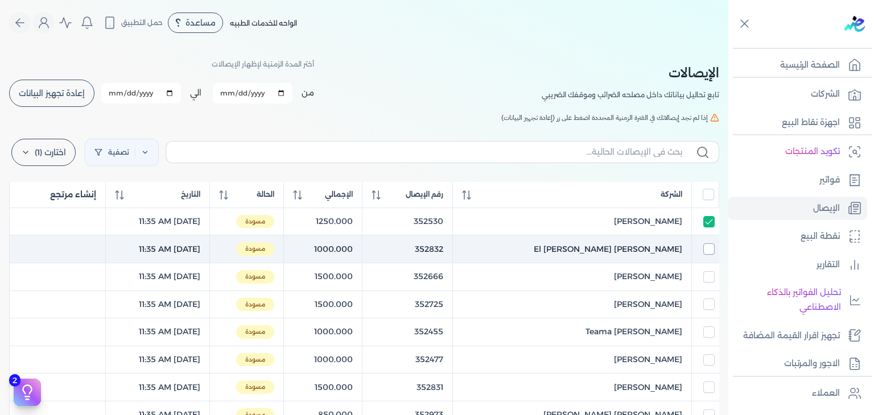
checkbox input "false"
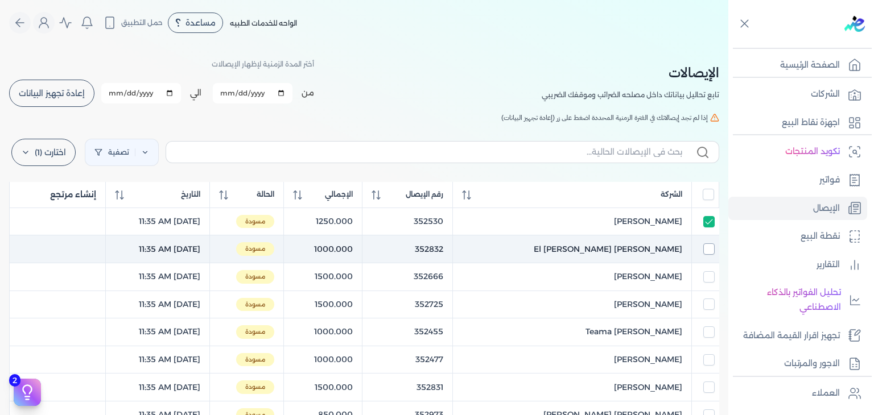
checkbox input "false"
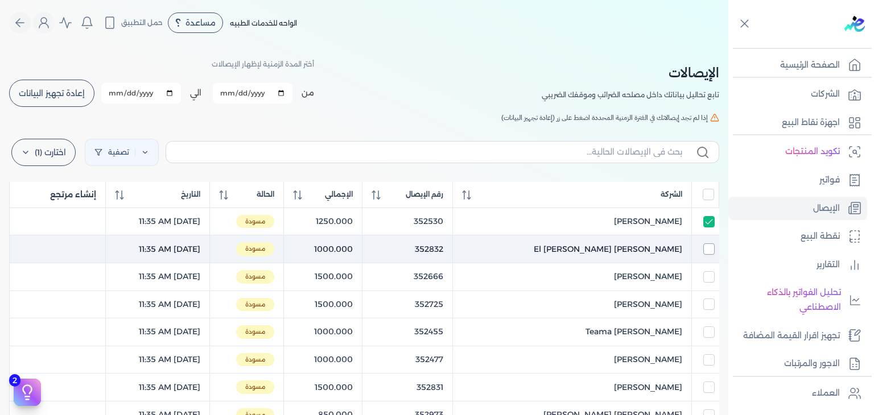
checkbox input "false"
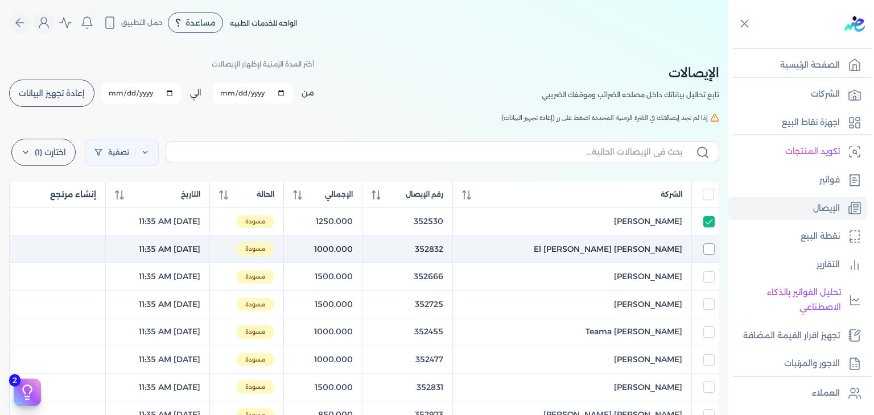
checkbox input "false"
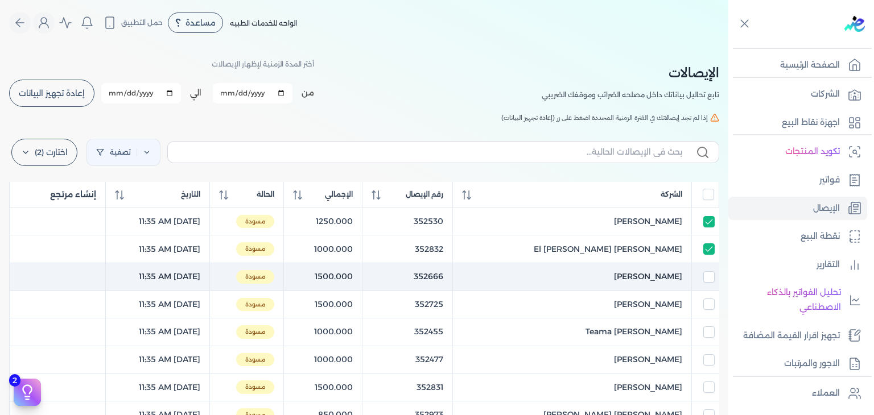
click at [707, 270] on td at bounding box center [705, 277] width 27 height 28
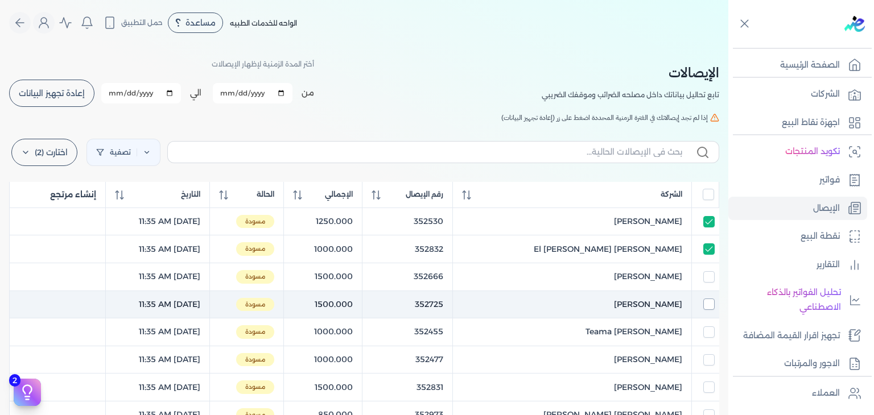
checkbox input "true"
checkbox input "false"
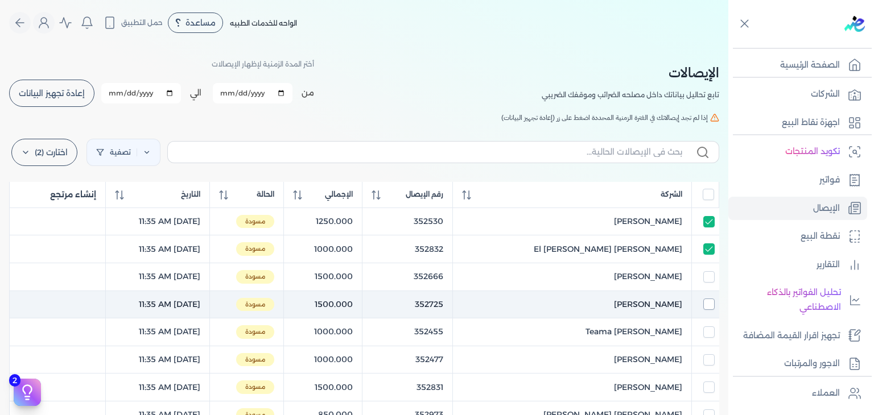
checkbox input "false"
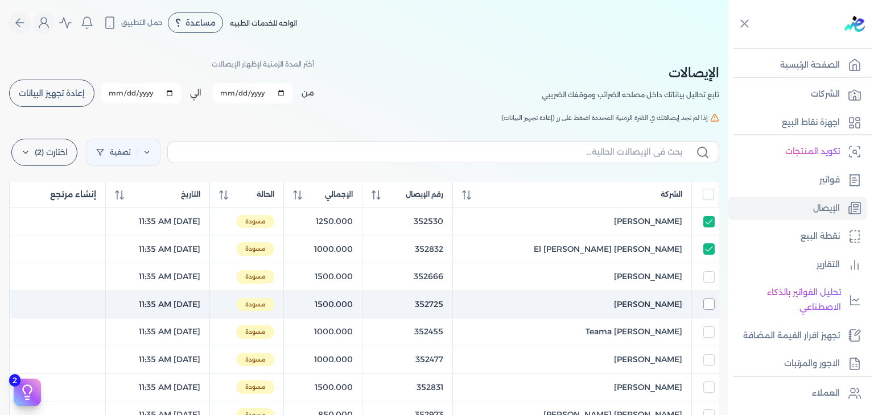
checkbox input "false"
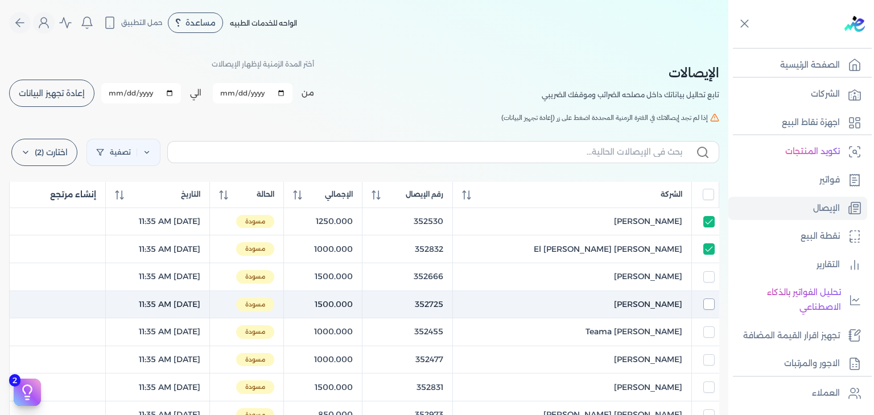
checkbox input "false"
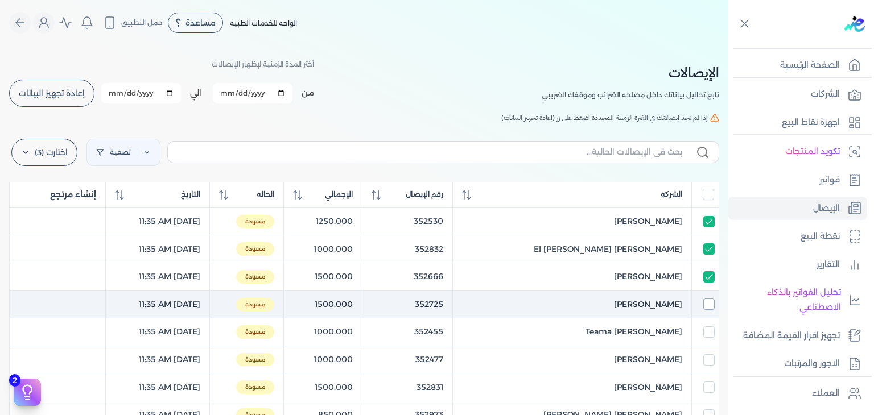
click at [706, 307] on input "checkbox" at bounding box center [709, 304] width 11 height 11
checkbox input "true"
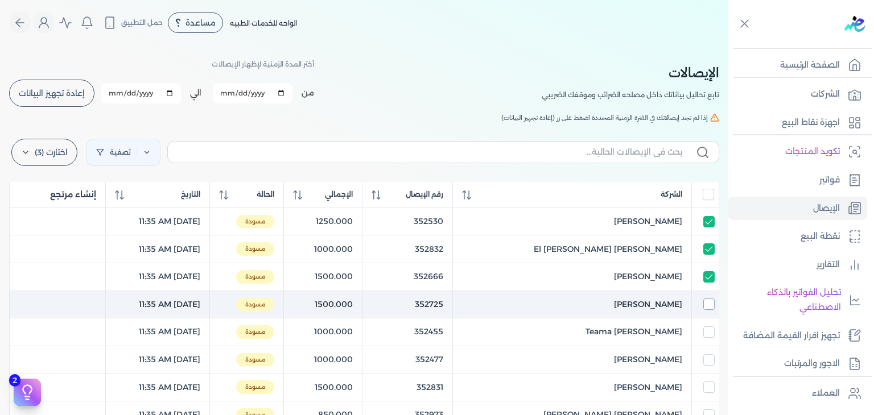
checkbox input "true"
checkbox input "false"
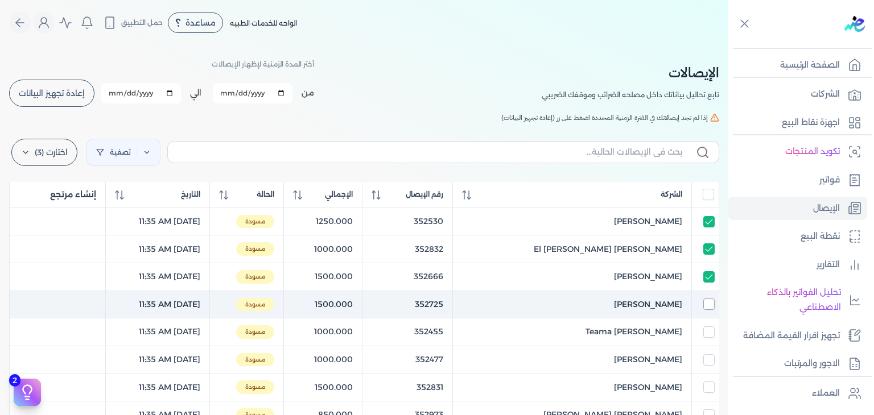
checkbox input "false"
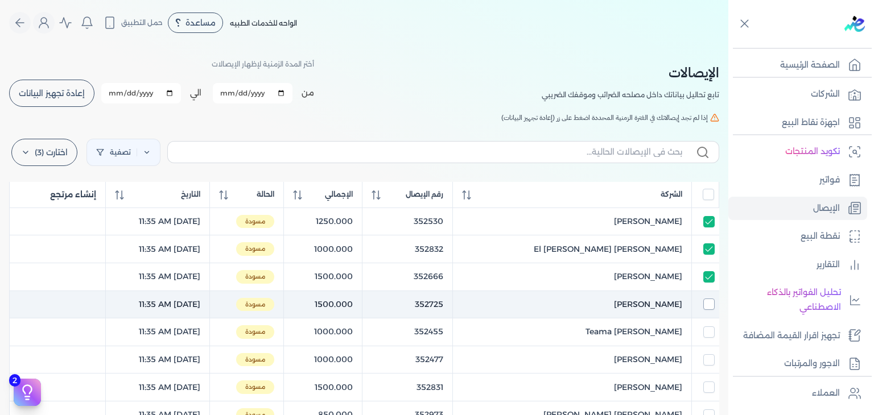
checkbox input "false"
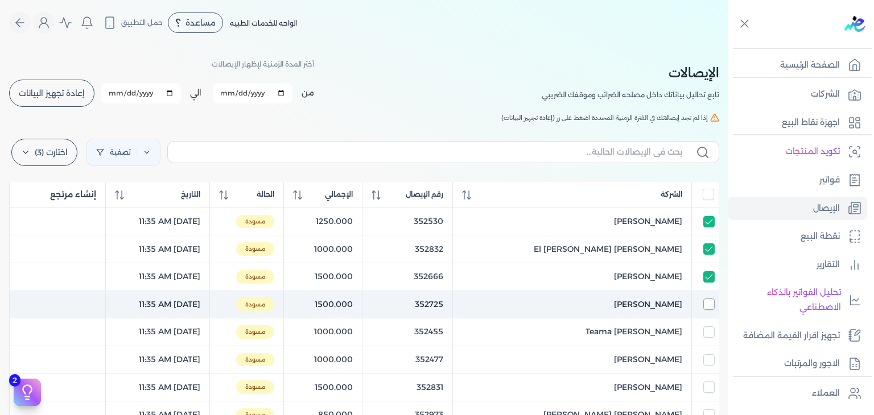
checkbox input "false"
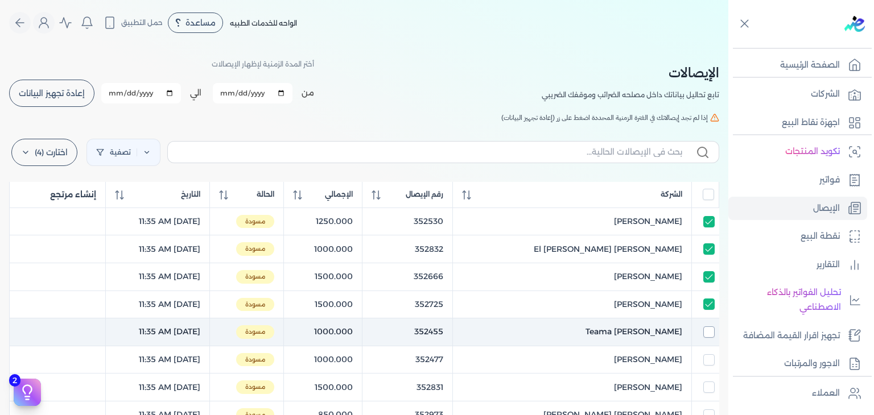
click at [708, 330] on input "checkbox" at bounding box center [709, 332] width 11 height 11
checkbox input "true"
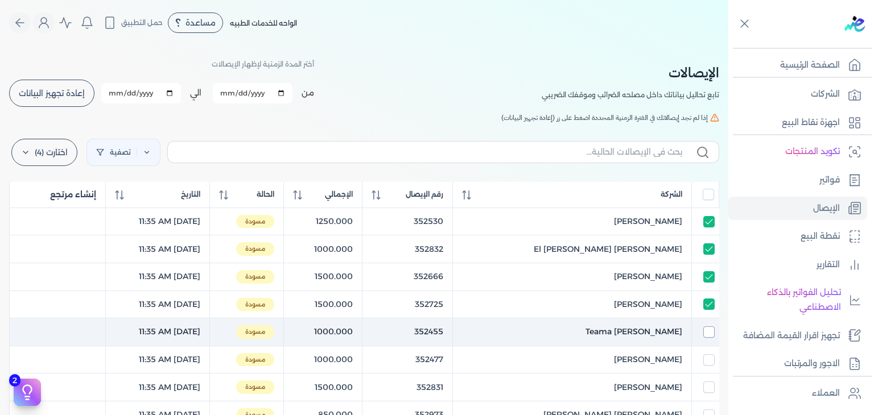
checkbox input "true"
checkbox input "false"
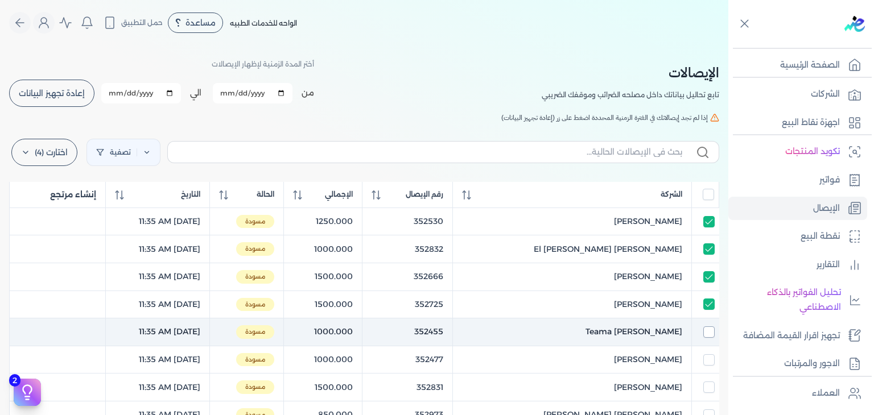
checkbox input "false"
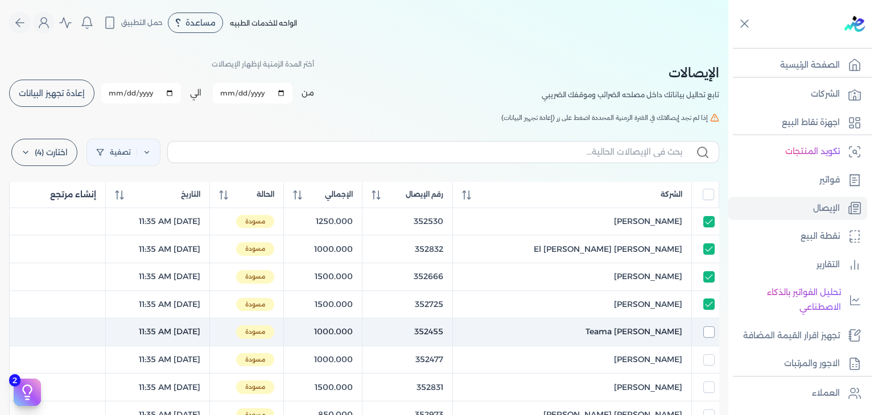
checkbox input "false"
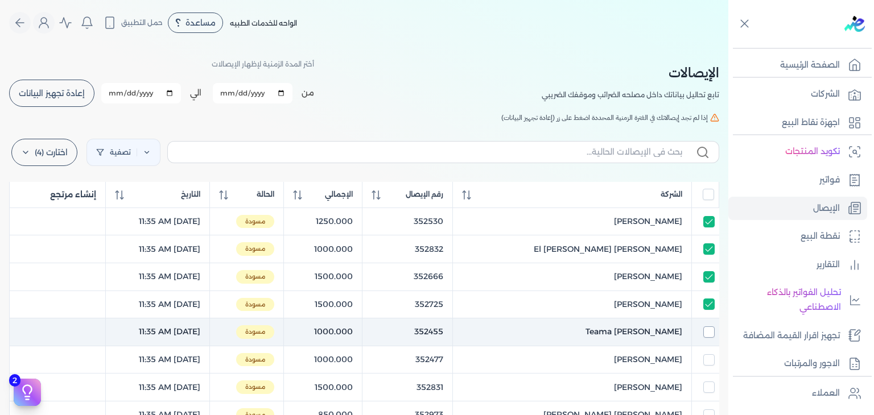
checkbox input "false"
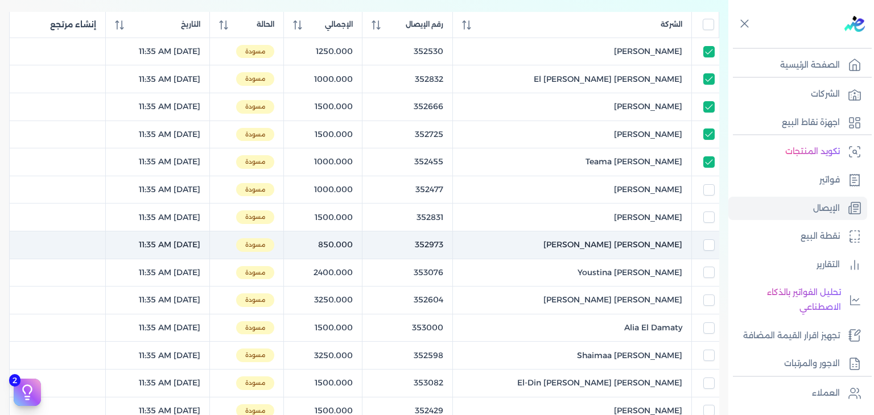
scroll to position [171, 0]
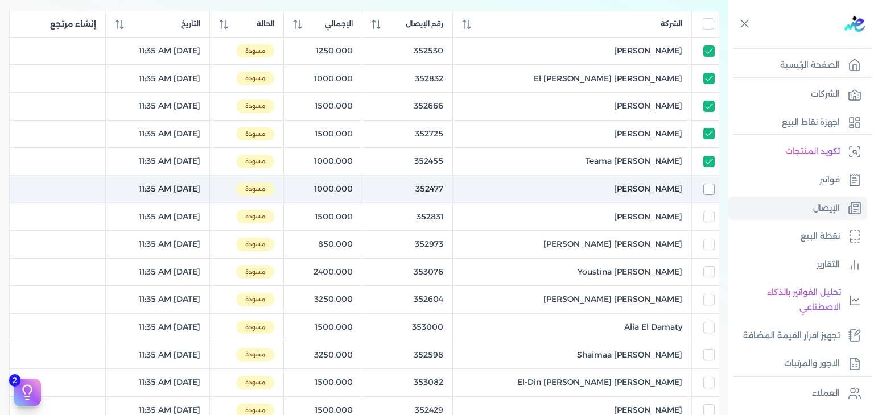
click at [712, 191] on input "checkbox" at bounding box center [709, 189] width 11 height 11
checkbox input "true"
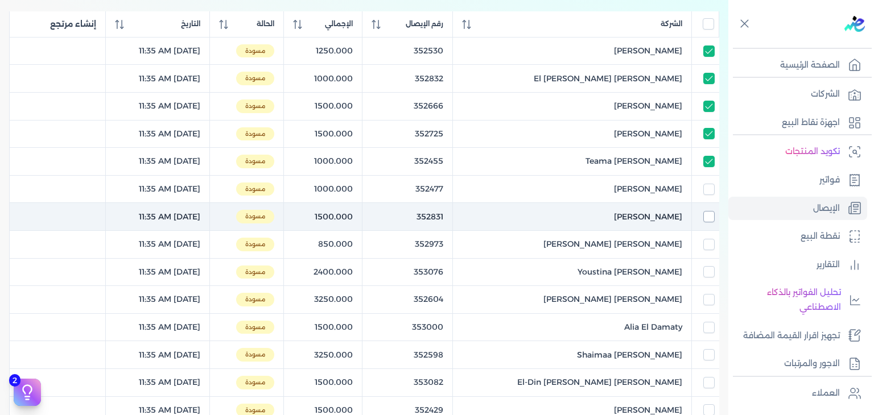
checkbox input "true"
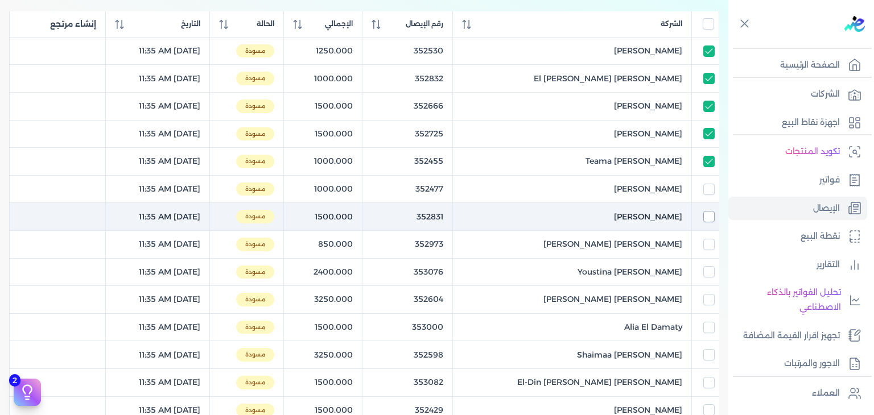
checkbox input "true"
checkbox input "false"
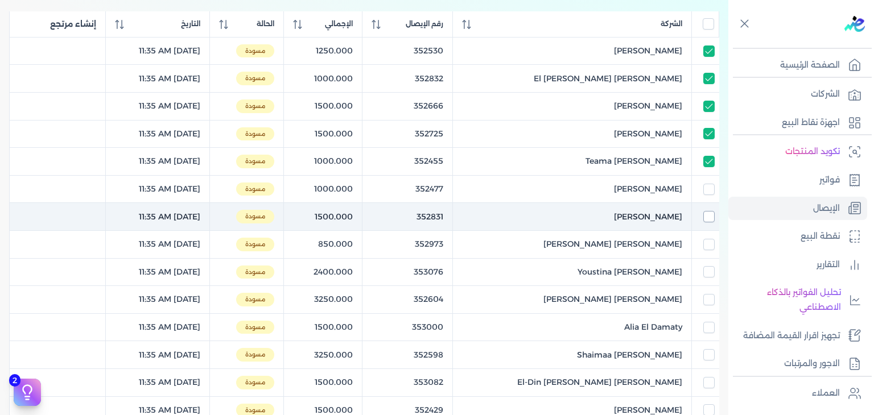
checkbox input "false"
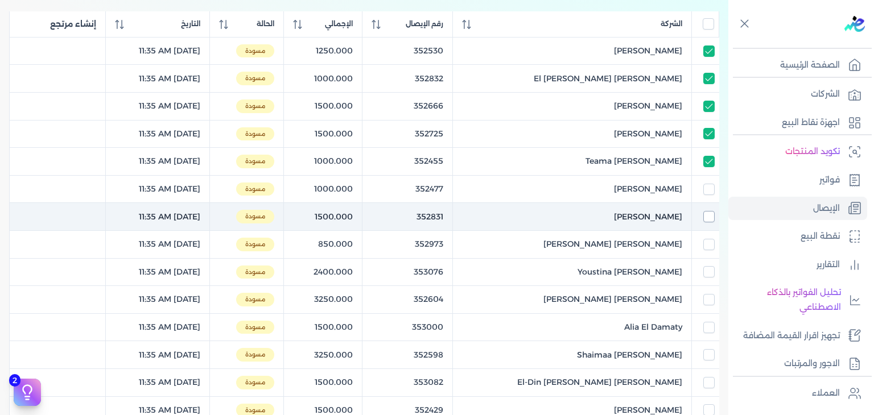
checkbox input "false"
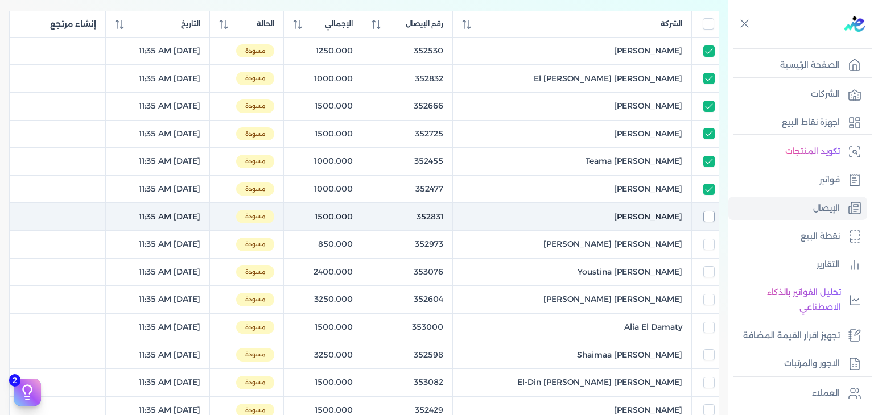
click at [710, 215] on input "checkbox" at bounding box center [709, 216] width 11 height 11
checkbox input "true"
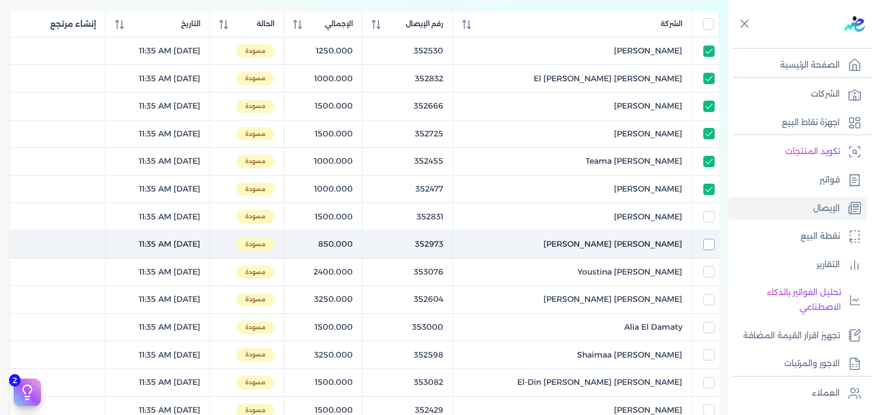
checkbox input "true"
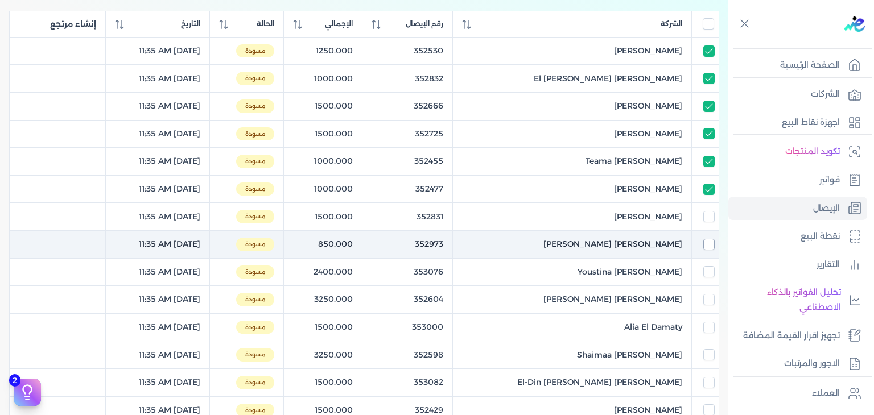
checkbox input "true"
checkbox input "false"
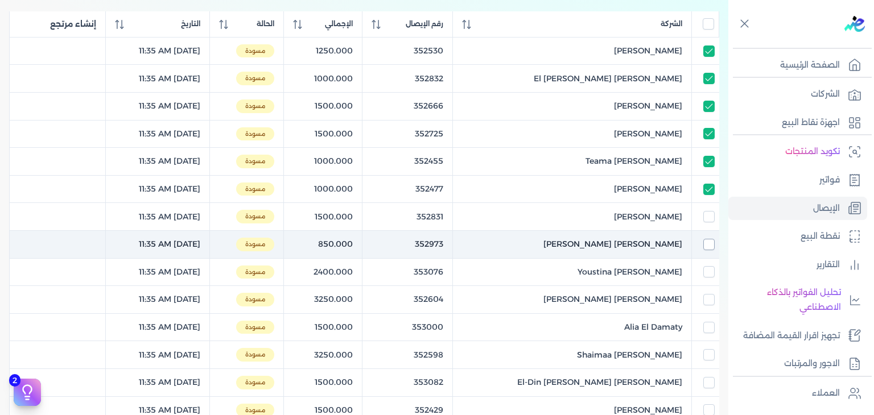
checkbox input "false"
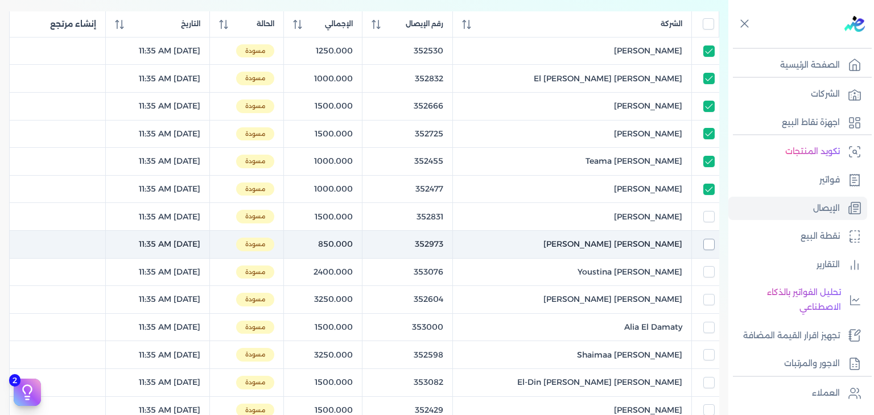
checkbox input "false"
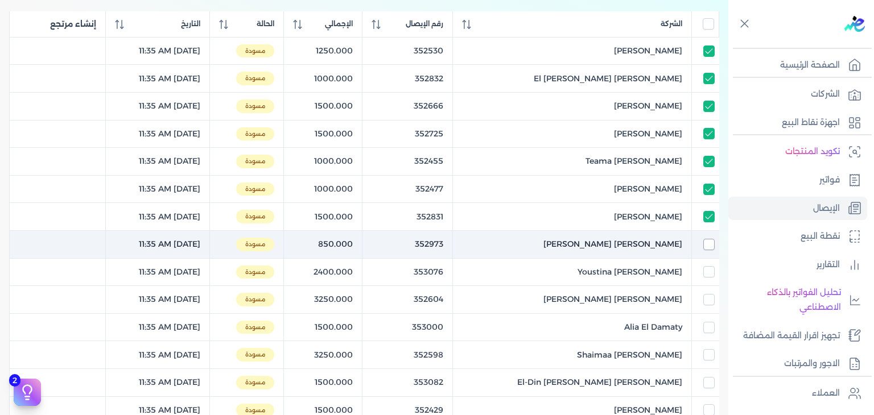
click at [708, 239] on input "checkbox" at bounding box center [709, 244] width 11 height 11
checkbox input "true"
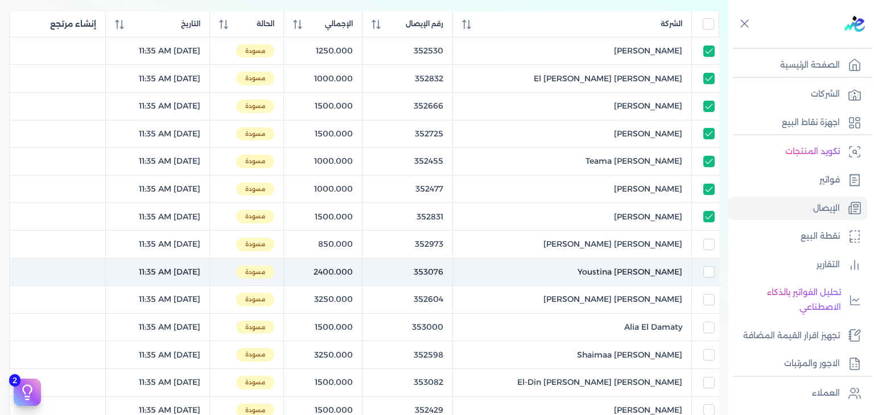
checkbox input "true"
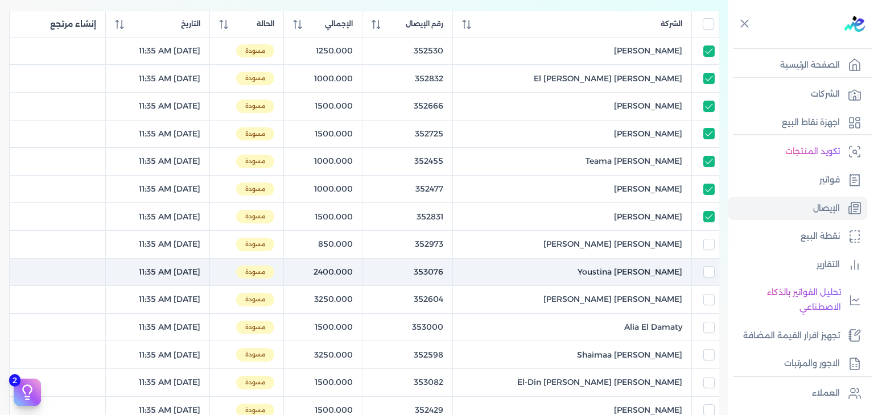
checkbox input "true"
checkbox input "false"
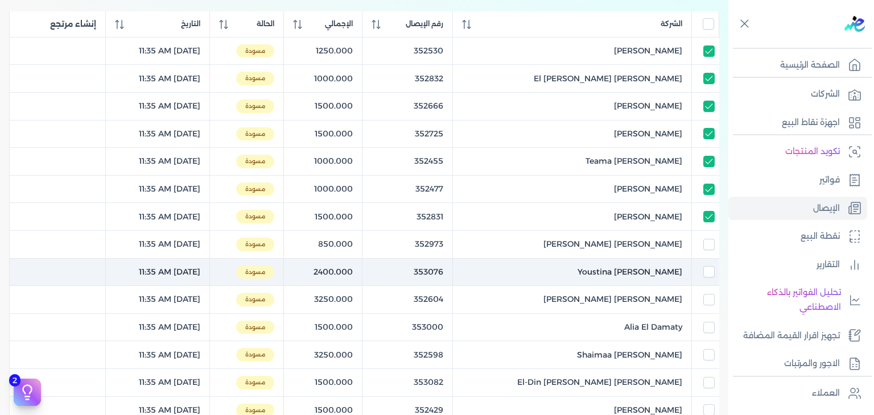
checkbox input "false"
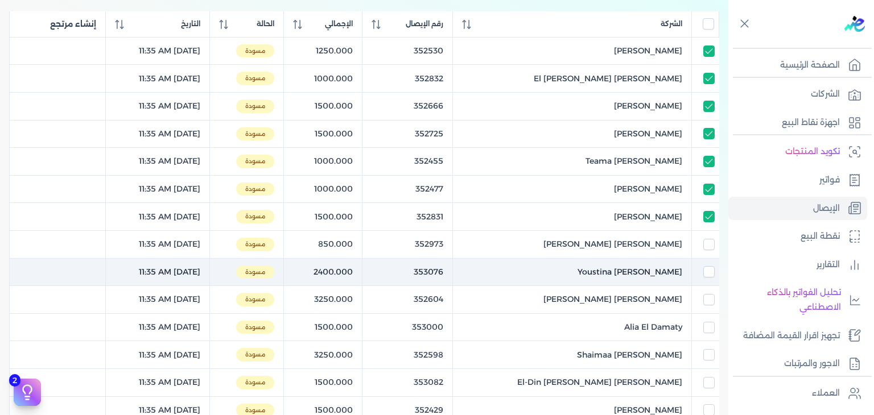
checkbox input "false"
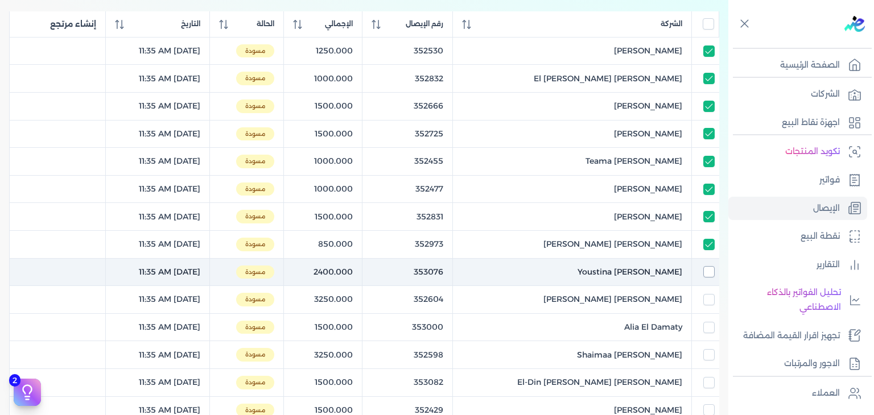
click at [708, 266] on input "checkbox" at bounding box center [709, 271] width 11 height 11
checkbox input "true"
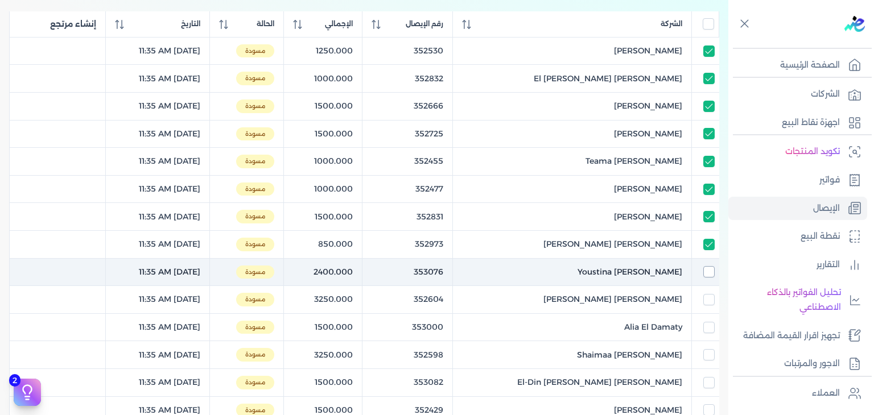
checkbox input "true"
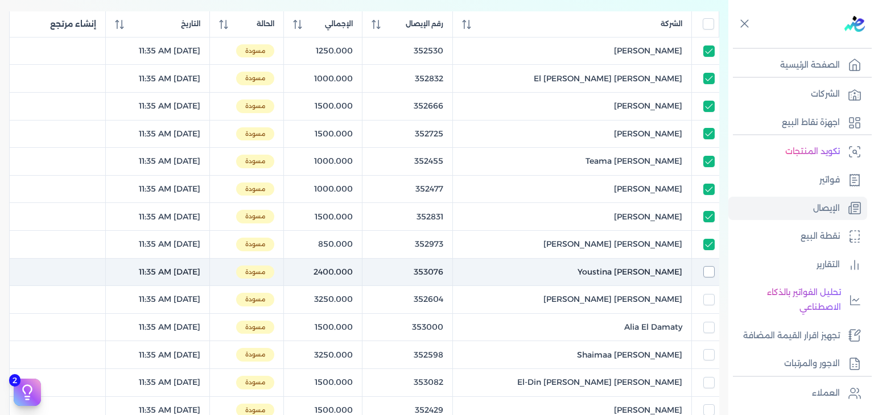
checkbox input "true"
checkbox input "false"
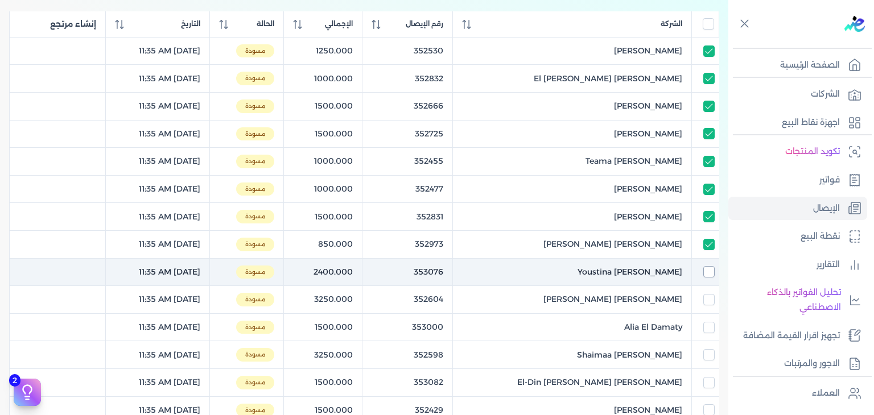
checkbox input "false"
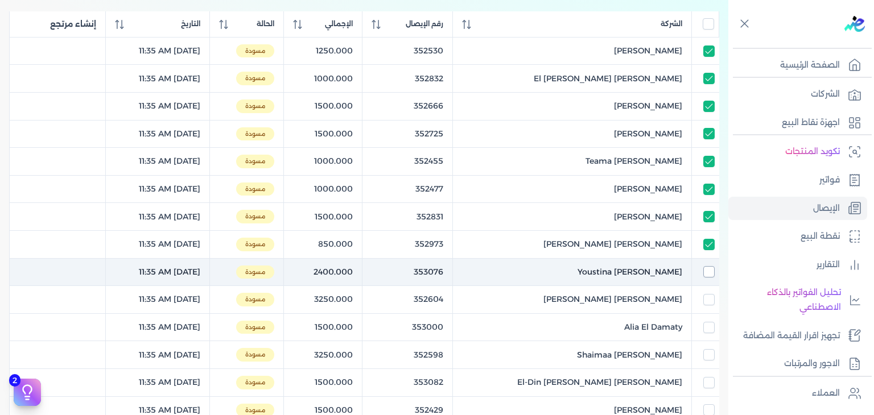
checkbox input "false"
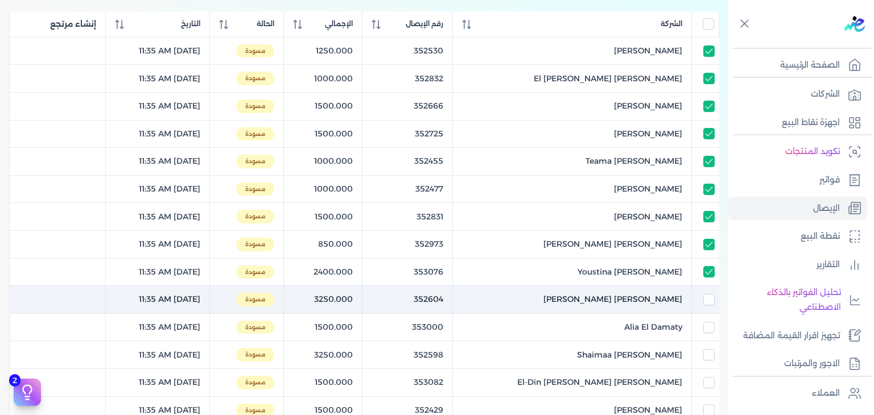
drag, startPoint x: 709, startPoint y: 293, endPoint x: 709, endPoint y: 305, distance: 12.5
click at [709, 294] on input "checkbox" at bounding box center [709, 299] width 11 height 11
checkbox input "true"
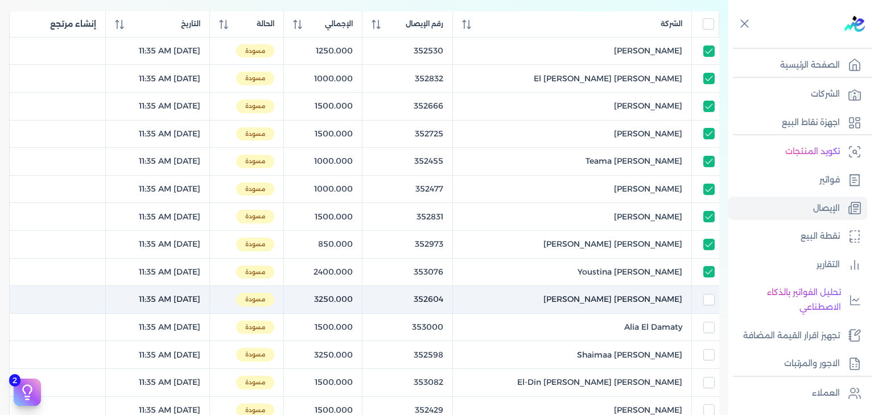
checkbox input "true"
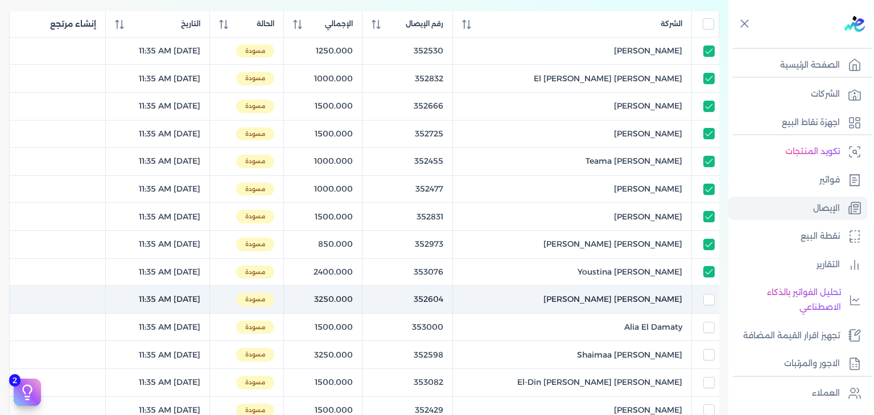
checkbox input "true"
checkbox input "false"
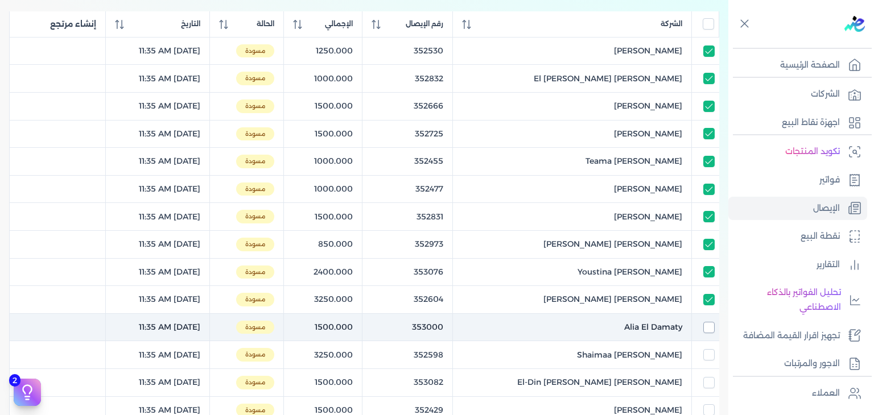
click at [709, 328] on input "checkbox" at bounding box center [709, 327] width 11 height 11
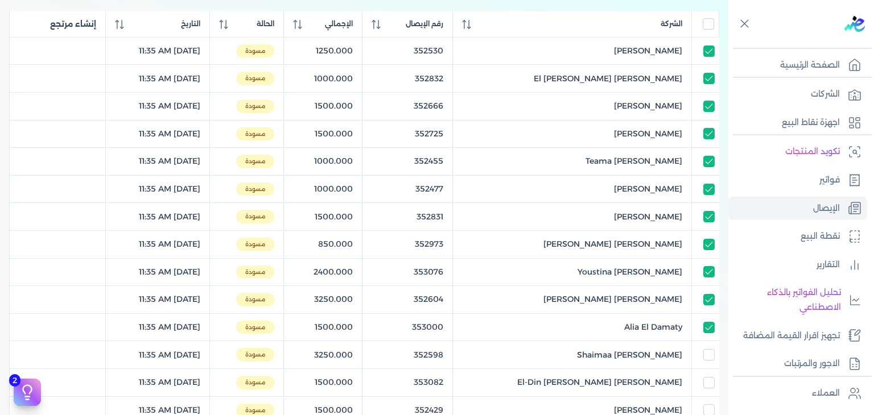
scroll to position [398, 0]
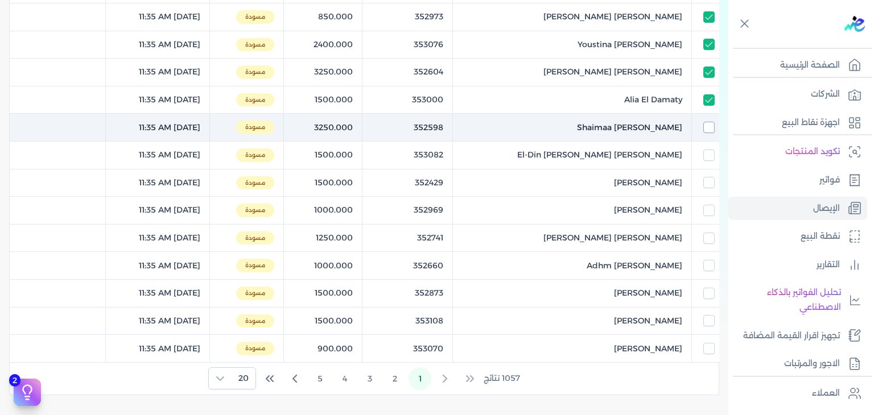
click at [710, 131] on input "checkbox" at bounding box center [709, 127] width 11 height 11
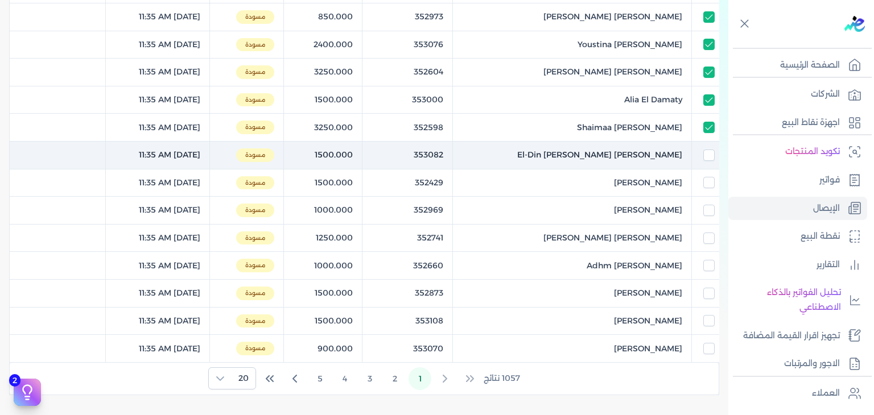
click at [707, 145] on td at bounding box center [705, 156] width 27 height 28
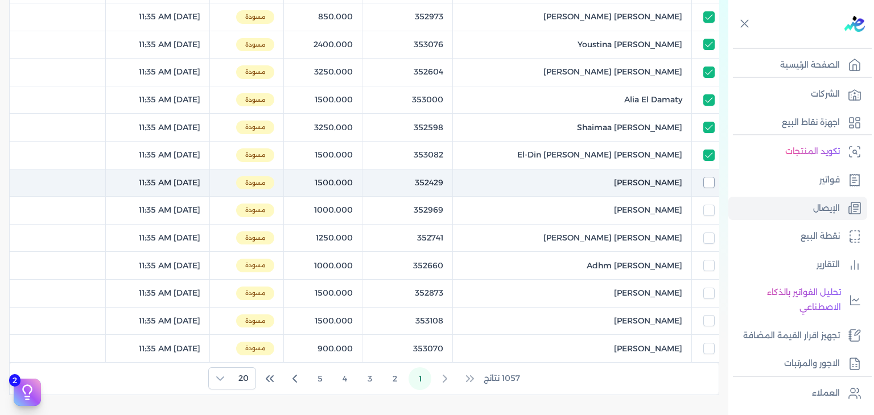
click at [710, 183] on input "checkbox" at bounding box center [709, 182] width 11 height 11
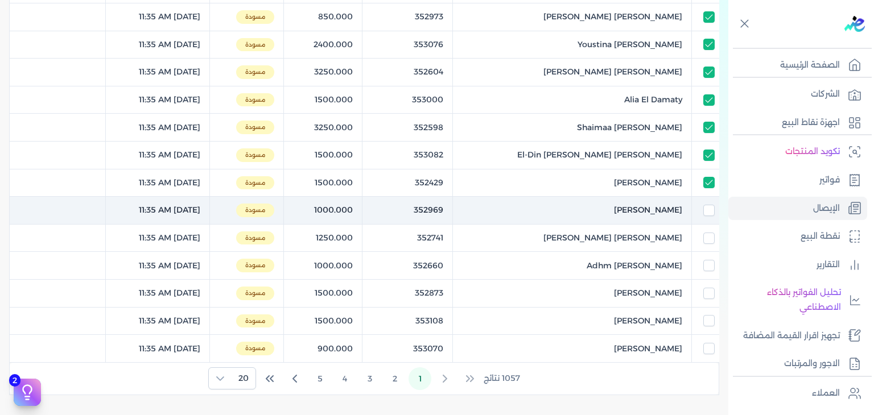
click at [710, 200] on td at bounding box center [705, 211] width 27 height 28
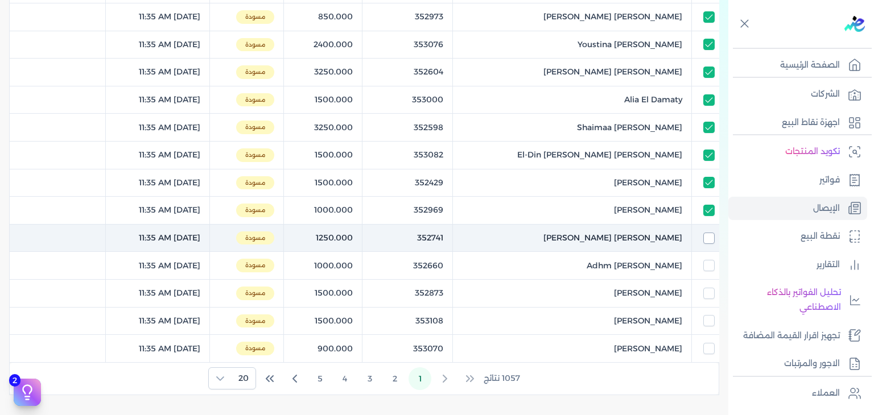
click at [708, 233] on input "checkbox" at bounding box center [709, 238] width 11 height 11
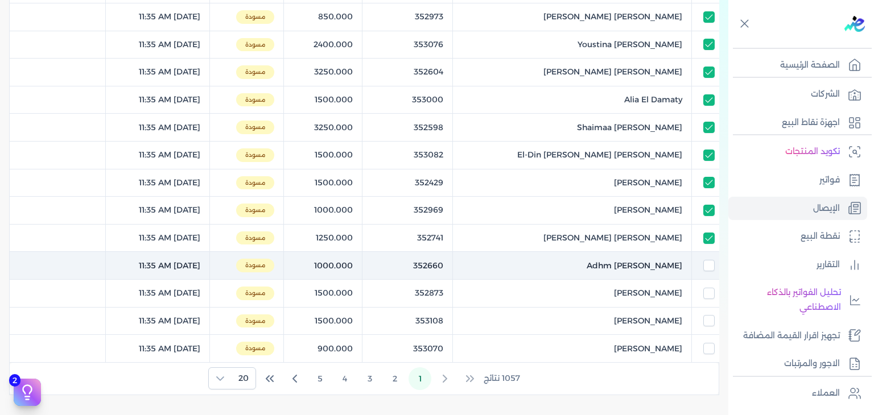
click at [709, 269] on td at bounding box center [705, 266] width 27 height 28
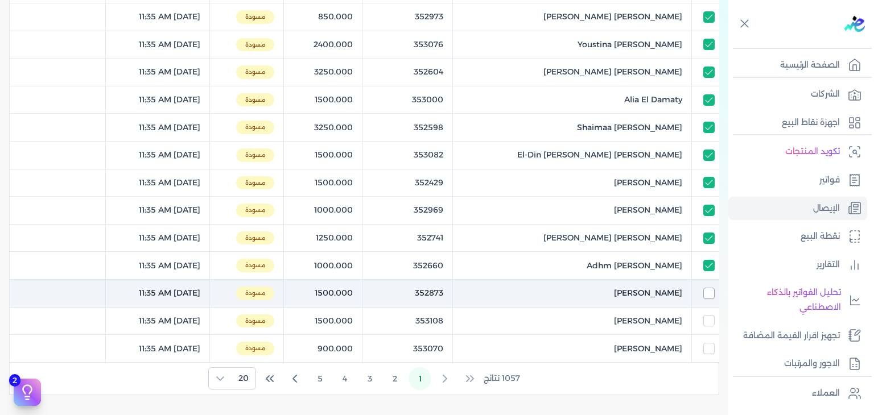
click at [709, 291] on input "checkbox" at bounding box center [709, 293] width 11 height 11
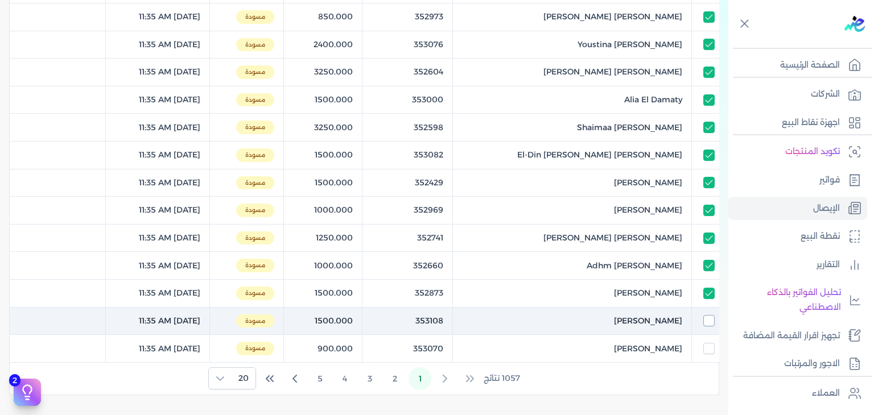
click at [709, 322] on input "checkbox" at bounding box center [709, 320] width 11 height 11
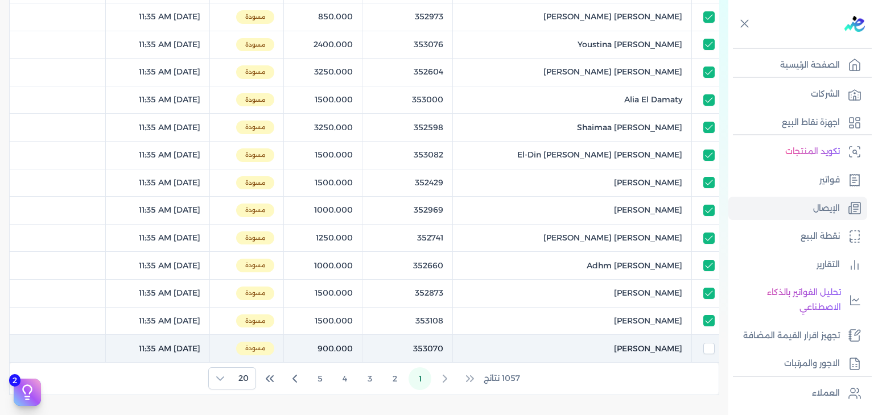
click at [706, 339] on td at bounding box center [705, 349] width 27 height 28
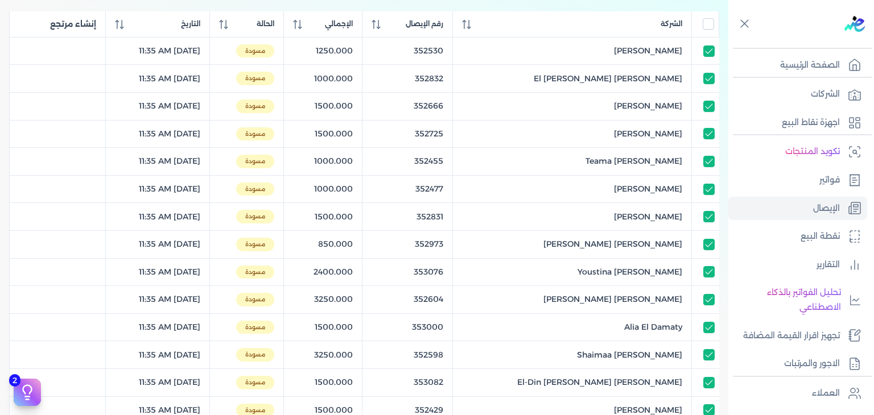
scroll to position [0, 0]
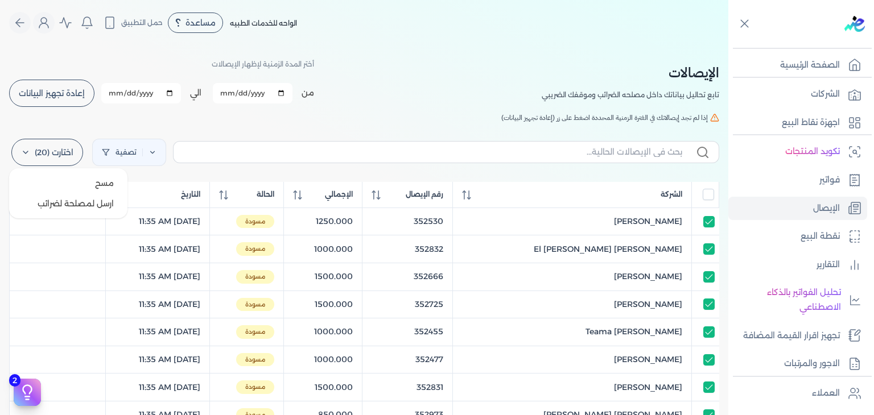
click at [59, 147] on label "اختارت (20)" at bounding box center [47, 152] width 72 height 27
click at [73, 208] on button "ارسل لمصلحة لضرائب" at bounding box center [68, 204] width 109 height 20
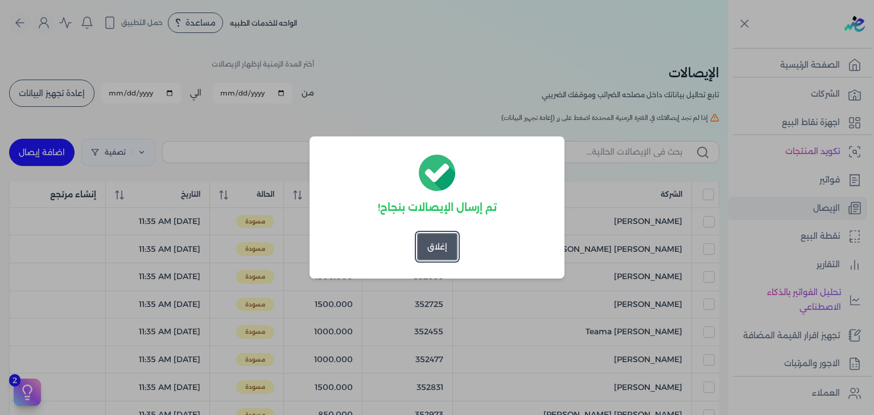
click at [440, 249] on button "إغلاق" at bounding box center [437, 246] width 40 height 27
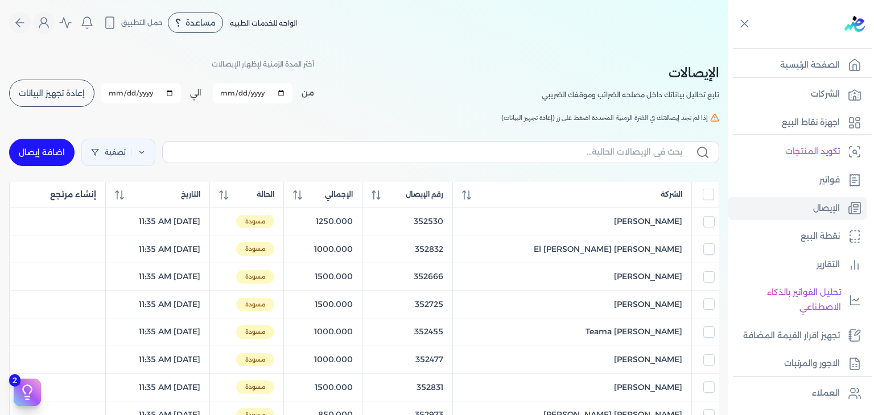
click at [90, 98] on button "إعادة تجهيز البيانات" at bounding box center [51, 93] width 85 height 27
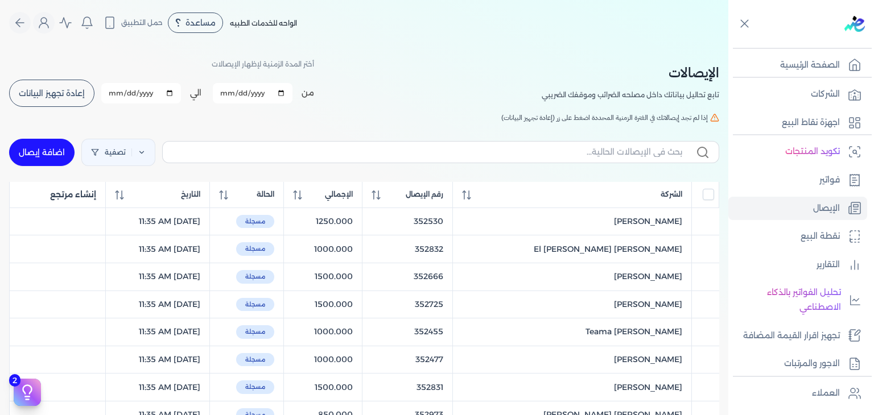
click at [55, 105] on button "إعادة تجهيز البيانات" at bounding box center [51, 93] width 85 height 27
click at [708, 195] on input "All items unselected" at bounding box center [708, 194] width 11 height 11
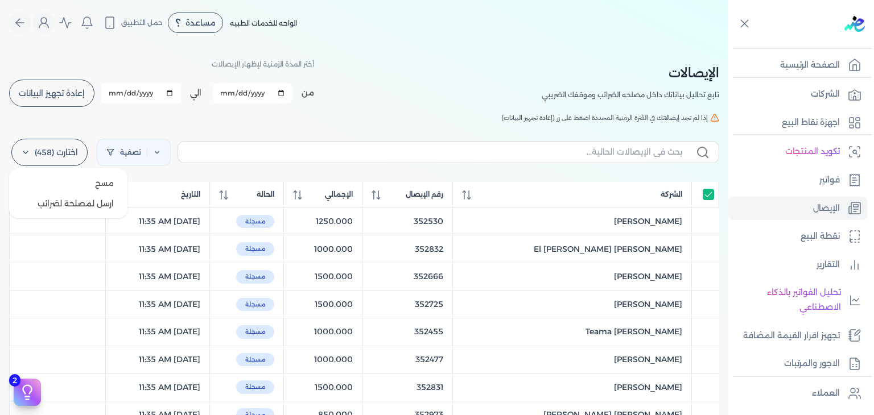
click at [48, 159] on label "اختارت (458)" at bounding box center [49, 152] width 76 height 27
click at [65, 204] on button "ارسل لمصلحة لضرائب" at bounding box center [68, 204] width 109 height 20
